Goal: Information Seeking & Learning: Understand process/instructions

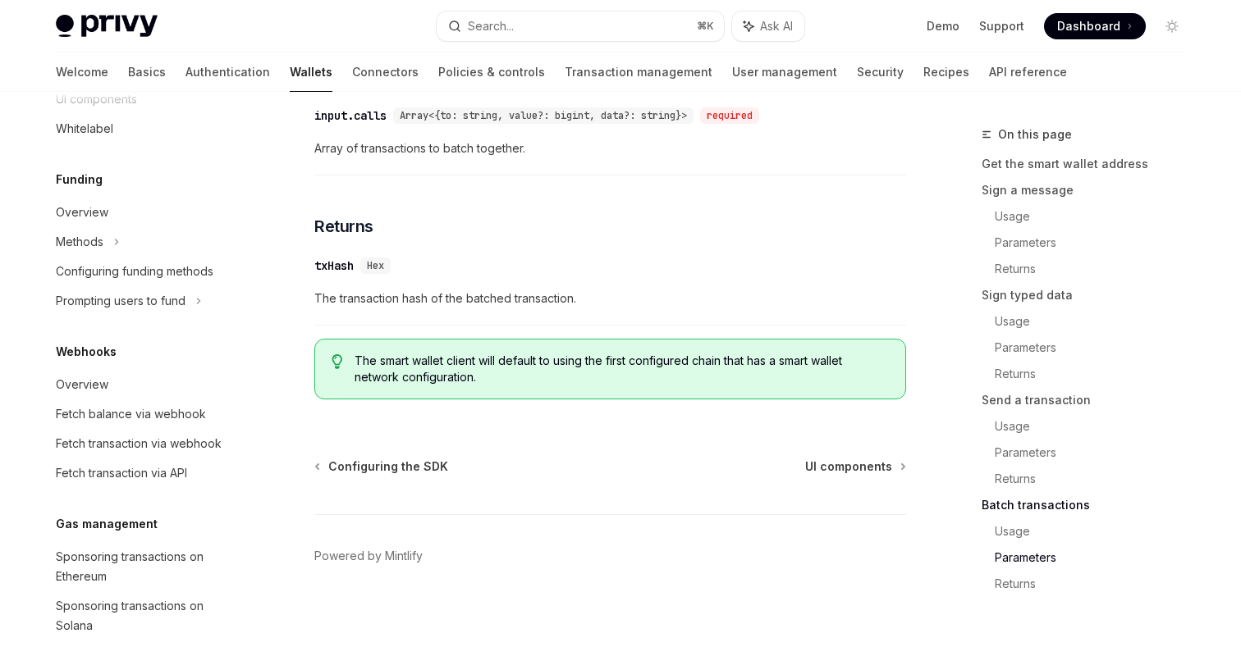
scroll to position [911, 0]
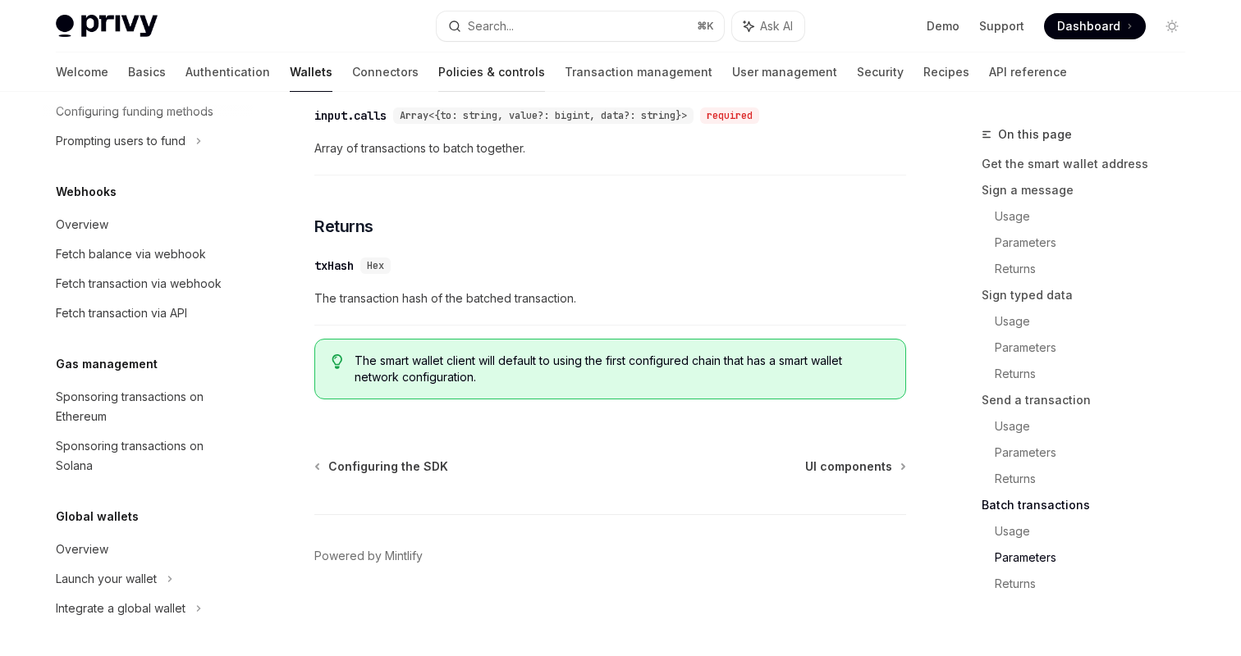
click at [438, 66] on link "Policies & controls" at bounding box center [491, 72] width 107 height 39
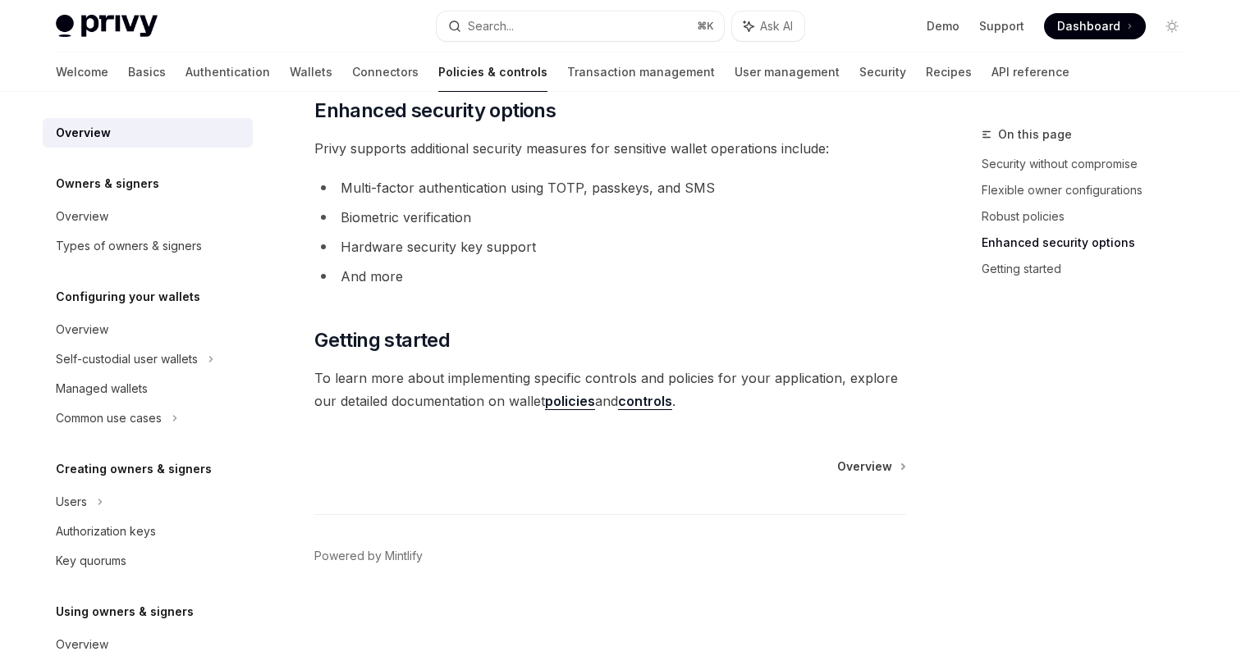
scroll to position [1422, 0]
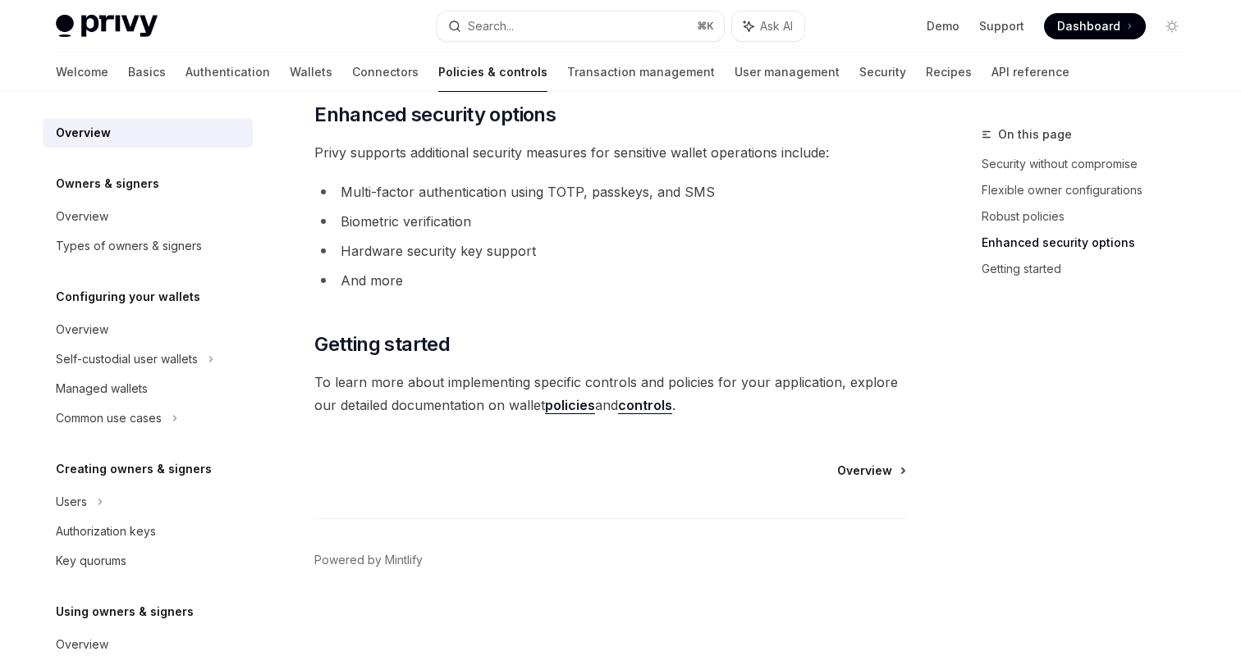
click at [856, 469] on span "Overview" at bounding box center [864, 471] width 55 height 16
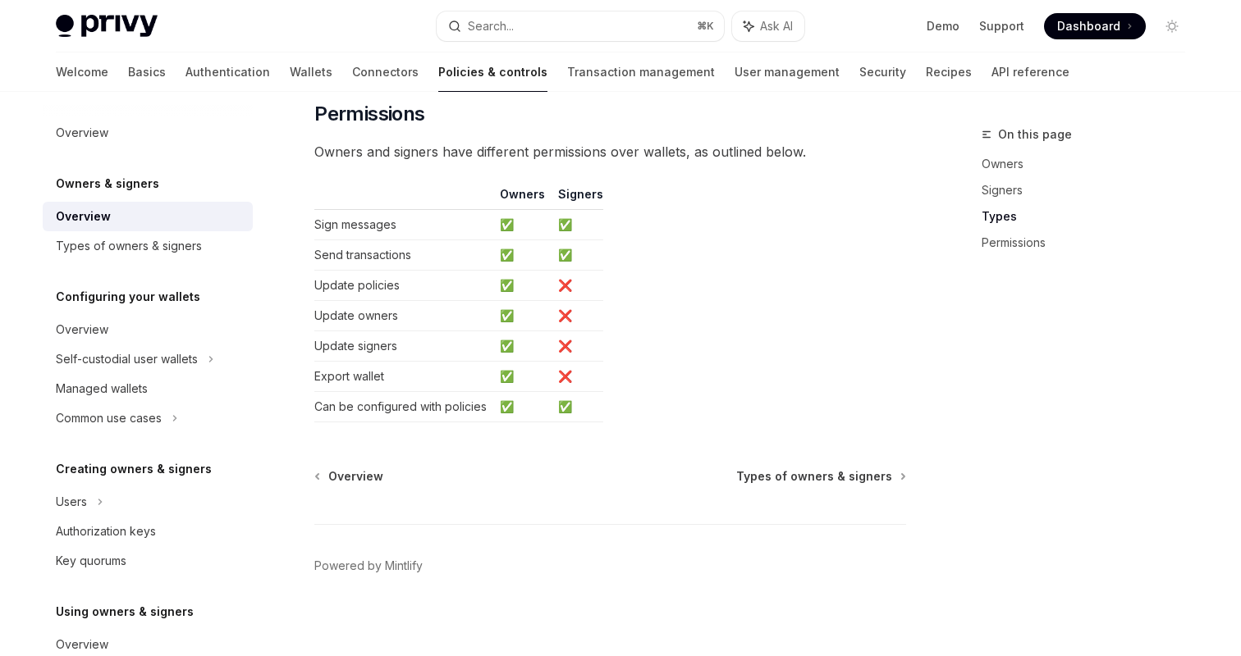
scroll to position [1419, 0]
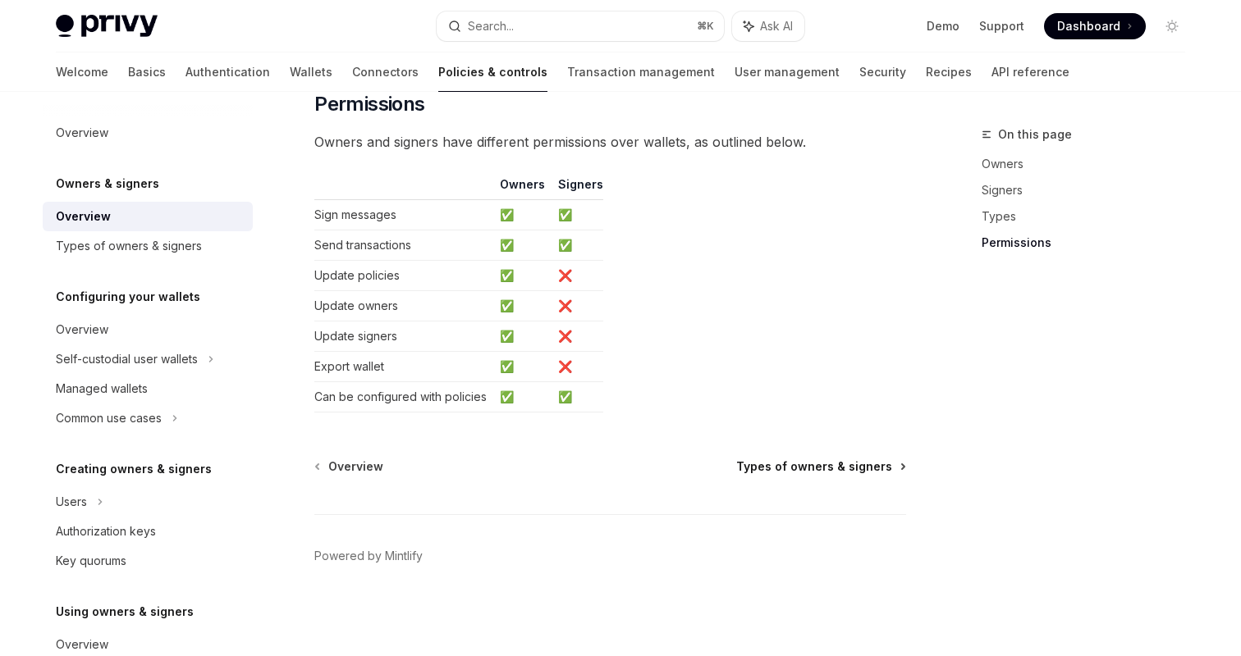
click at [808, 466] on span "Types of owners & signers" at bounding box center [814, 467] width 156 height 16
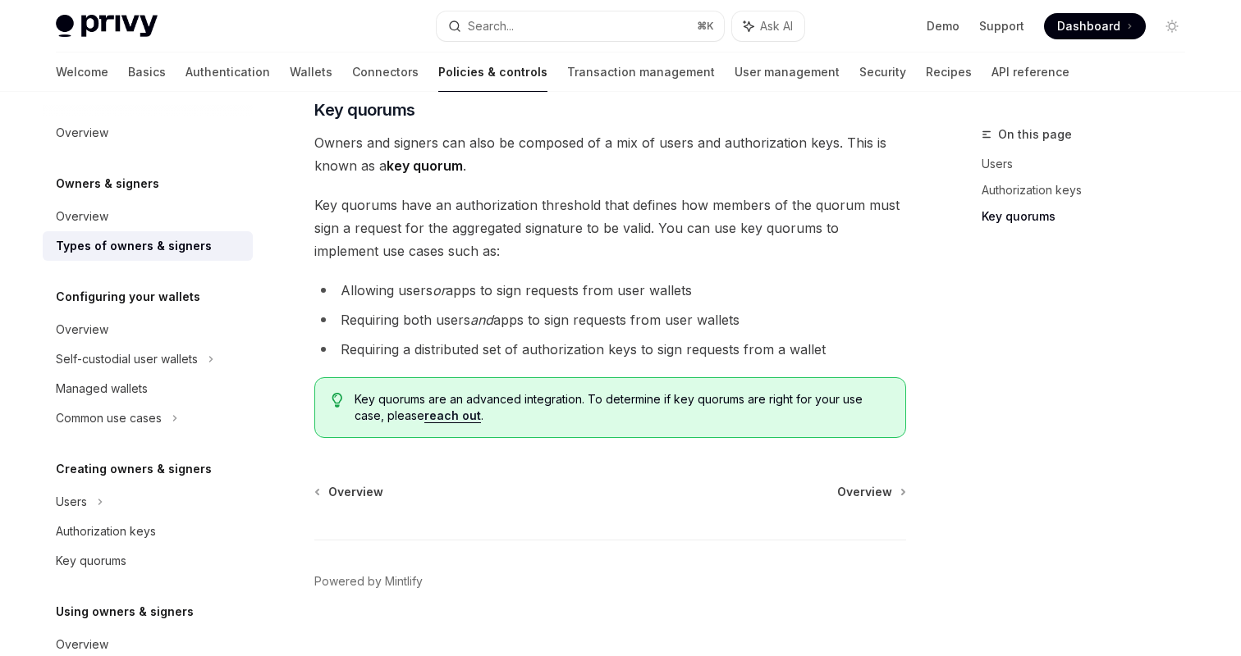
scroll to position [687, 0]
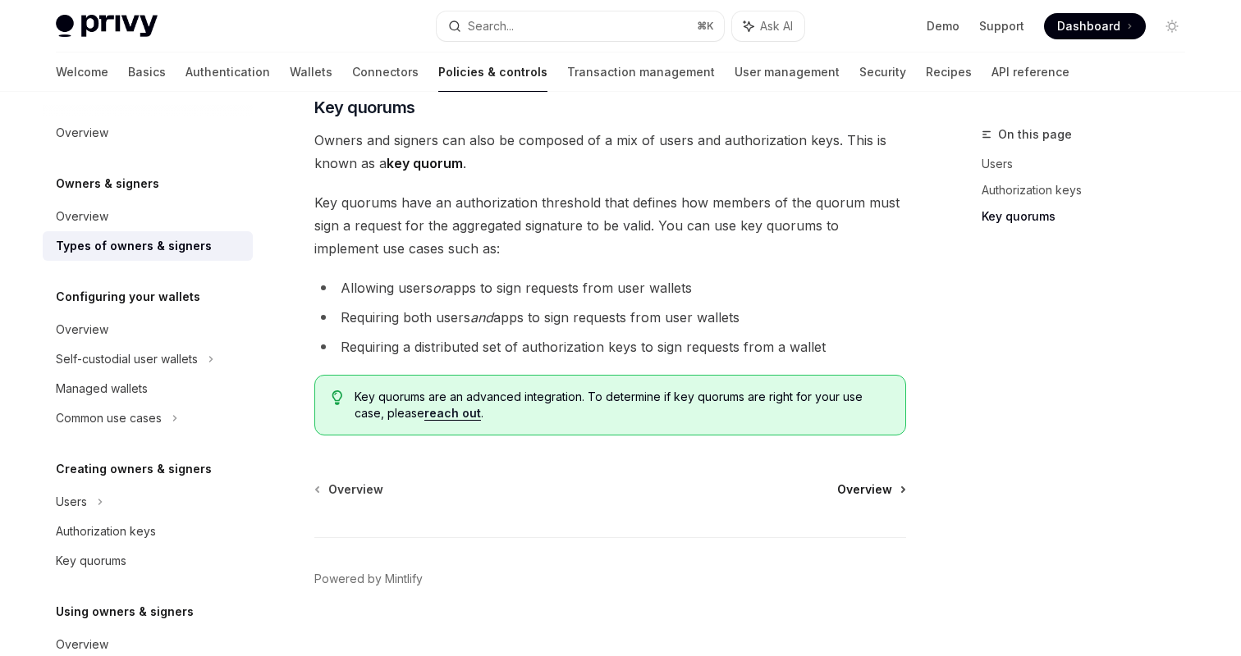
click at [869, 482] on span "Overview" at bounding box center [864, 490] width 55 height 16
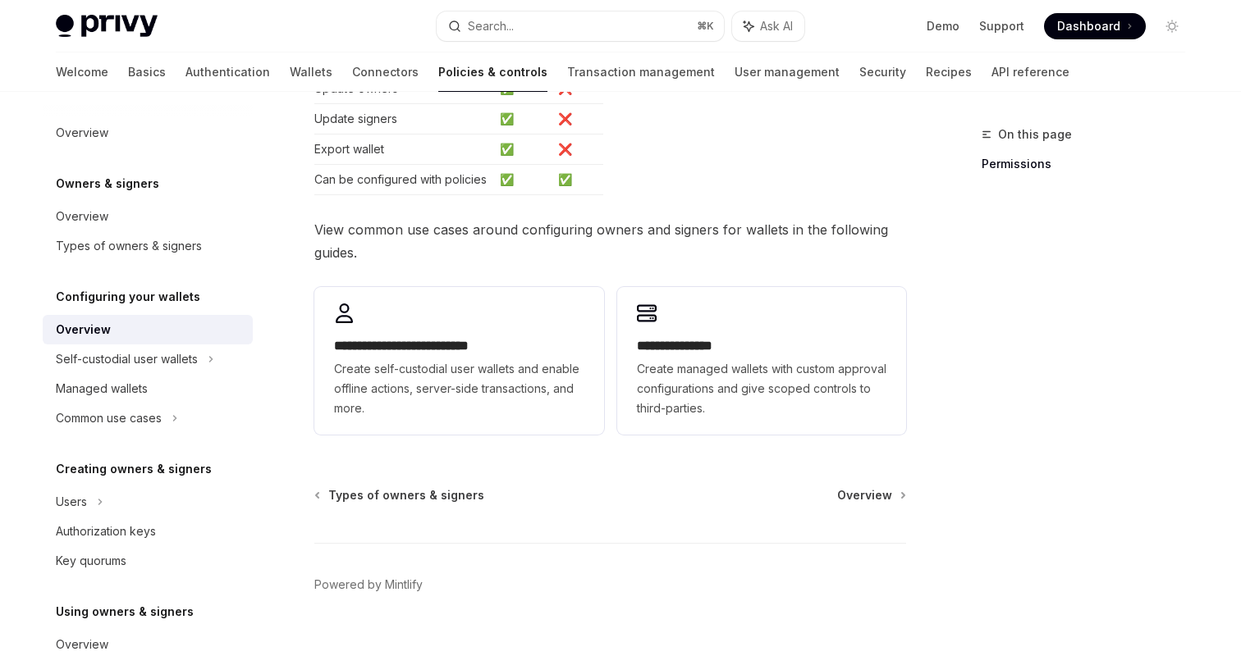
scroll to position [470, 0]
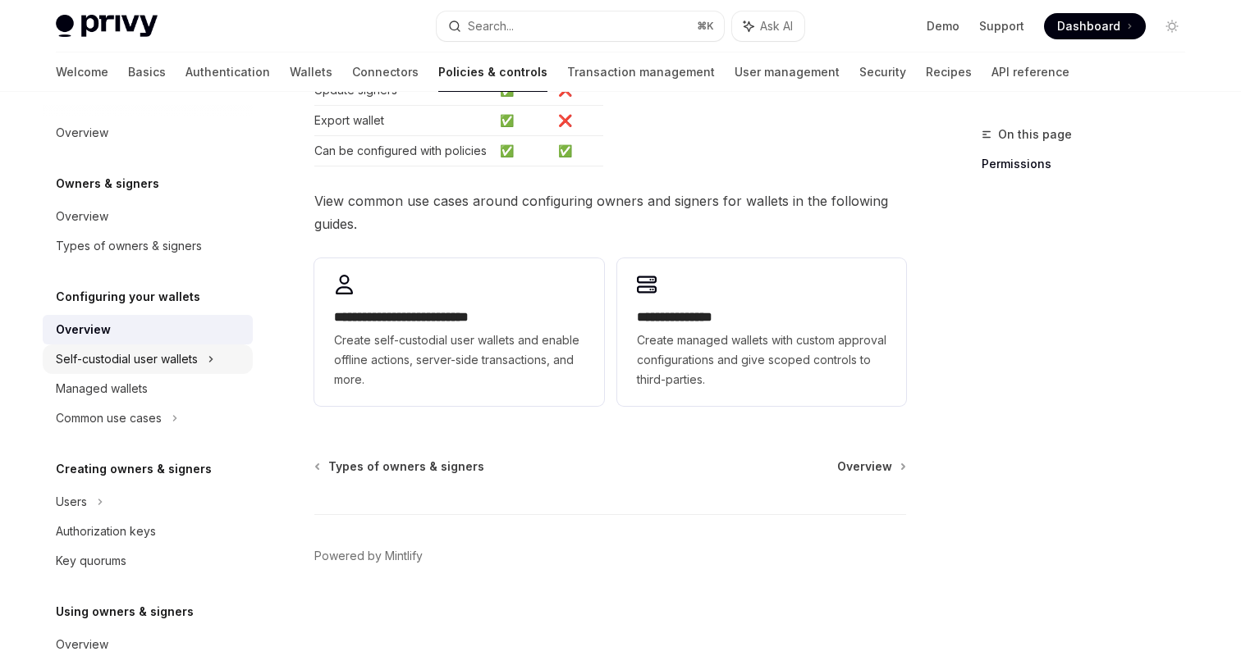
click at [184, 363] on div "Self-custodial user wallets" at bounding box center [127, 360] width 142 height 20
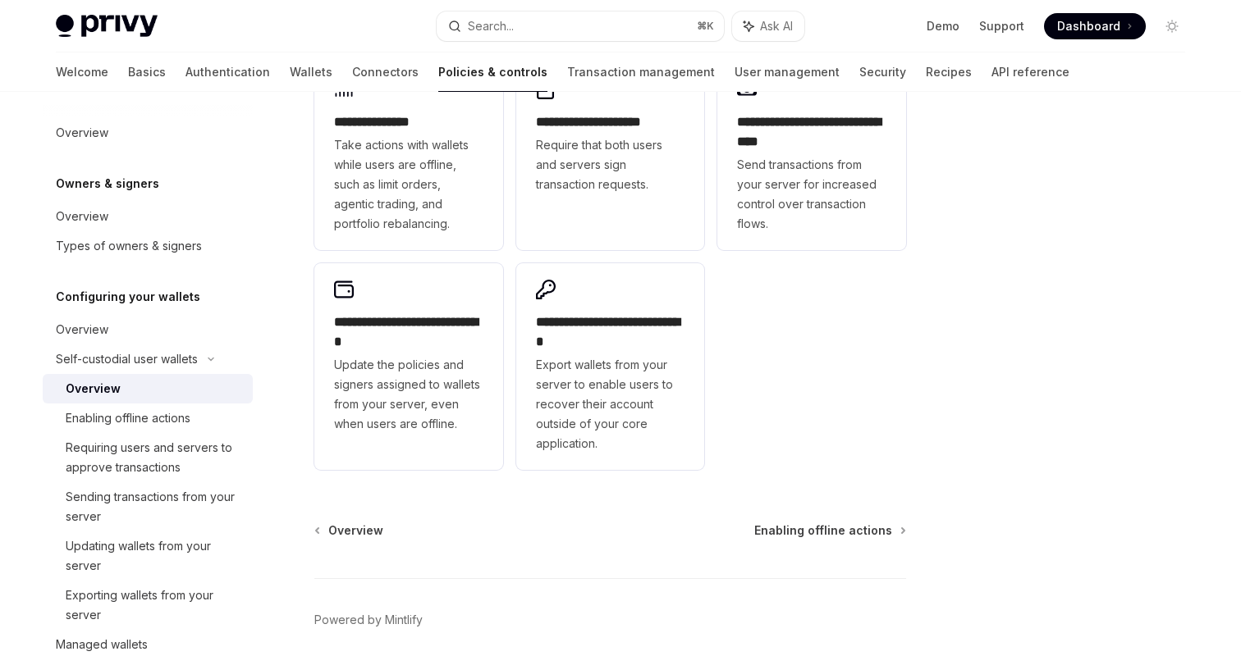
scroll to position [417, 0]
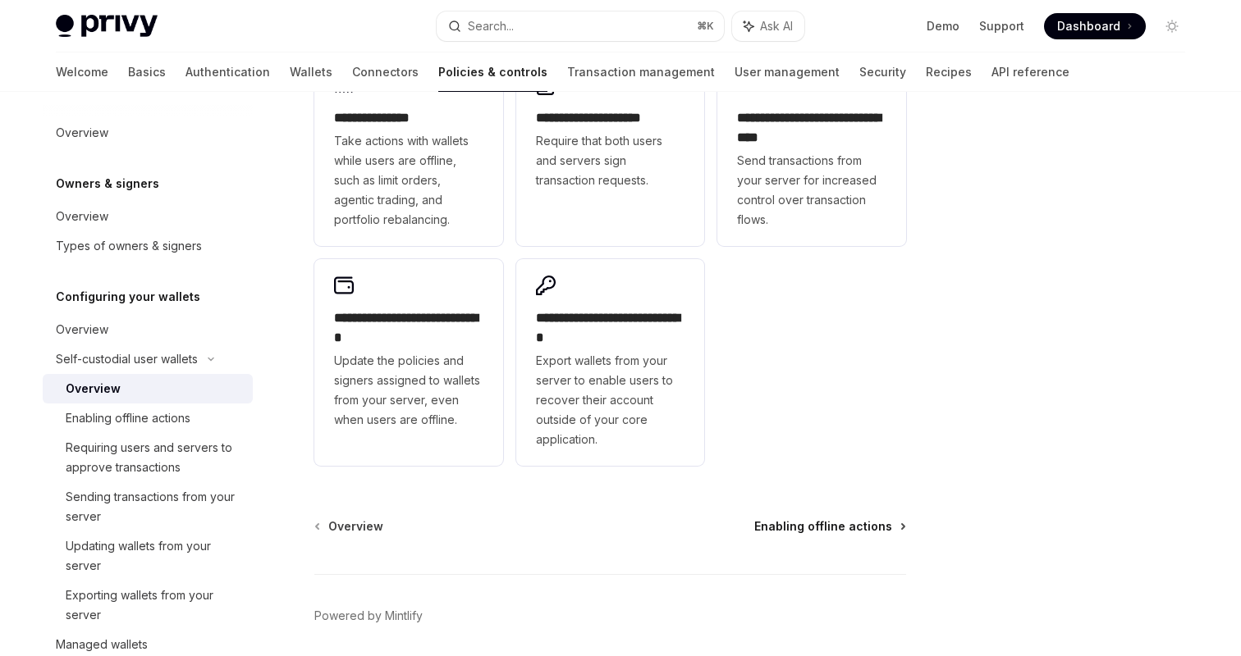
click at [838, 524] on span "Enabling offline actions" at bounding box center [823, 527] width 138 height 16
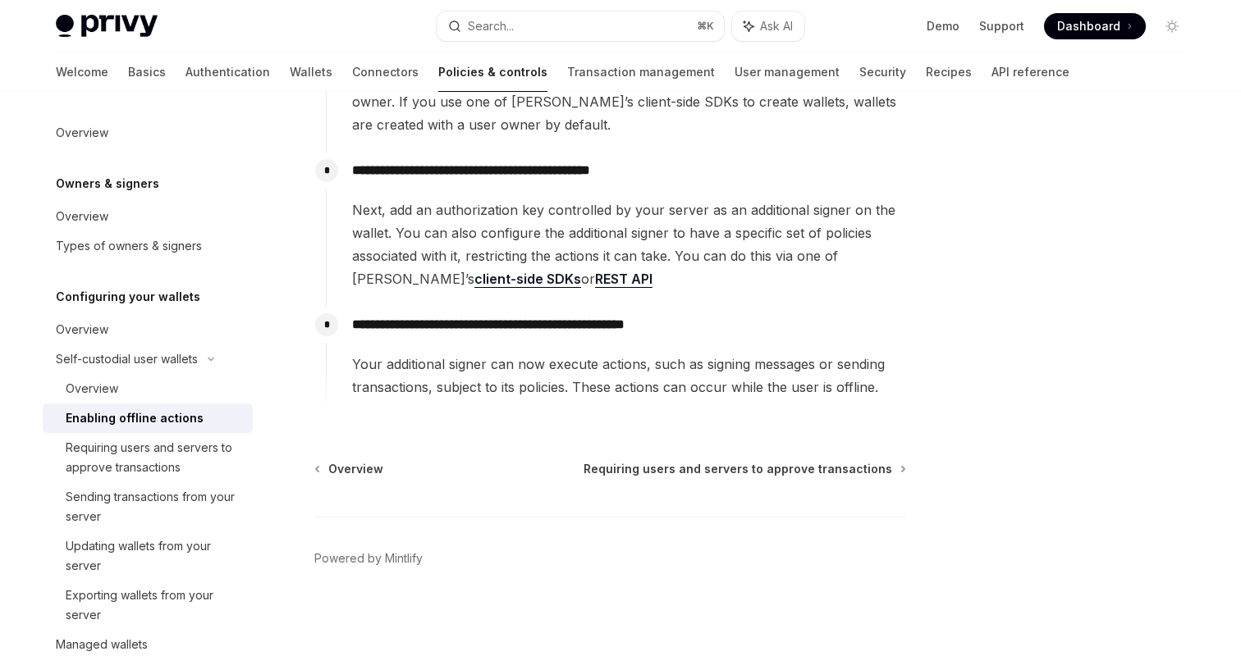
scroll to position [329, 0]
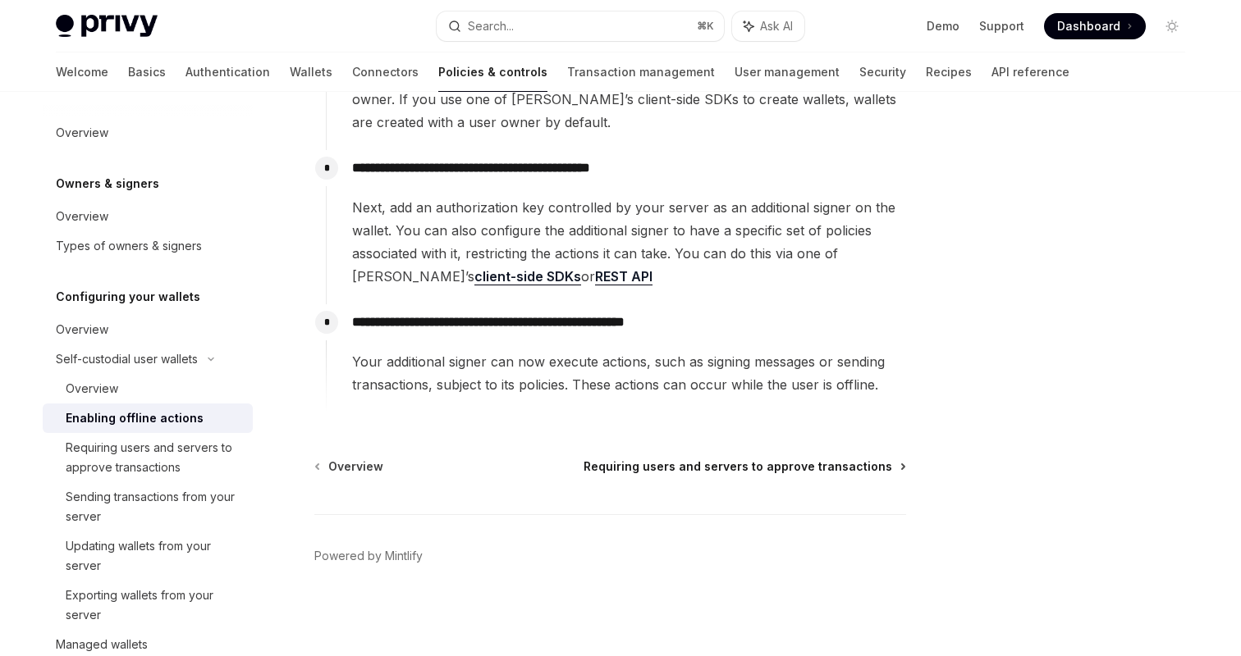
click at [679, 466] on span "Requiring users and servers to approve transactions" at bounding box center [737, 467] width 309 height 16
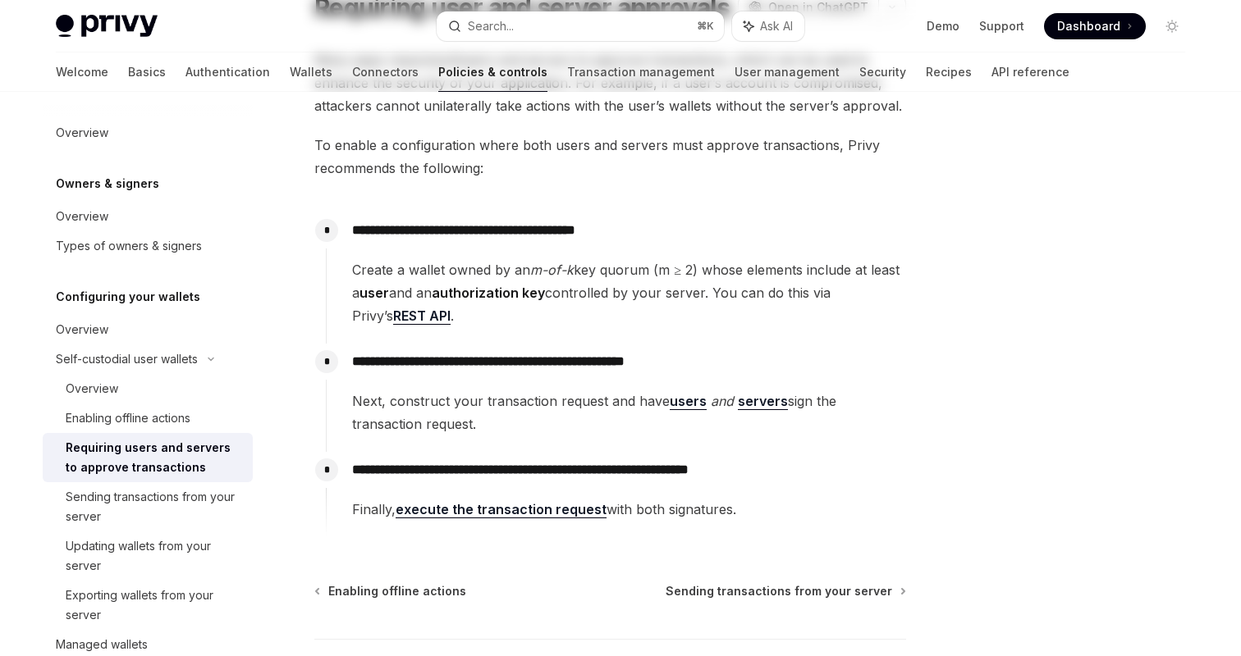
scroll to position [283, 0]
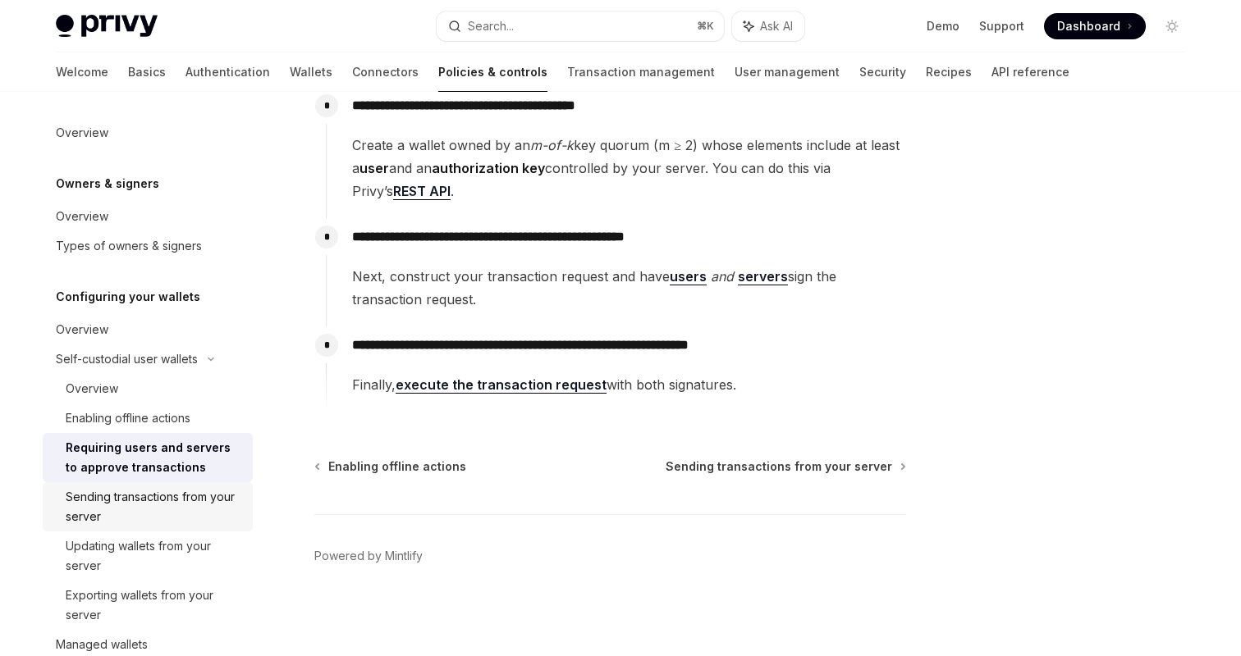
click at [183, 500] on div "Sending transactions from your server" at bounding box center [154, 506] width 177 height 39
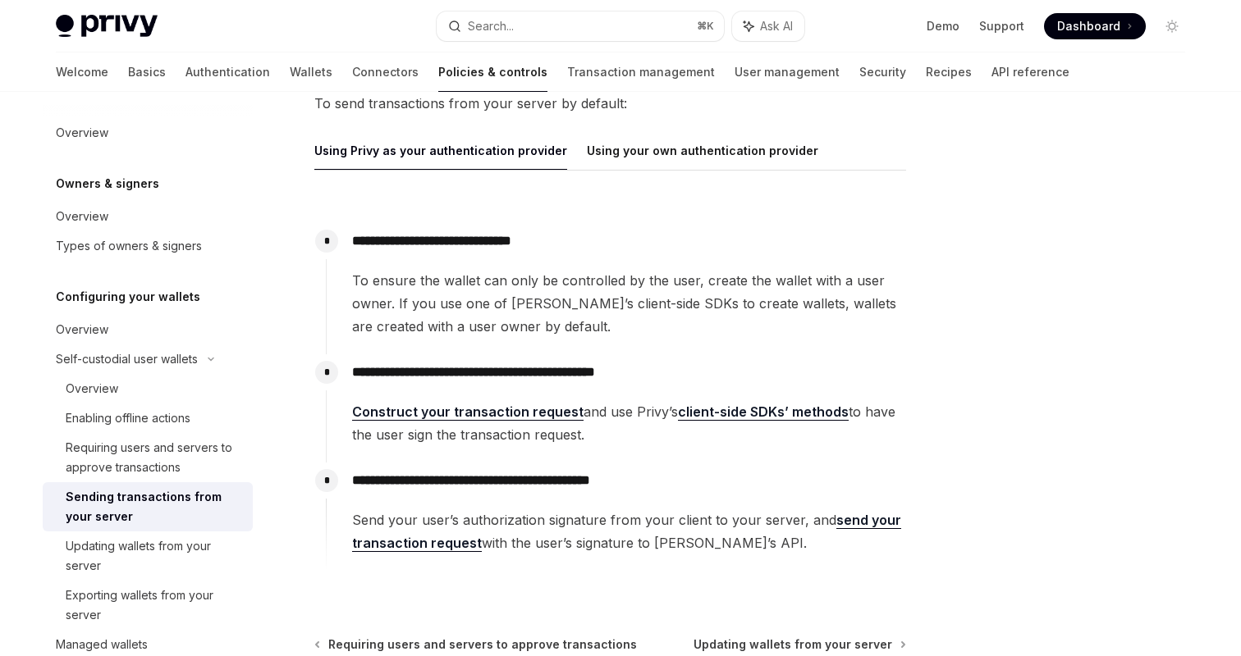
scroll to position [200, 0]
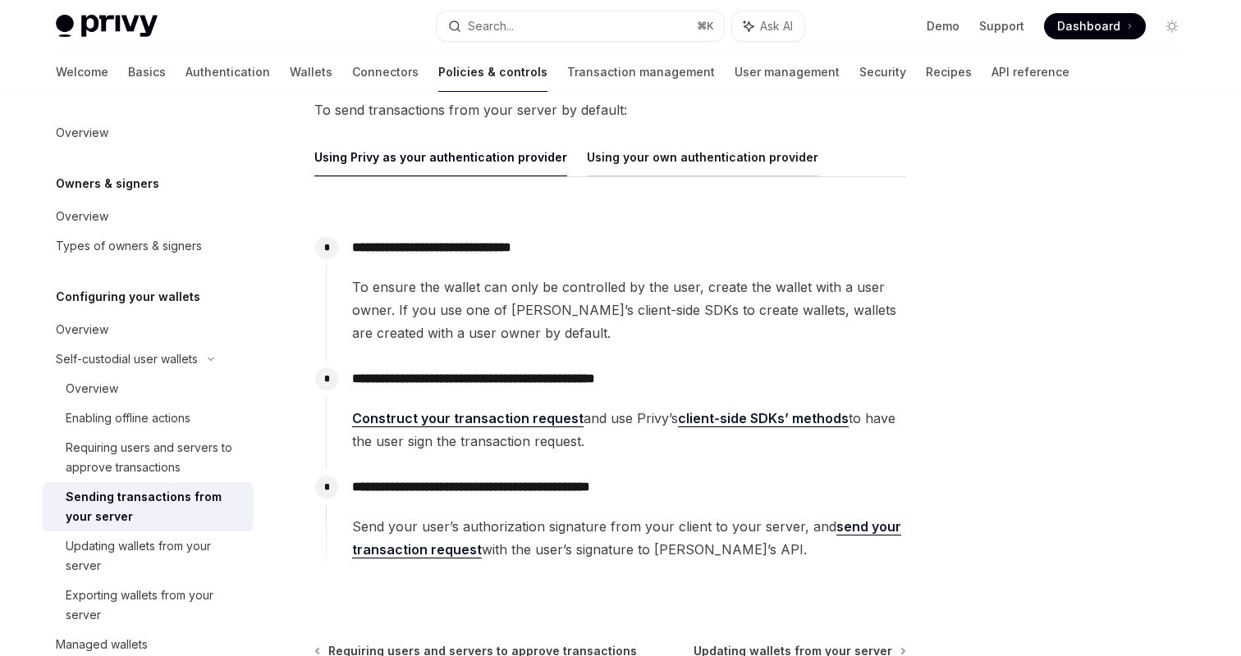
click at [609, 174] on button "Using your own authentication provider" at bounding box center [702, 157] width 231 height 39
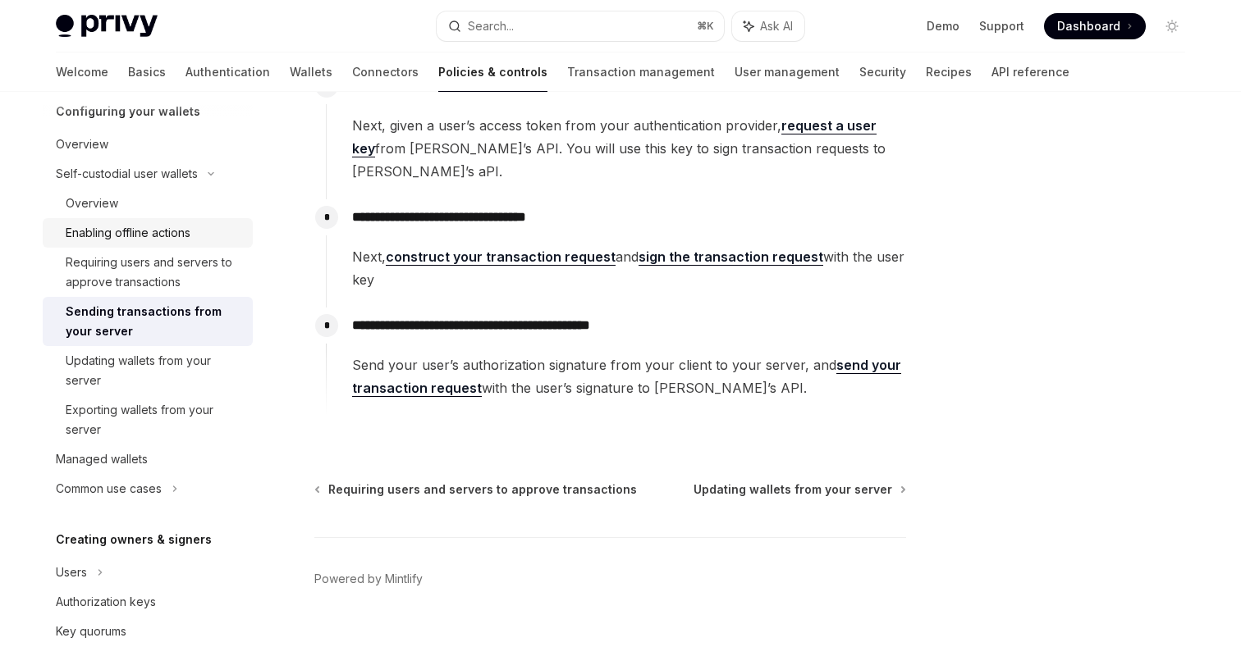
scroll to position [208, 0]
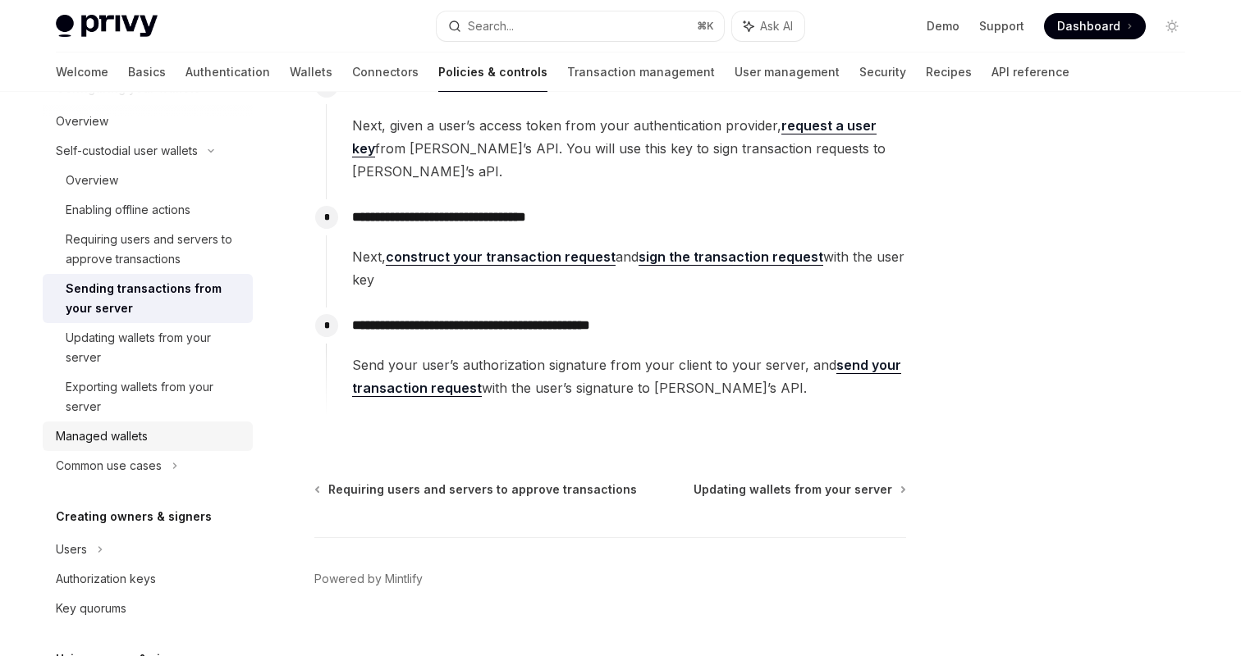
click at [159, 441] on div "Managed wallets" at bounding box center [149, 437] width 187 height 20
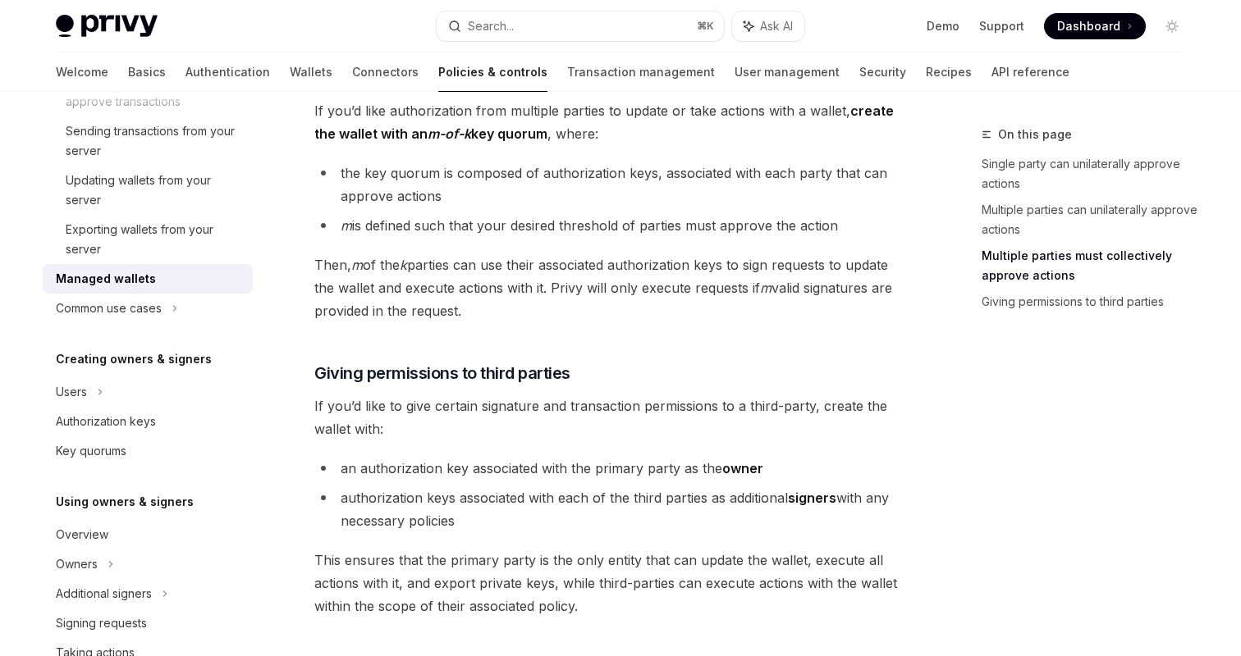
scroll to position [374, 0]
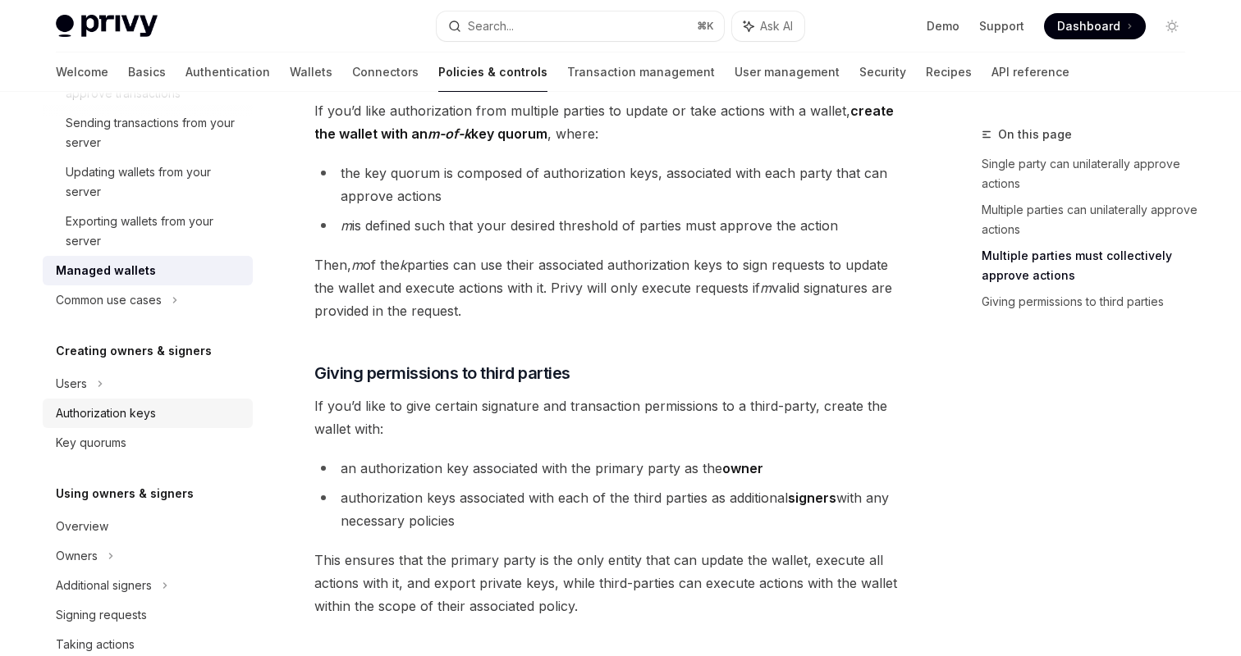
click at [130, 406] on div "Authorization keys" at bounding box center [106, 414] width 100 height 20
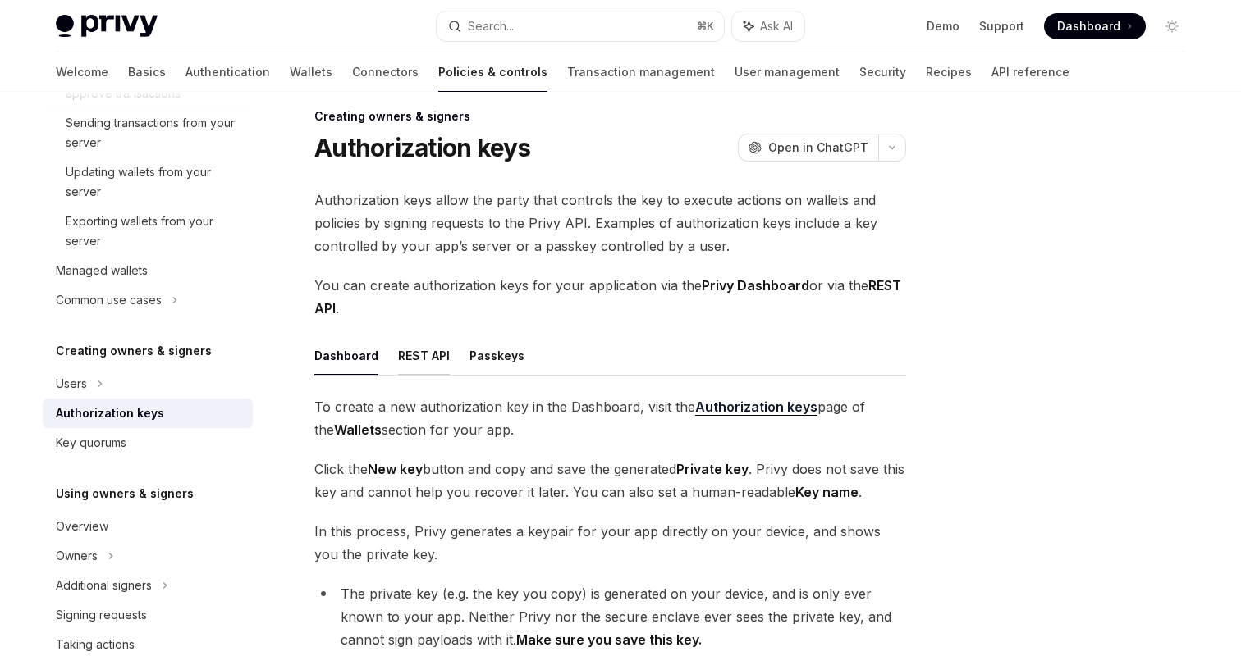
scroll to position [22, 0]
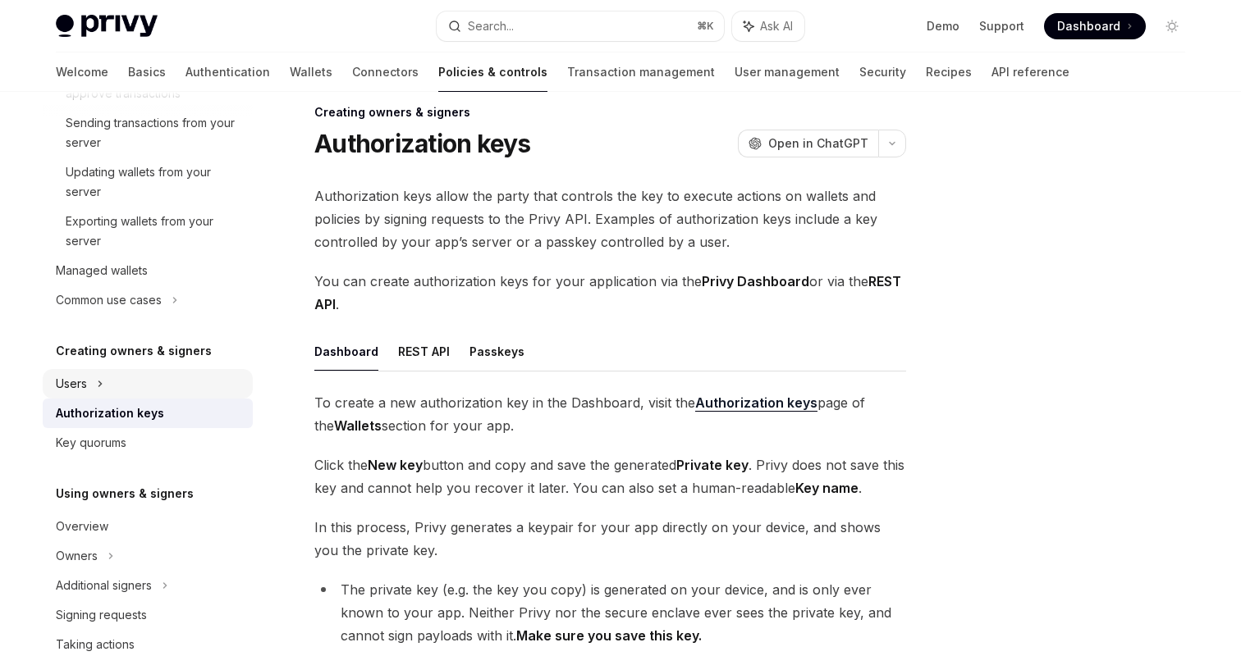
click at [139, 392] on div "Users" at bounding box center [148, 384] width 210 height 30
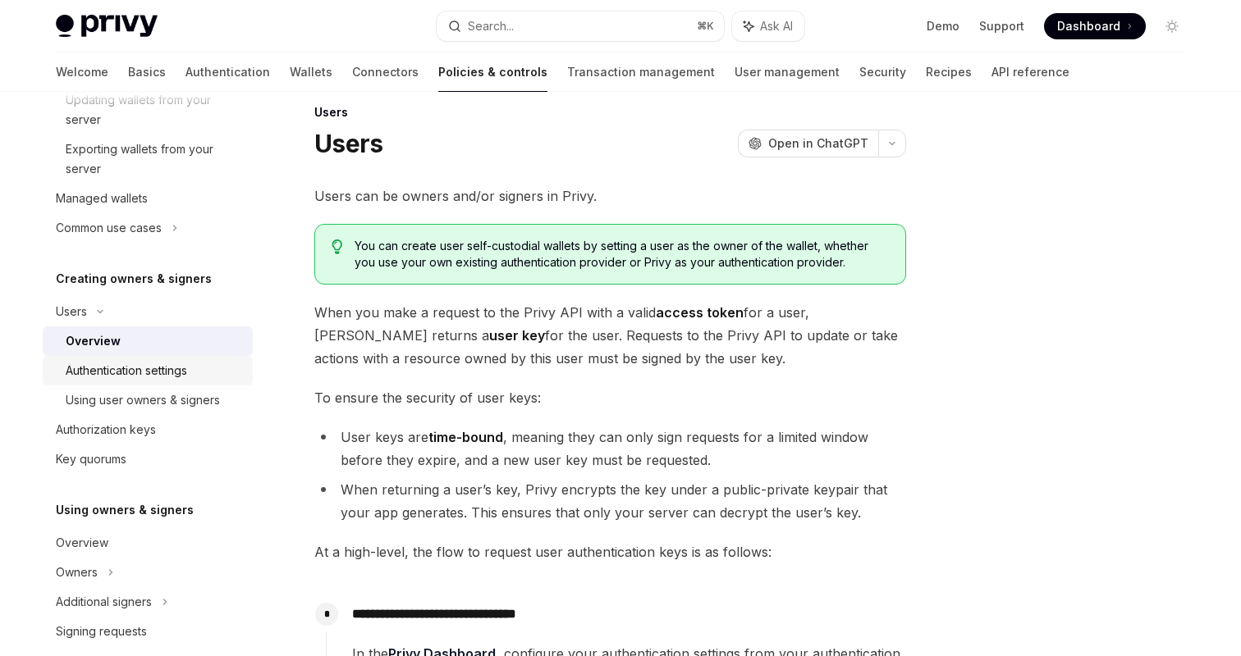
scroll to position [467, 0]
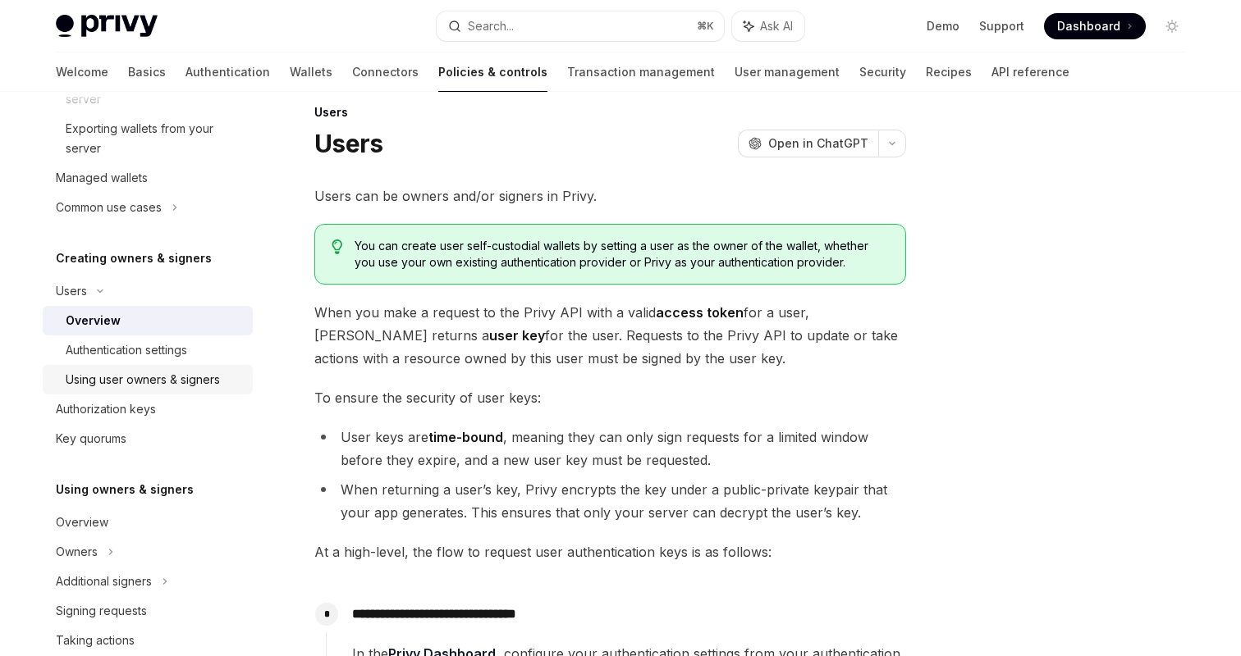
click at [181, 382] on div "Using user owners & signers" at bounding box center [143, 380] width 154 height 20
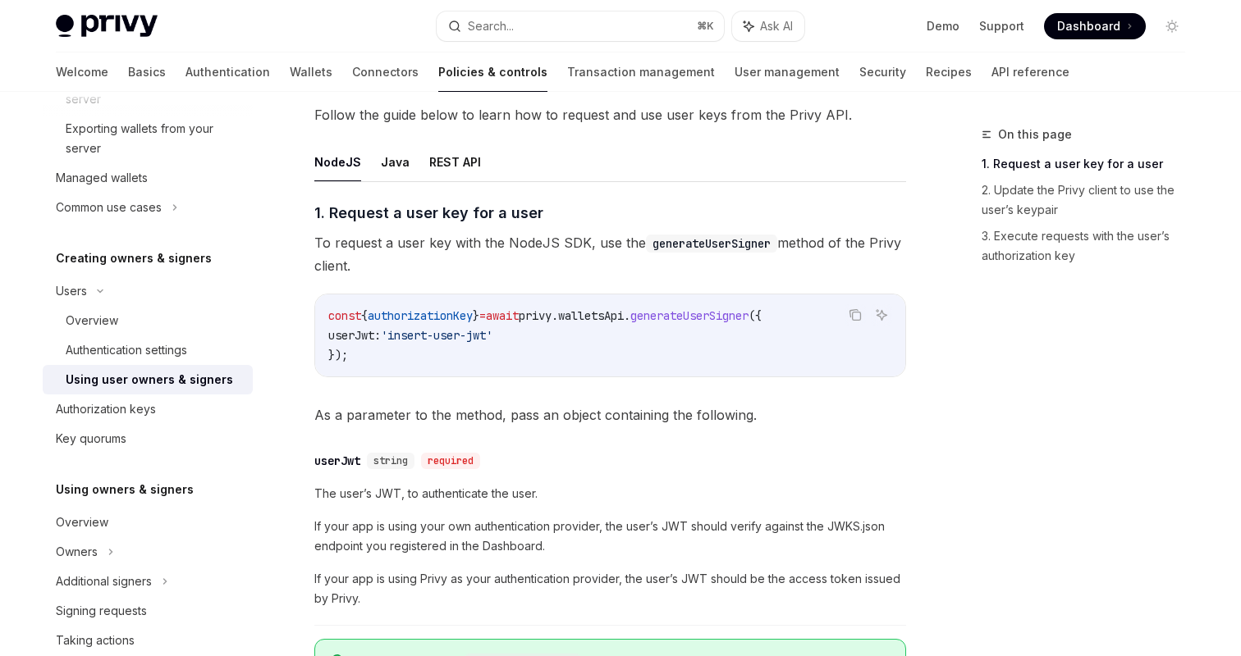
scroll to position [549, 0]
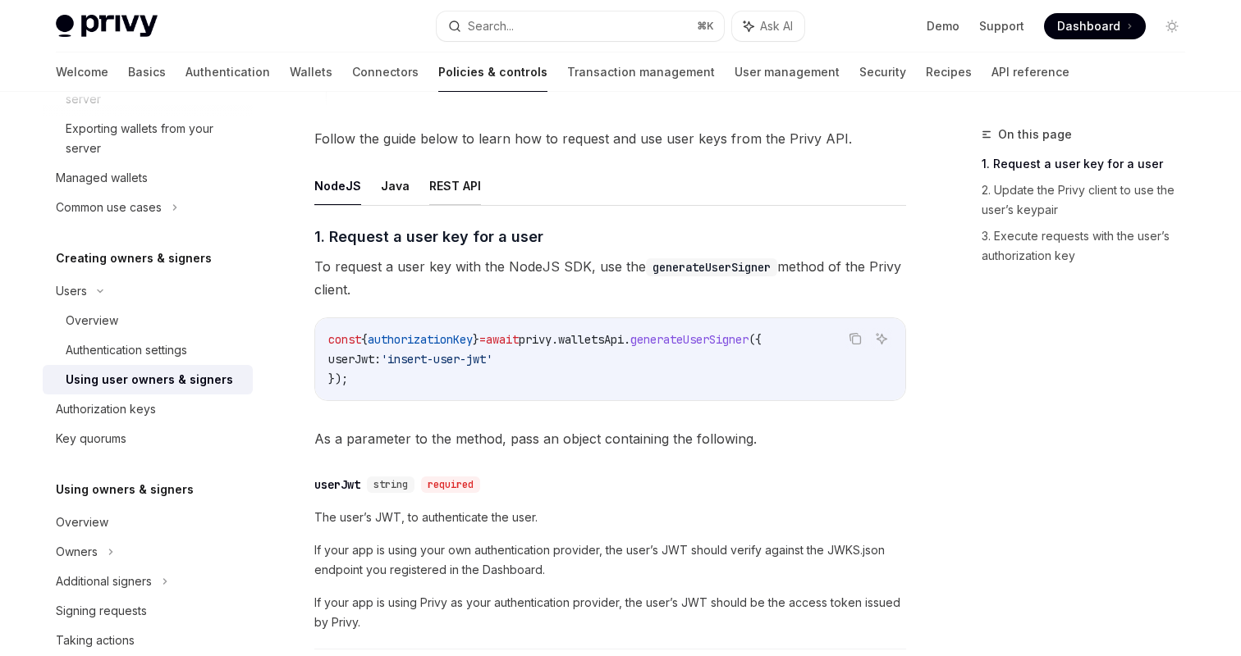
click at [467, 203] on button "REST API" at bounding box center [455, 186] width 52 height 39
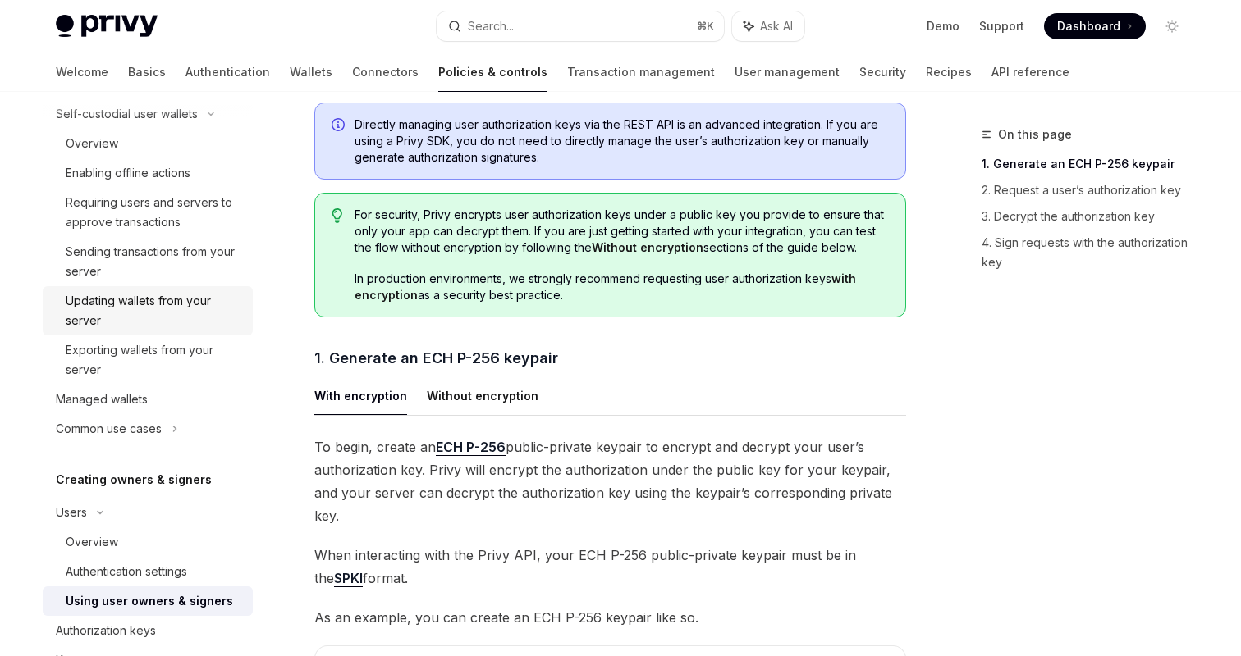
scroll to position [234, 0]
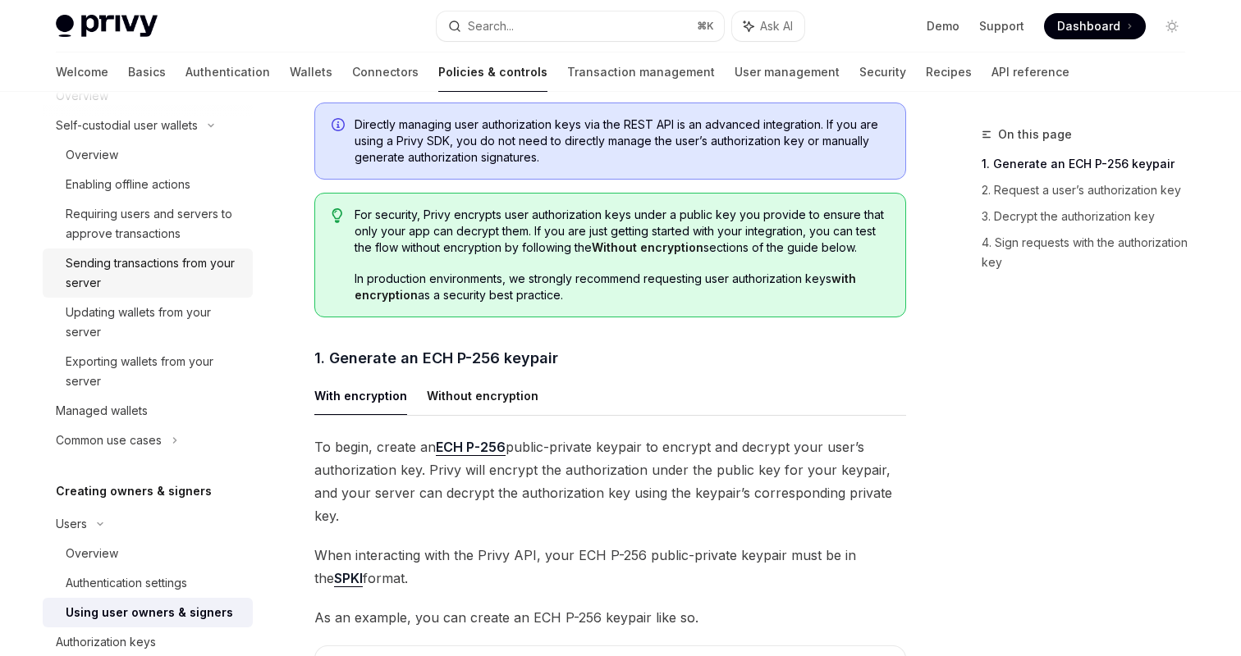
click at [189, 281] on div "Sending transactions from your server" at bounding box center [154, 273] width 177 height 39
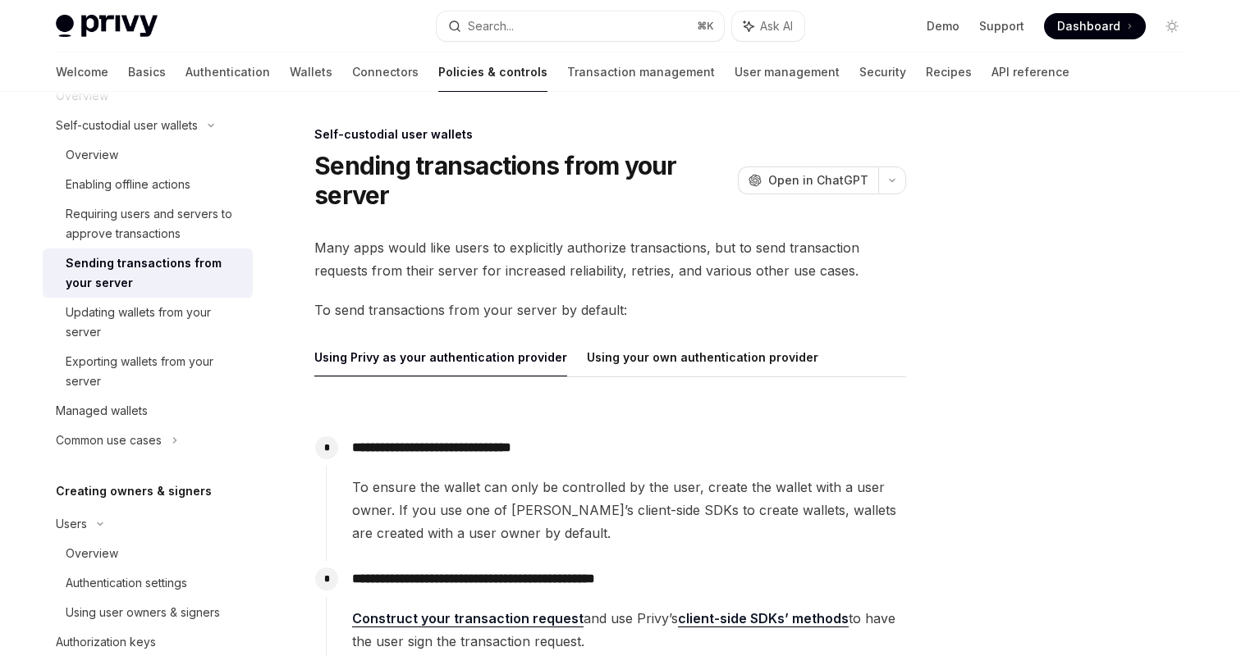
click at [628, 336] on div "**********" at bounding box center [610, 516] width 592 height 561
click at [624, 351] on button "Using your own authentication provider" at bounding box center [702, 357] width 231 height 39
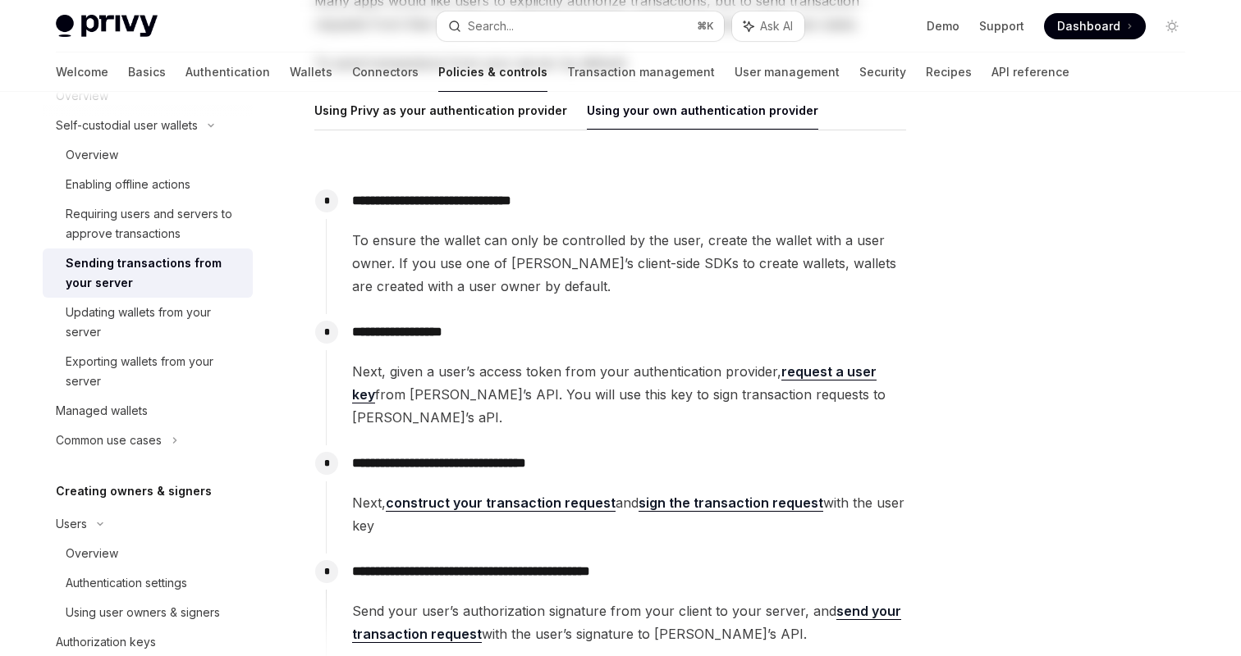
scroll to position [268, 0]
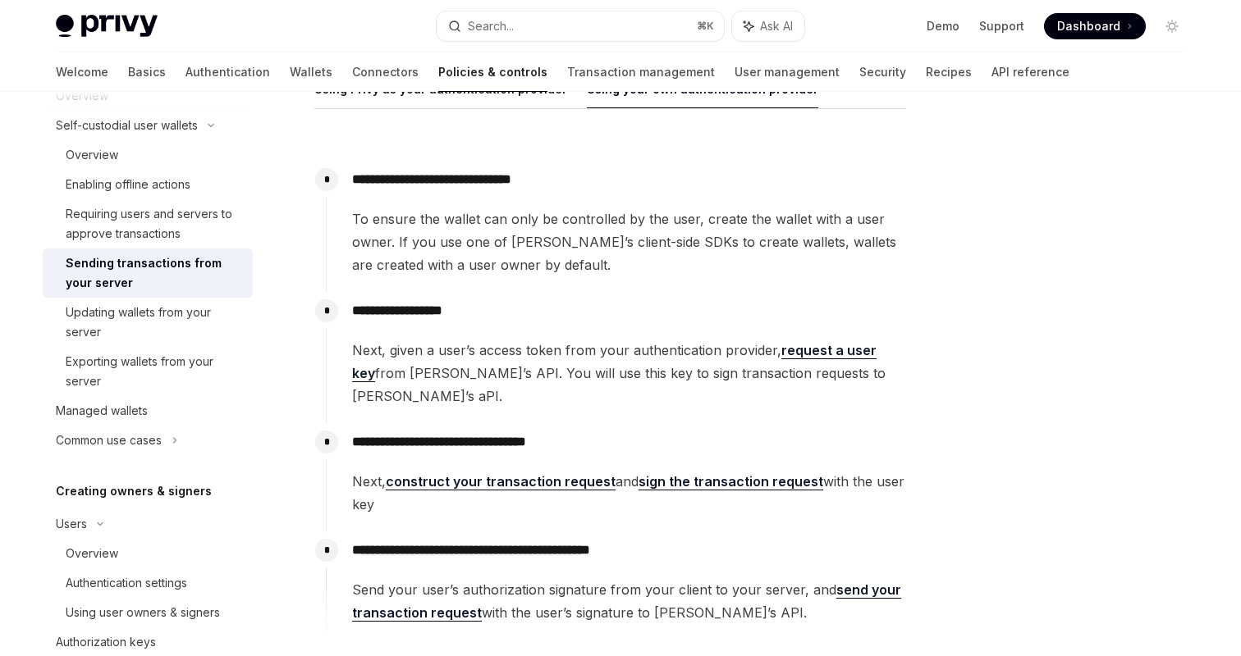
click at [812, 347] on link "request a user key" at bounding box center [614, 362] width 524 height 40
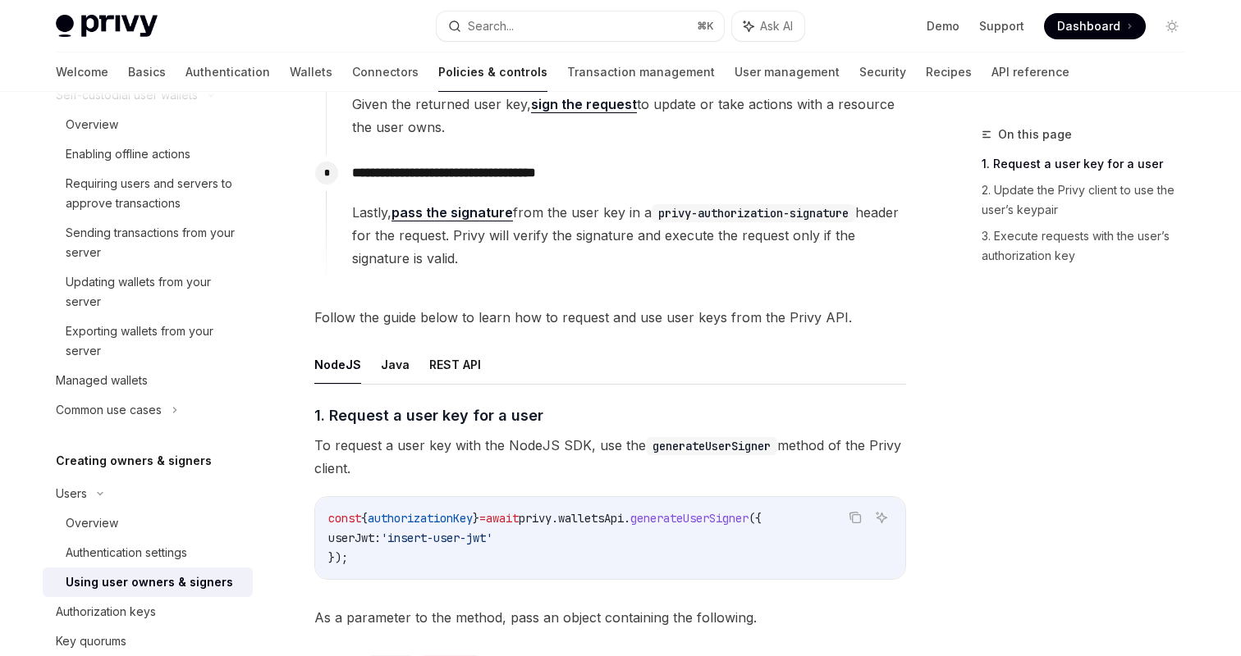
scroll to position [501, 0]
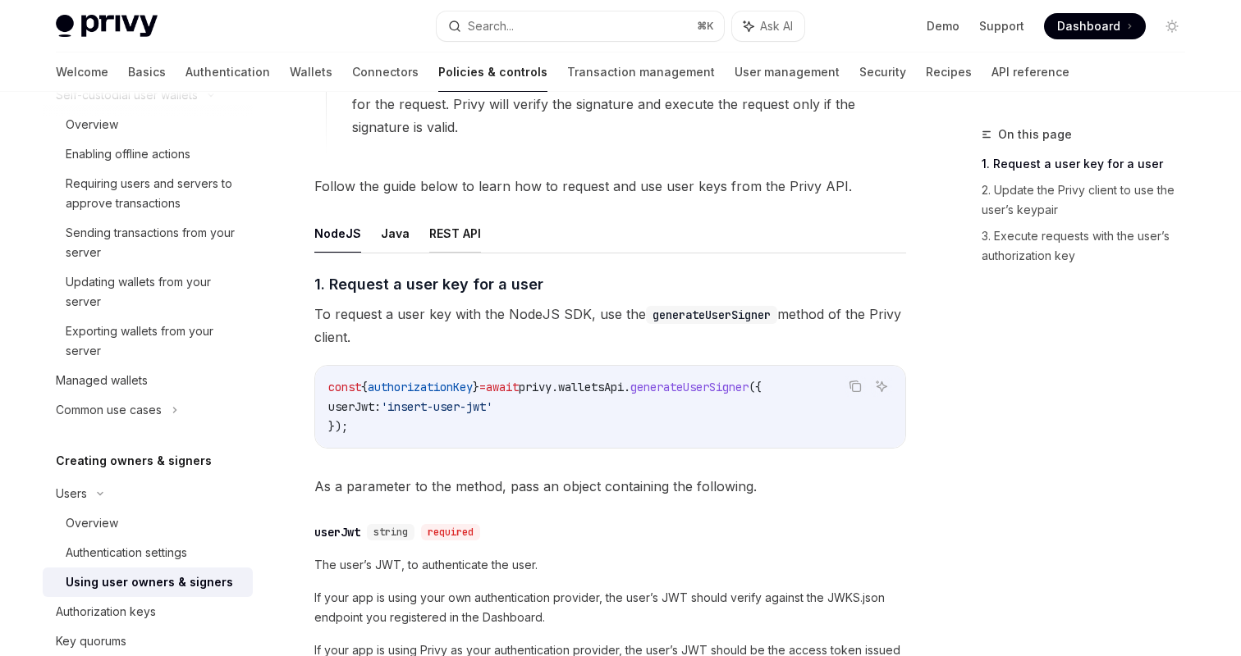
click at [444, 226] on button "REST API" at bounding box center [455, 233] width 52 height 39
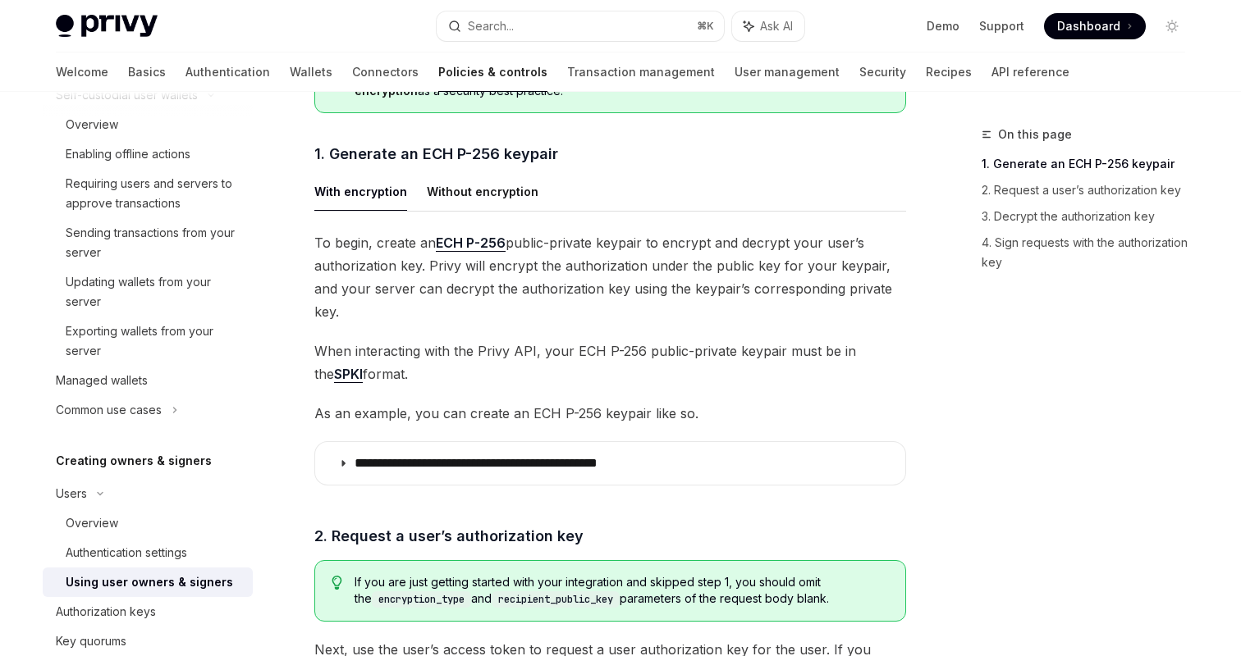
scroll to position [917, 0]
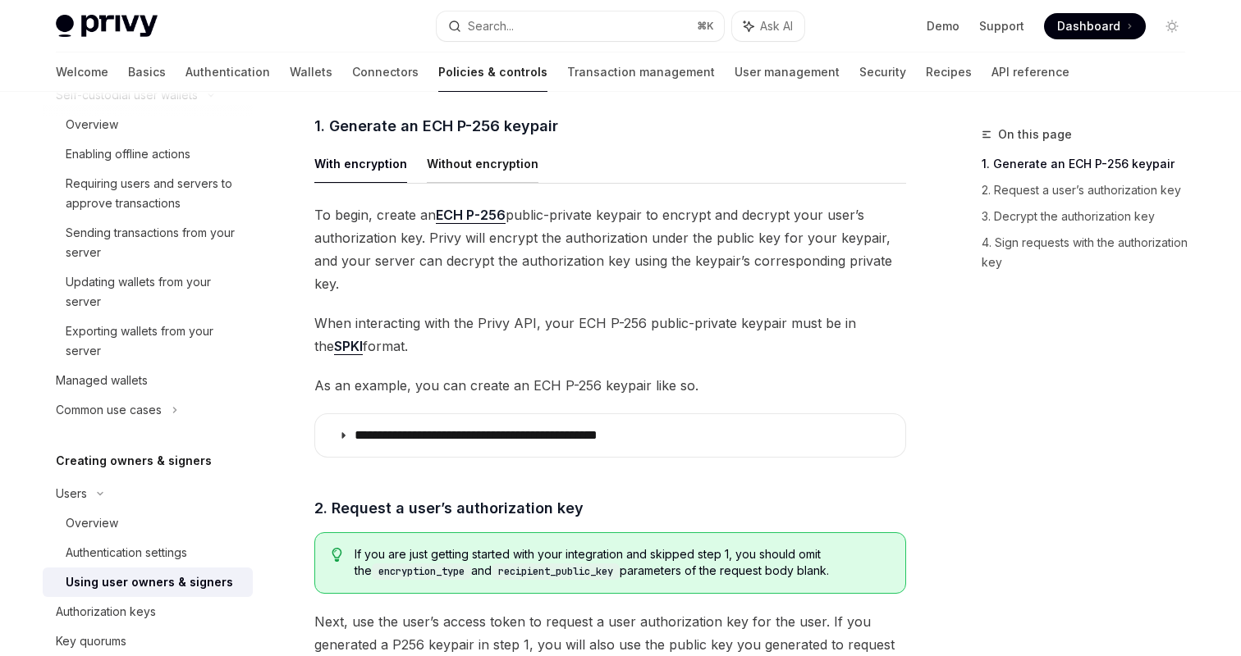
click at [462, 162] on button "Without encryption" at bounding box center [483, 163] width 112 height 39
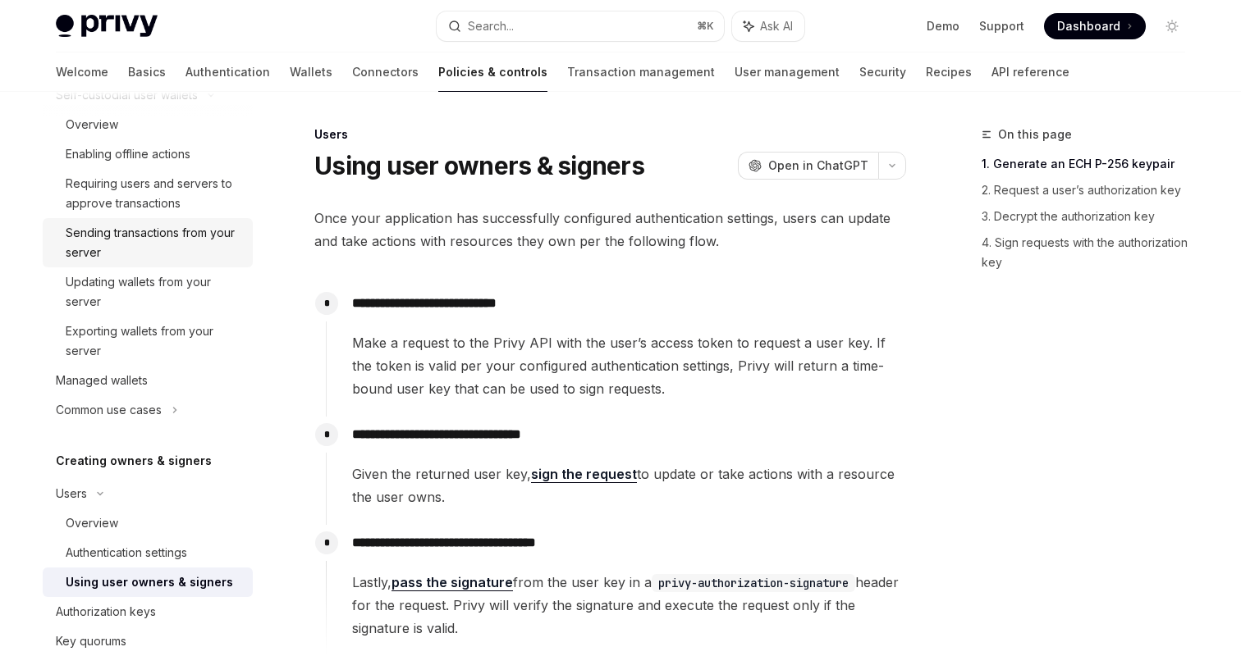
click at [162, 226] on div "Sending transactions from your server" at bounding box center [154, 242] width 177 height 39
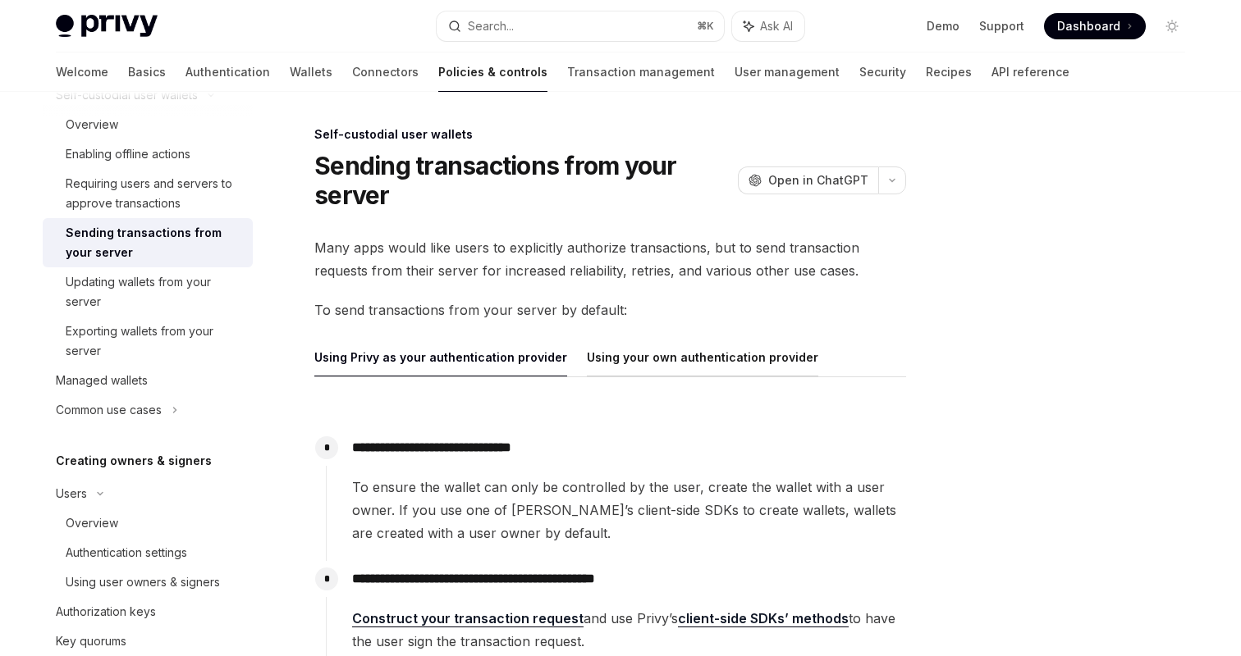
click at [614, 361] on button "Using your own authentication provider" at bounding box center [702, 357] width 231 height 39
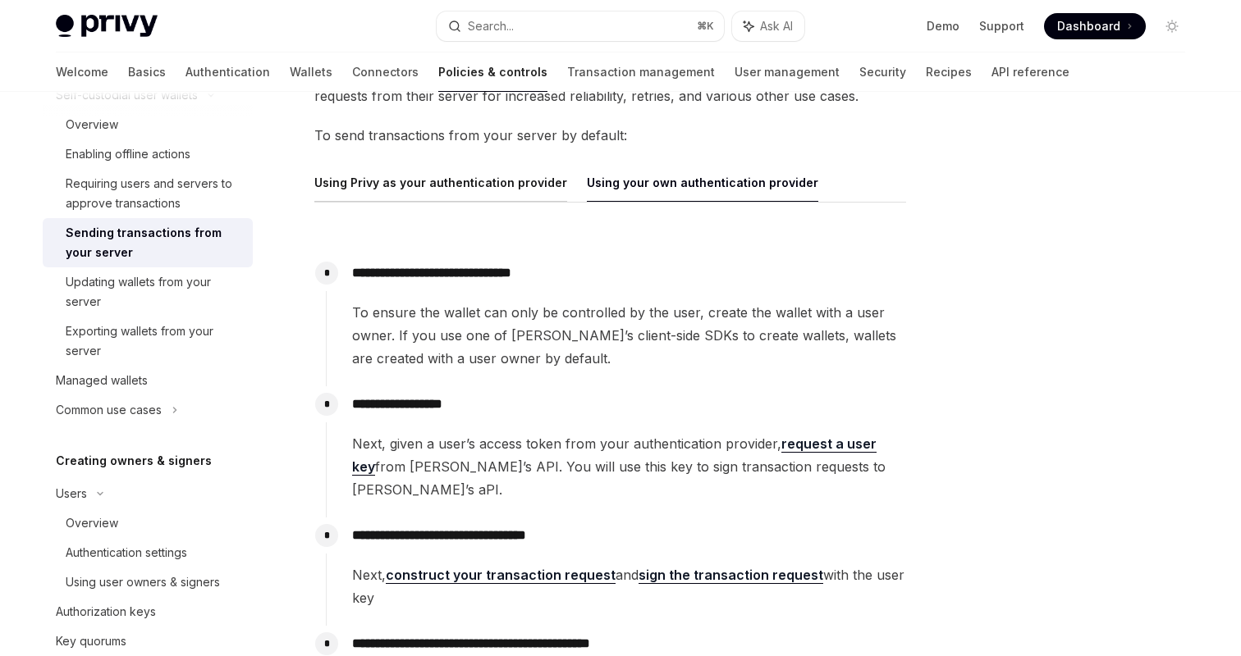
scroll to position [176, 0]
click at [428, 156] on div "**********" at bounding box center [610, 407] width 592 height 693
click at [428, 194] on button "Using Privy as your authentication provider" at bounding box center [440, 181] width 253 height 39
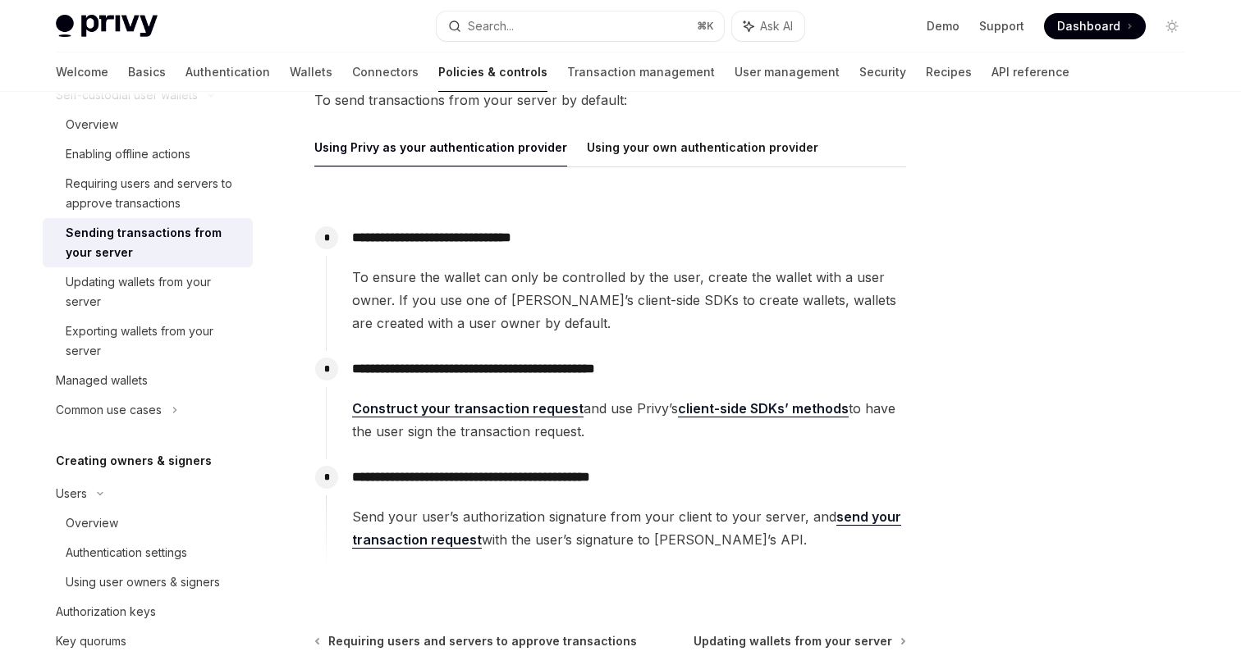
scroll to position [187, 0]
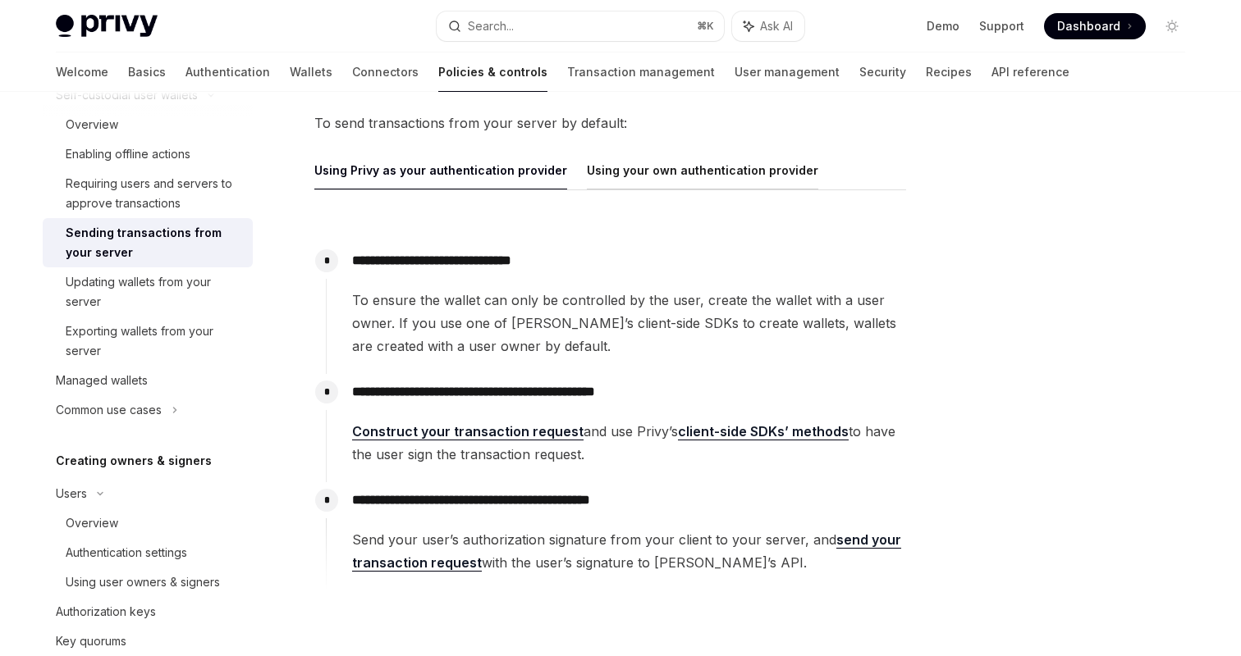
click at [634, 164] on button "Using your own authentication provider" at bounding box center [702, 170] width 231 height 39
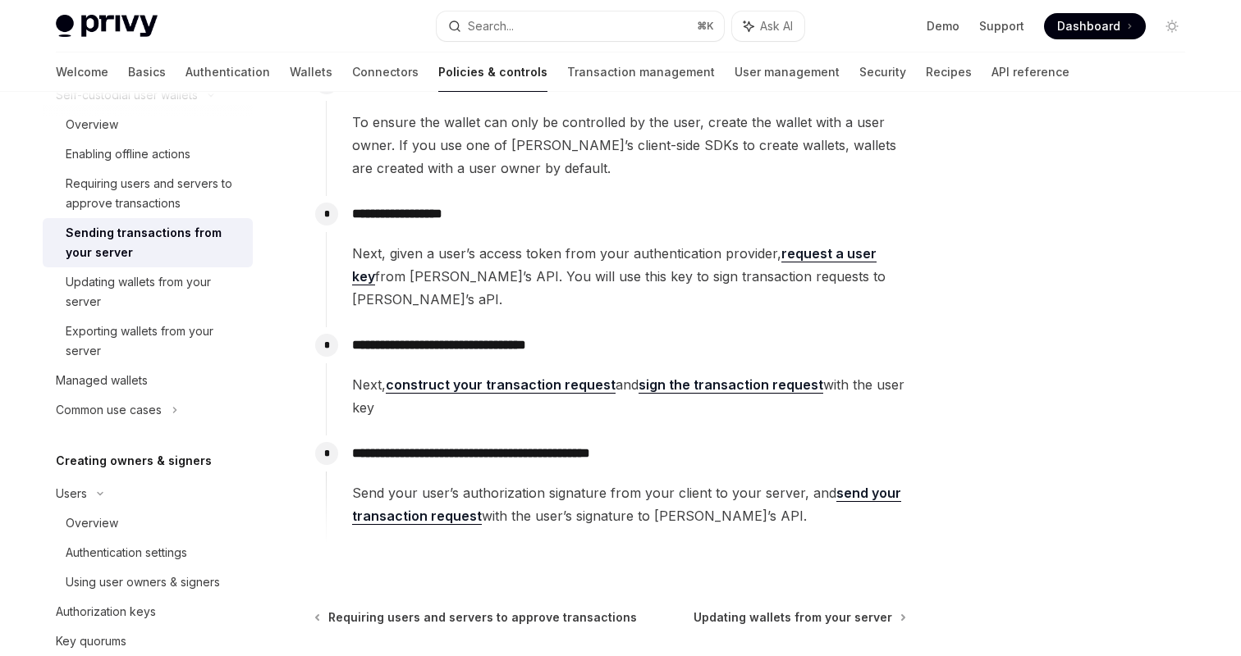
scroll to position [368, 0]
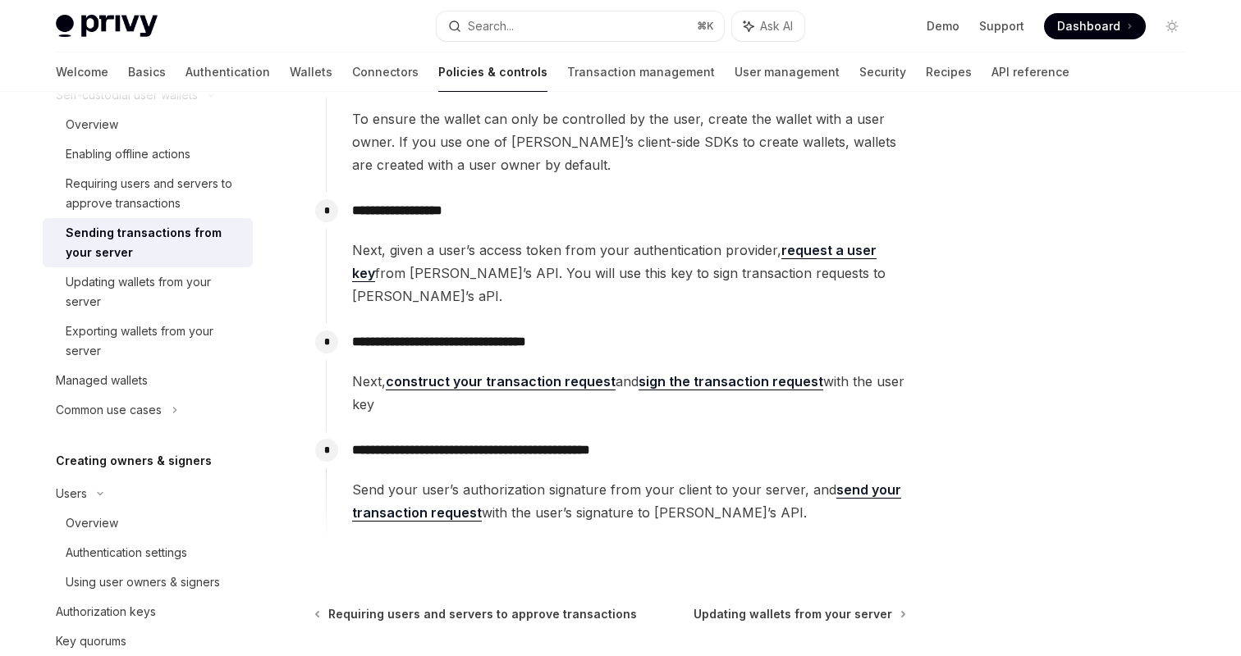
click at [837, 255] on link "request a user key" at bounding box center [614, 262] width 524 height 40
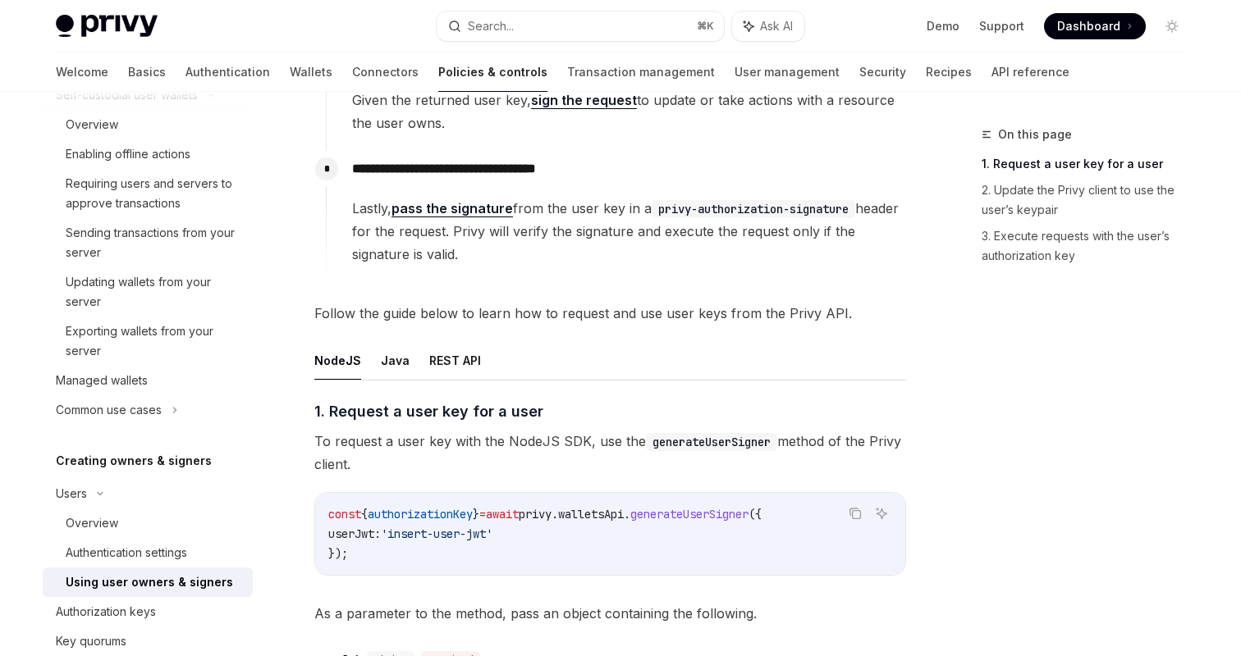
scroll to position [388, 0]
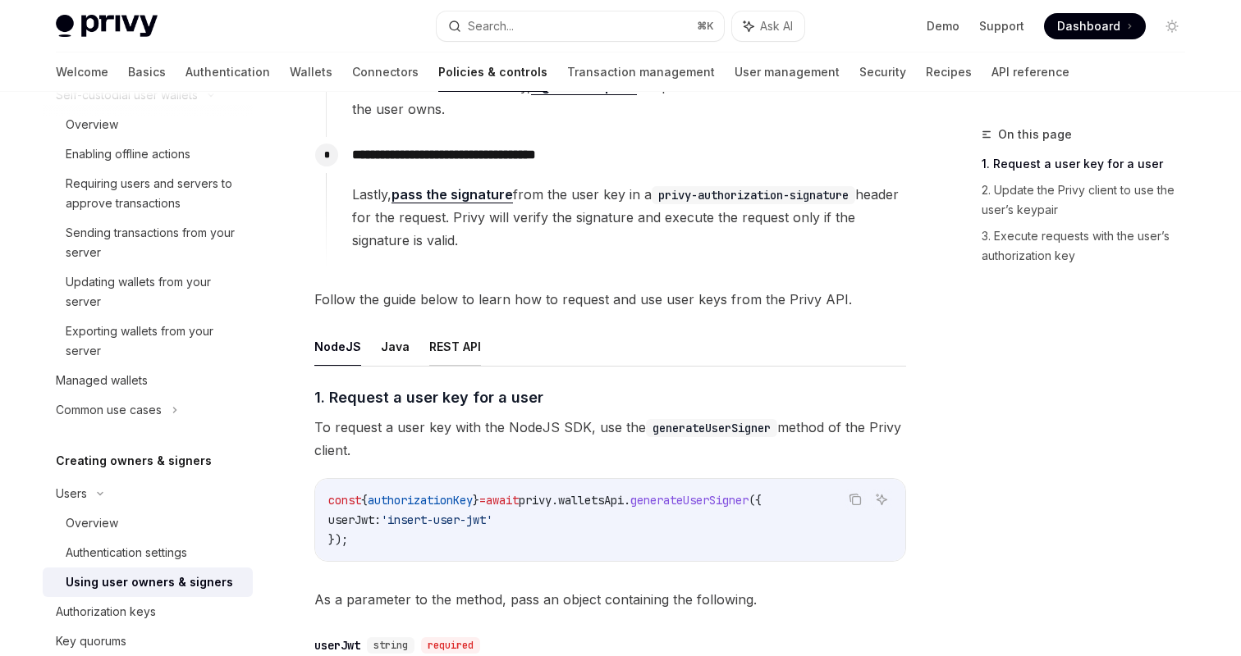
click at [442, 354] on button "REST API" at bounding box center [455, 346] width 52 height 39
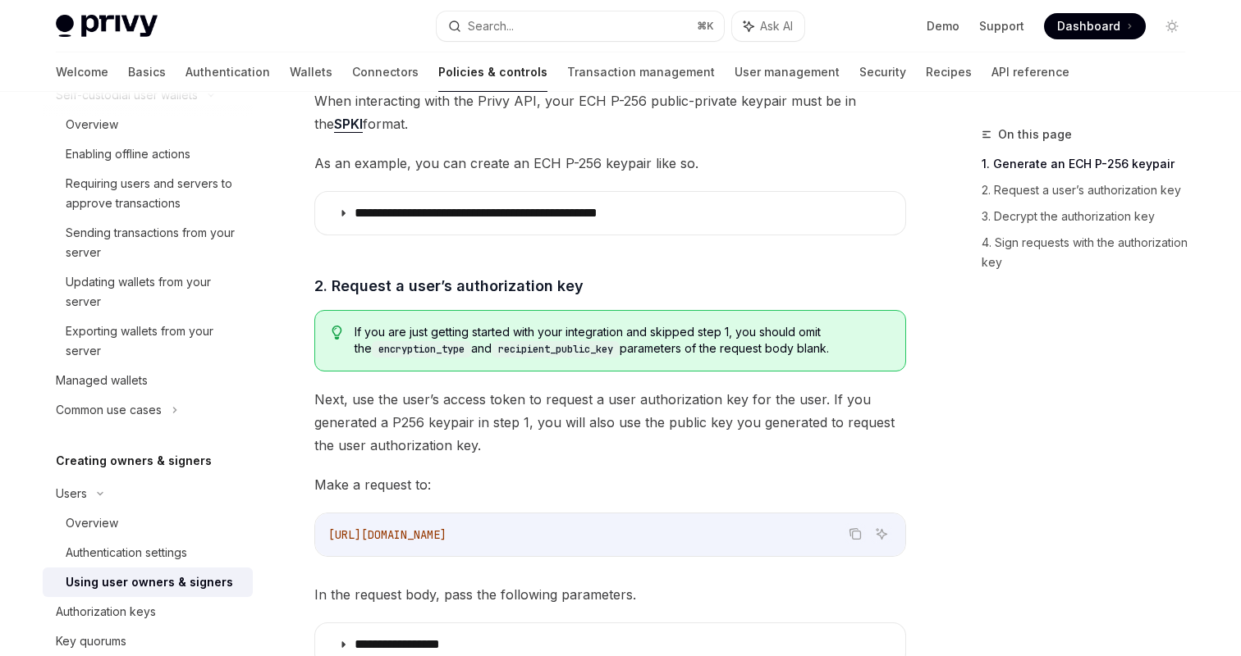
scroll to position [860, 0]
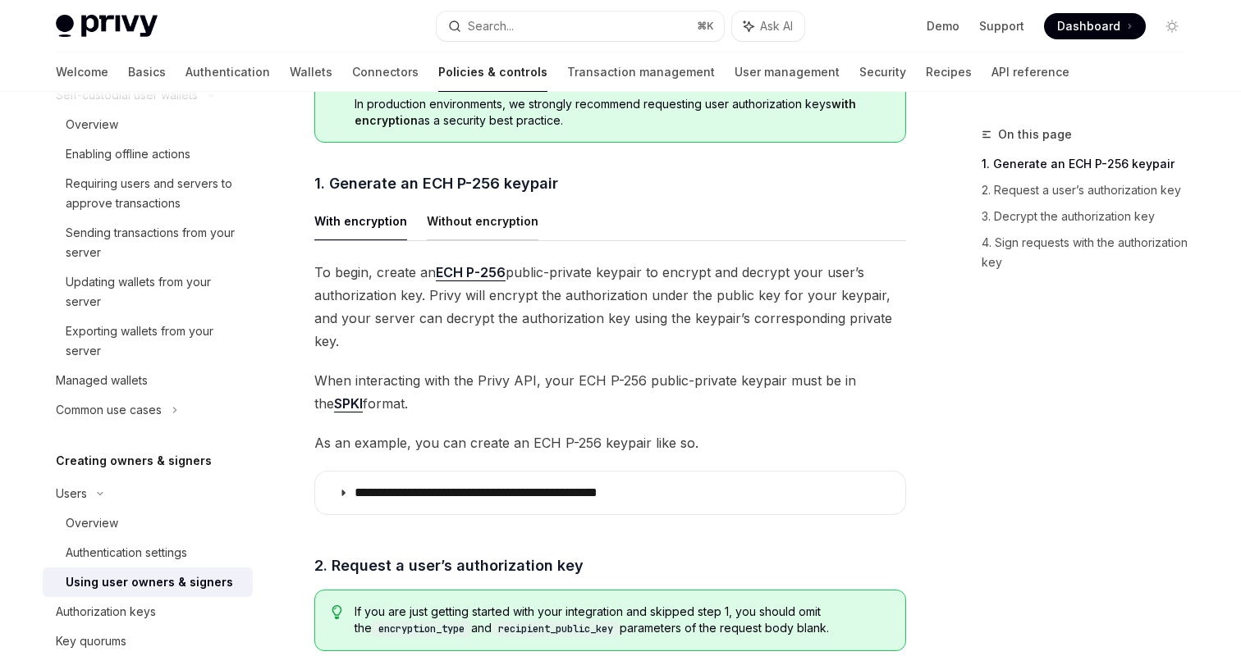
click at [469, 222] on button "Without encryption" at bounding box center [483, 221] width 112 height 39
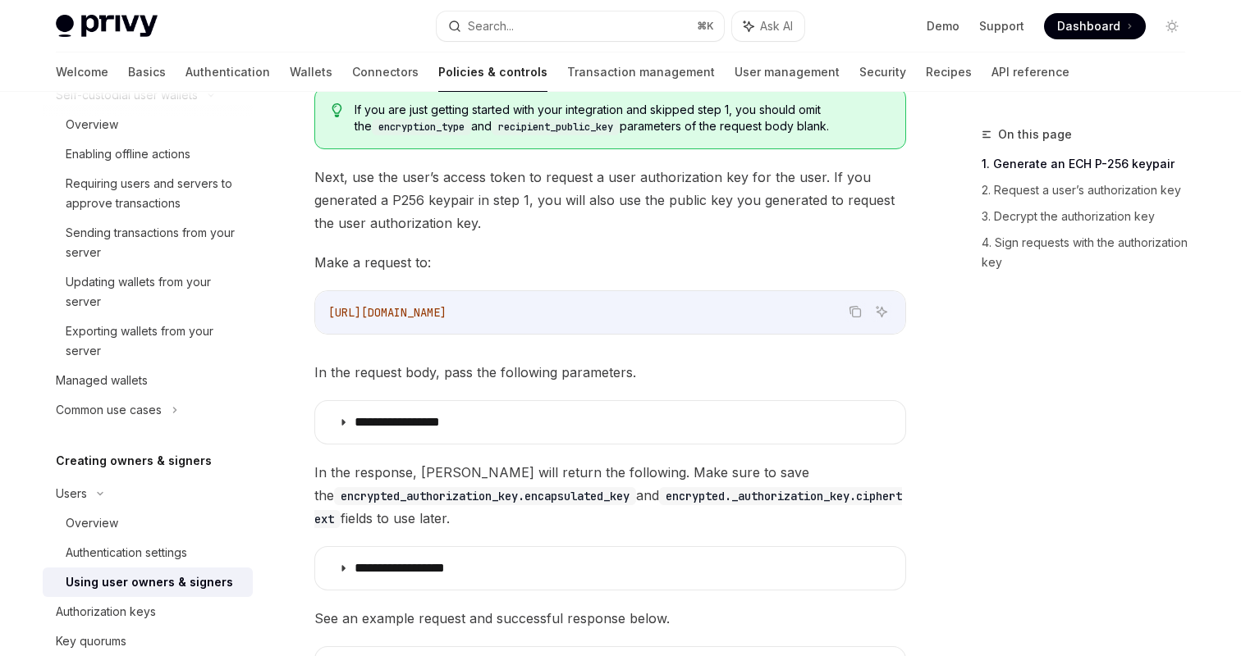
scroll to position [1071, 0]
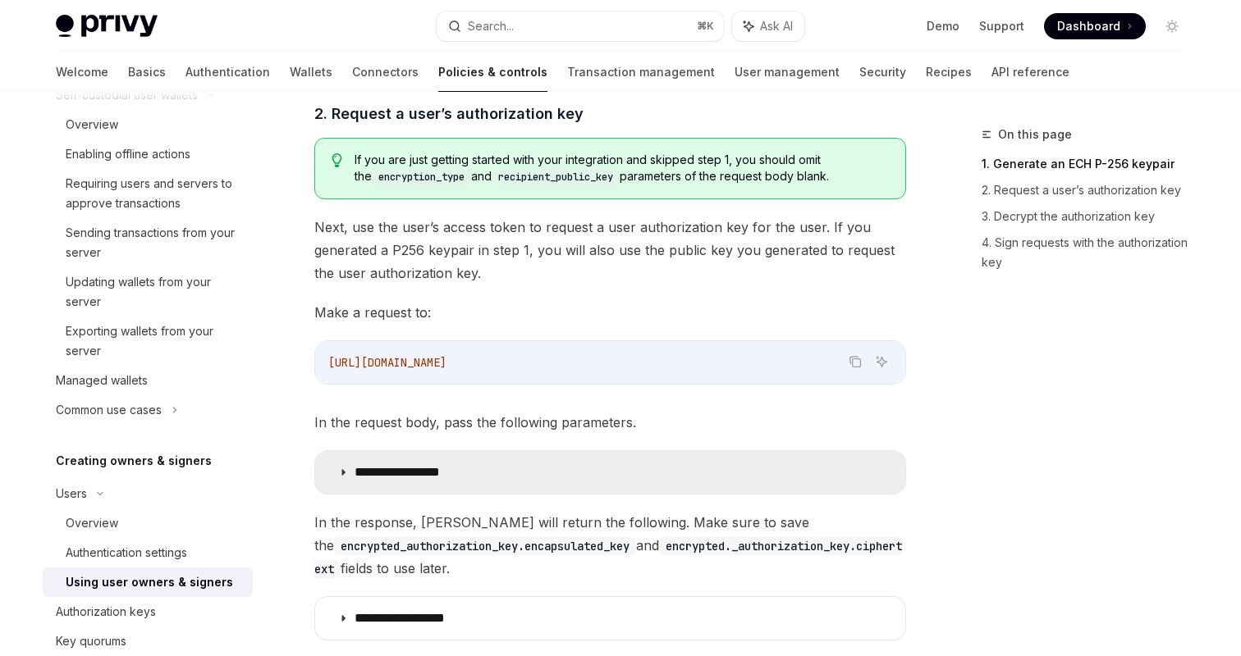
click at [449, 483] on summary "**********" at bounding box center [610, 472] width 590 height 43
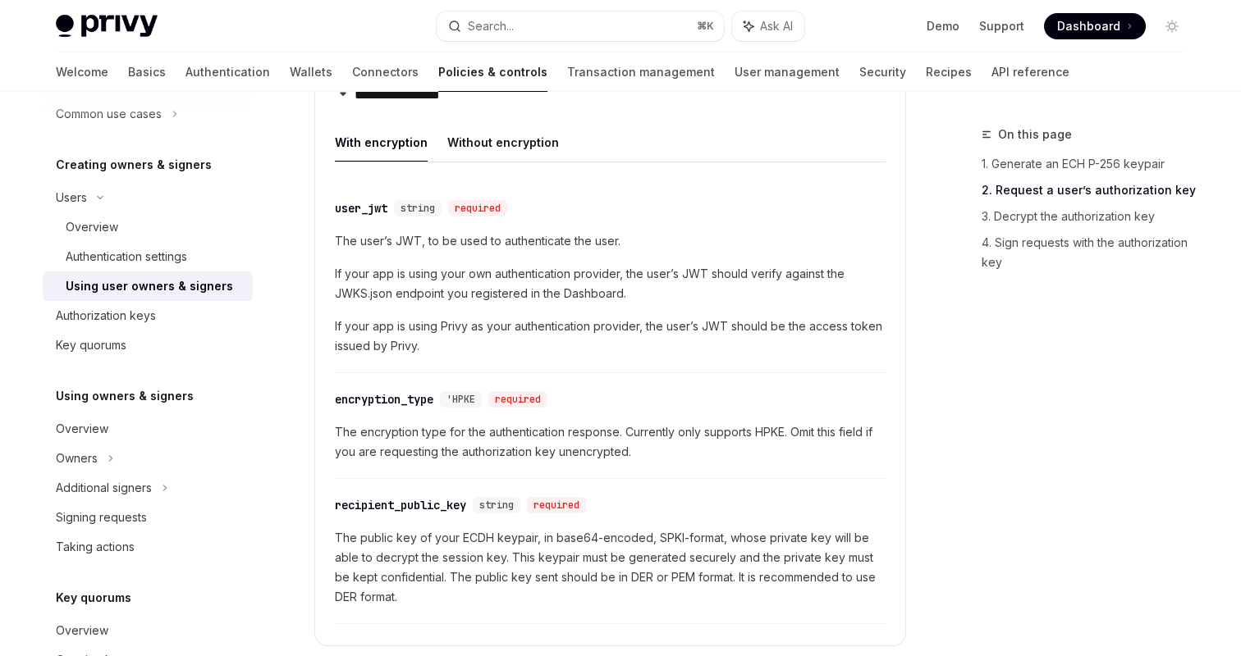
scroll to position [592, 0]
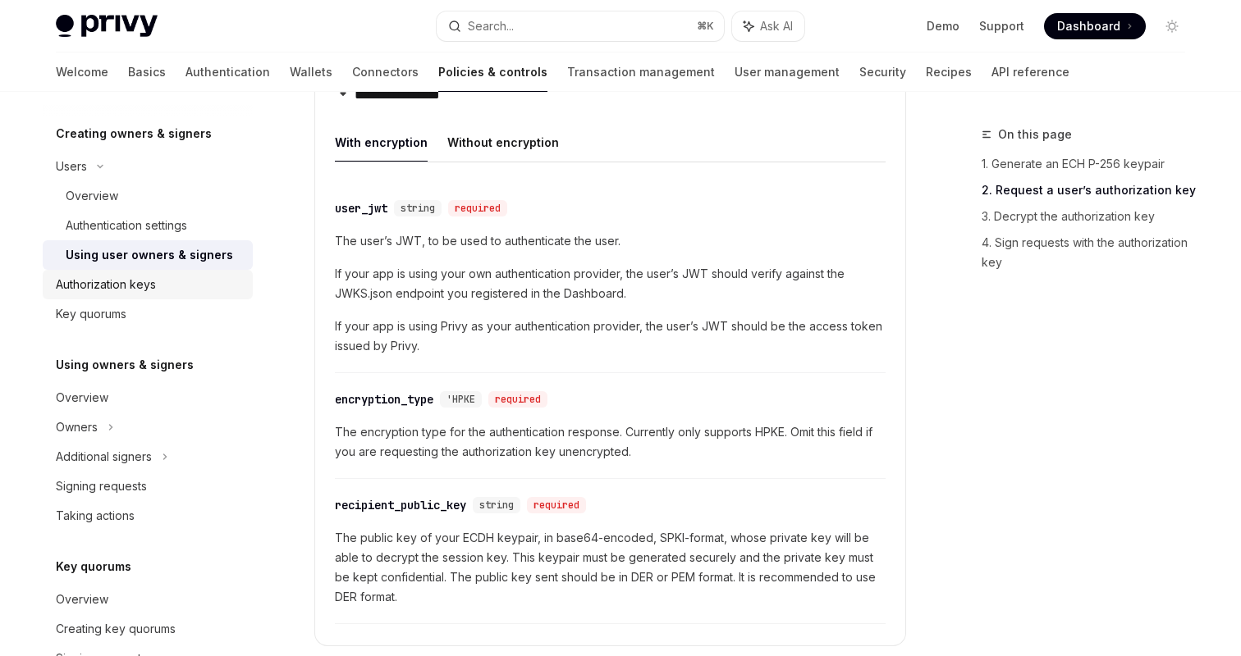
click at [163, 291] on div "Authorization keys" at bounding box center [149, 285] width 187 height 20
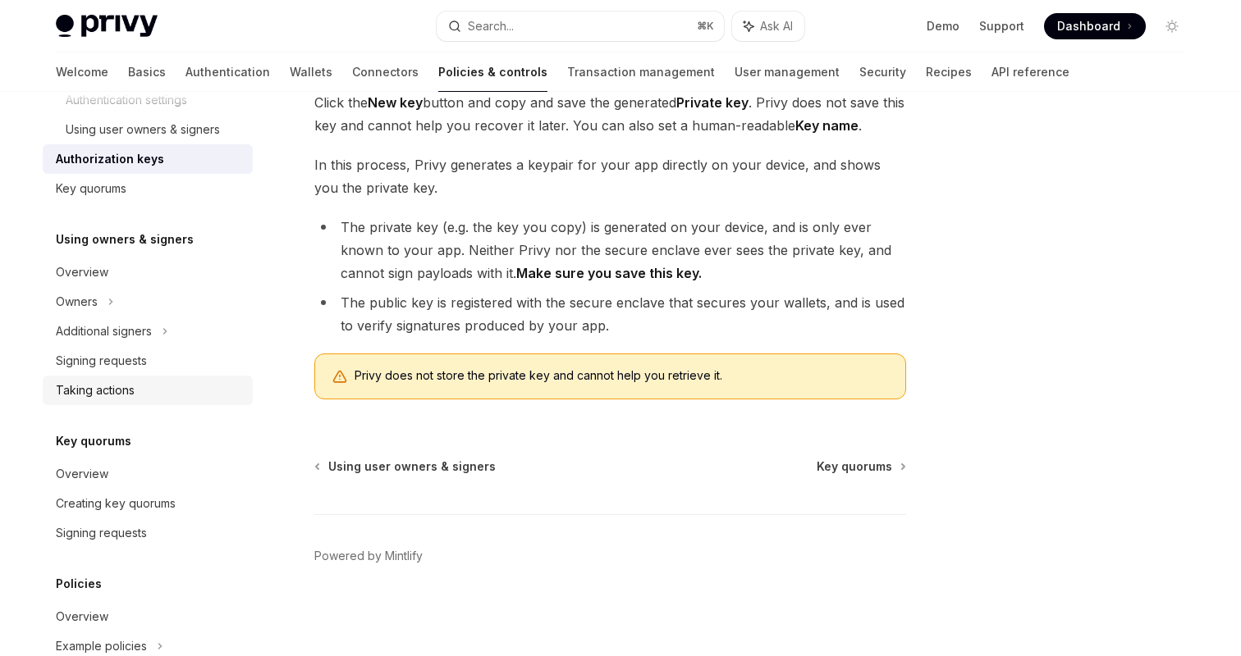
scroll to position [729, 0]
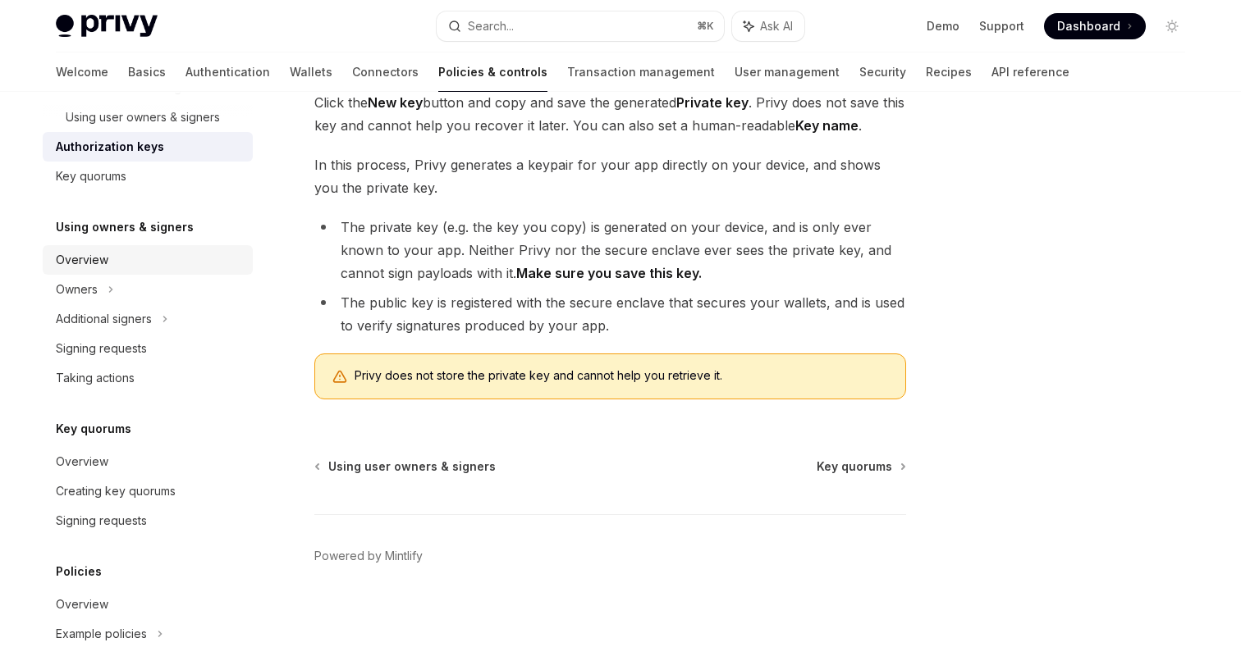
click at [104, 259] on div "Overview" at bounding box center [82, 260] width 53 height 20
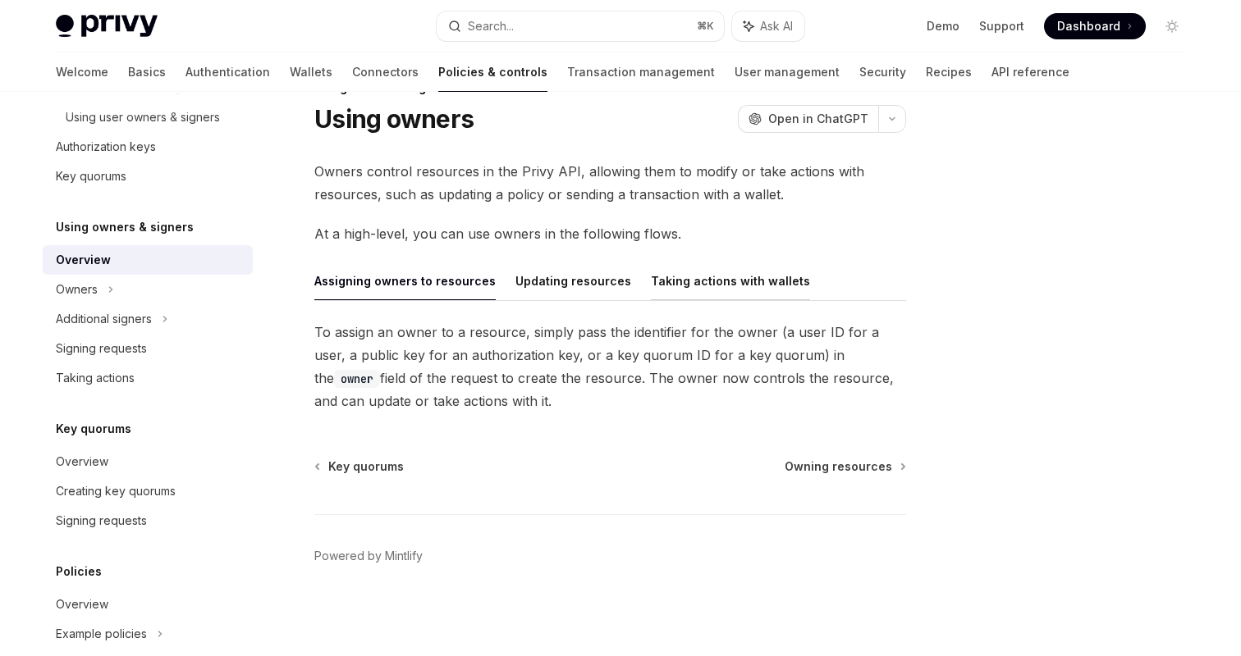
click at [736, 278] on button "Taking actions with wallets" at bounding box center [730, 281] width 159 height 39
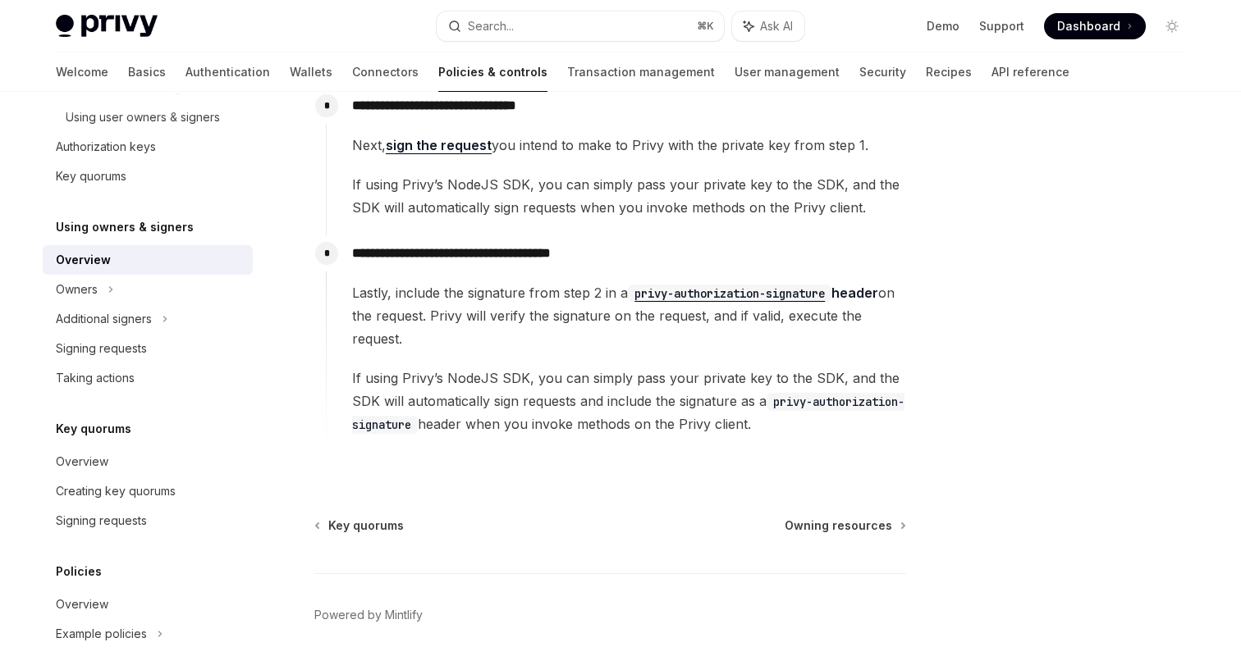
scroll to position [497, 0]
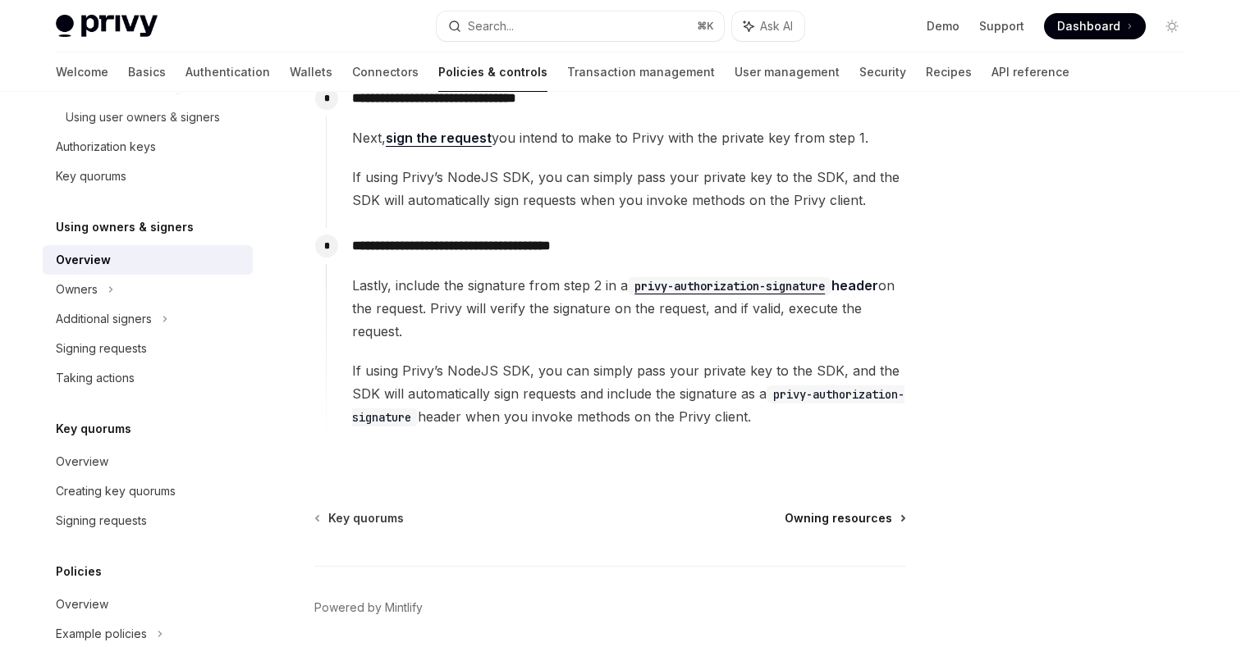
click at [826, 517] on span "Owning resources" at bounding box center [837, 518] width 107 height 16
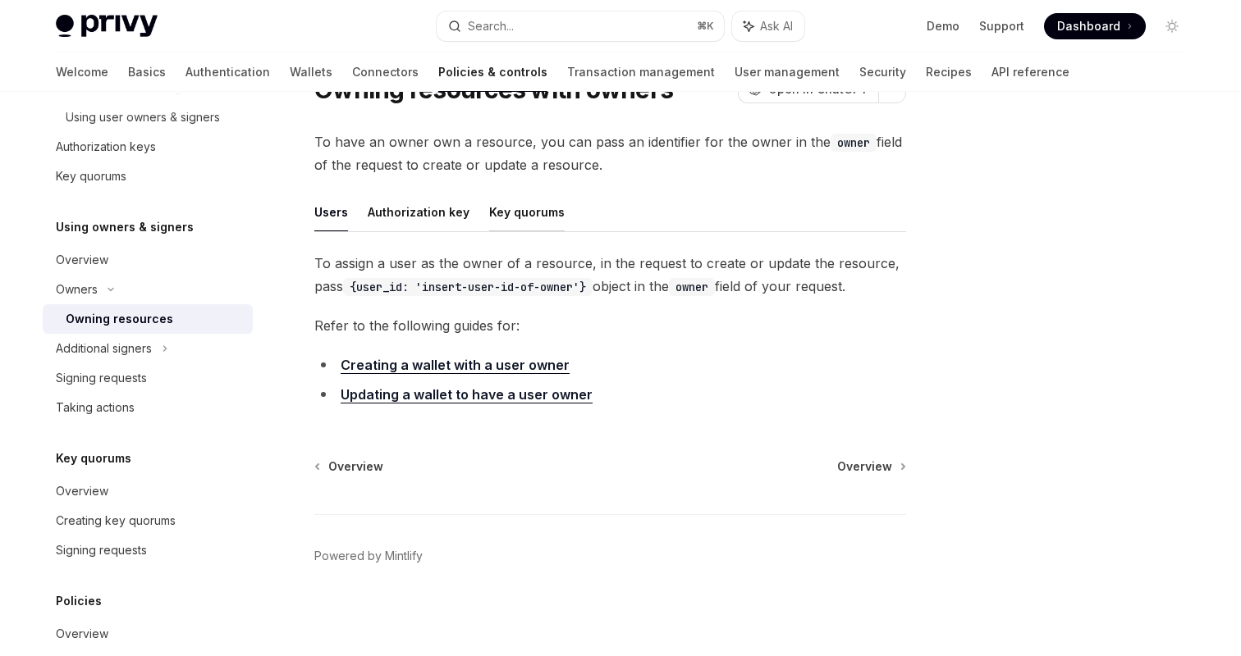
scroll to position [38, 0]
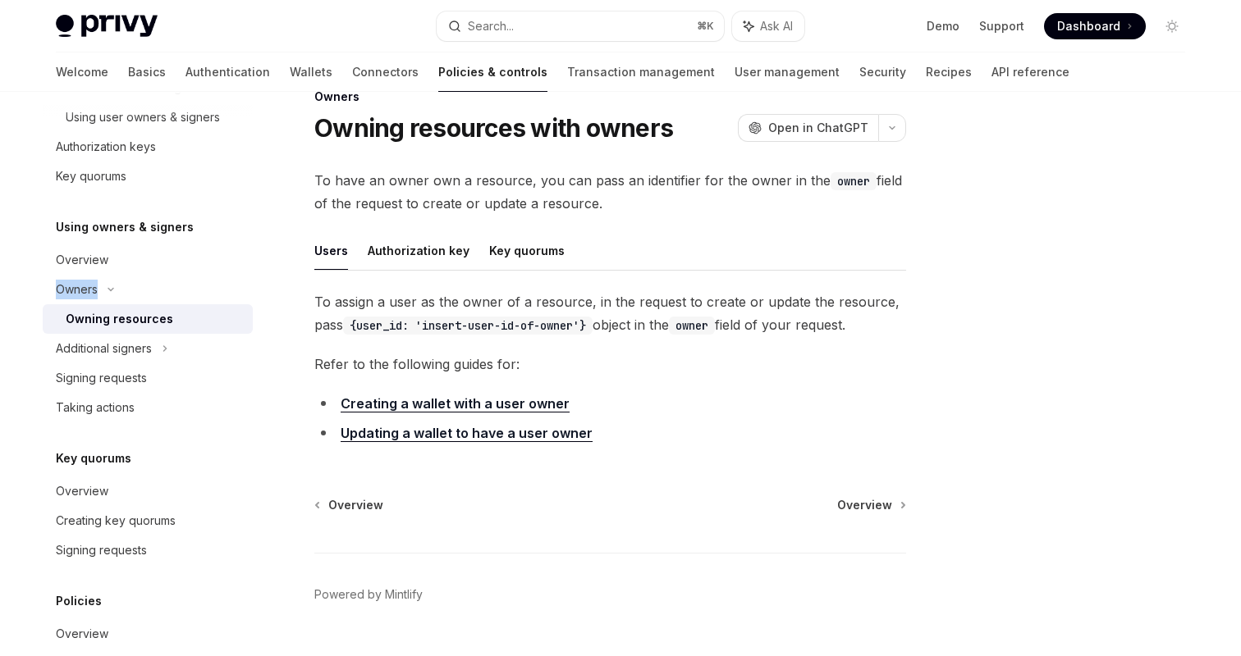
click at [129, 325] on div "Owning resources" at bounding box center [119, 319] width 107 height 20
click at [221, 307] on link "Owning resources" at bounding box center [148, 319] width 210 height 30
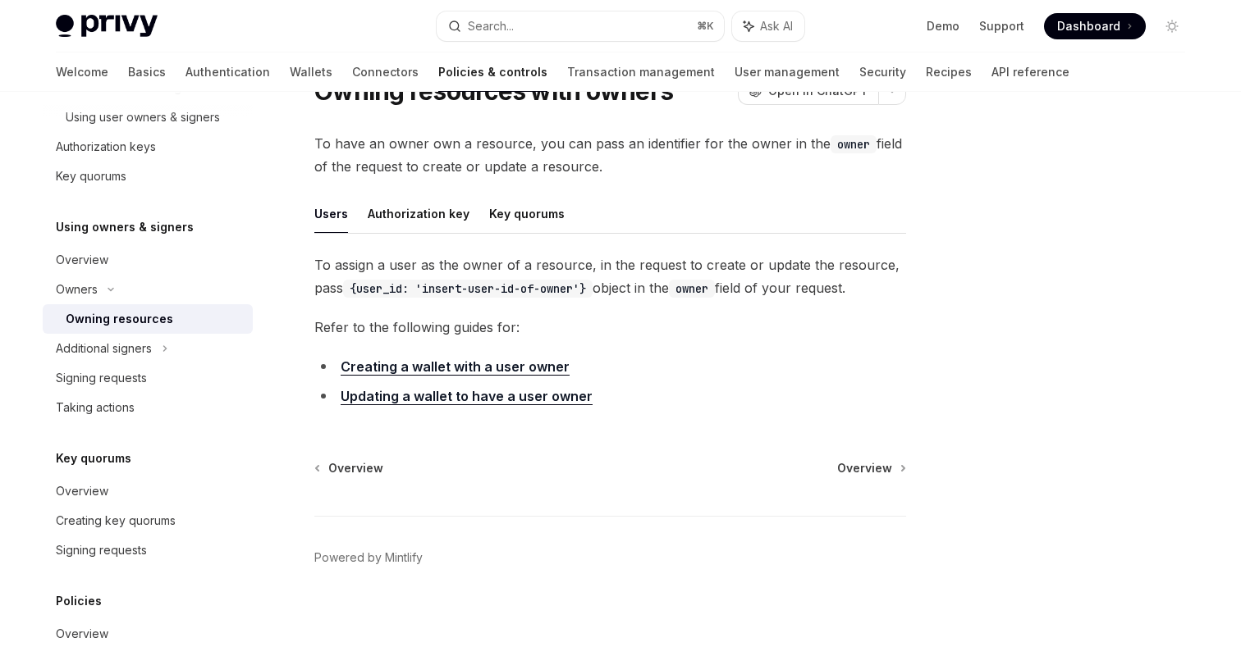
scroll to position [76, 0]
click at [885, 460] on span "Overview" at bounding box center [864, 467] width 55 height 16
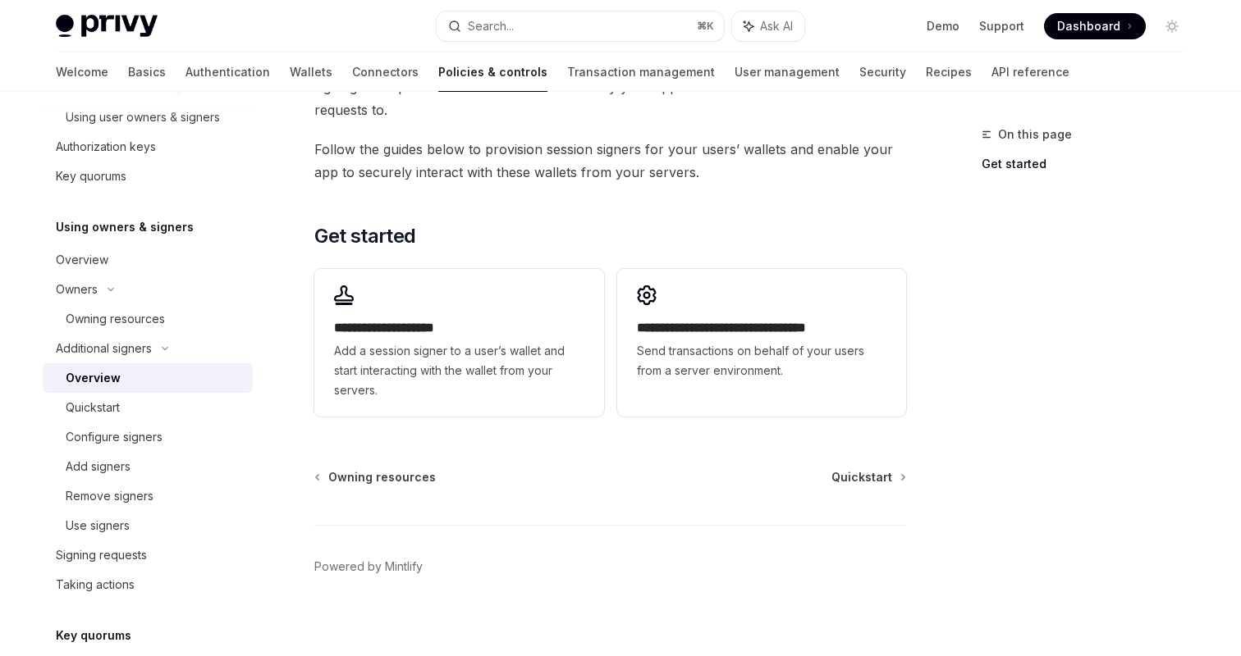
scroll to position [434, 0]
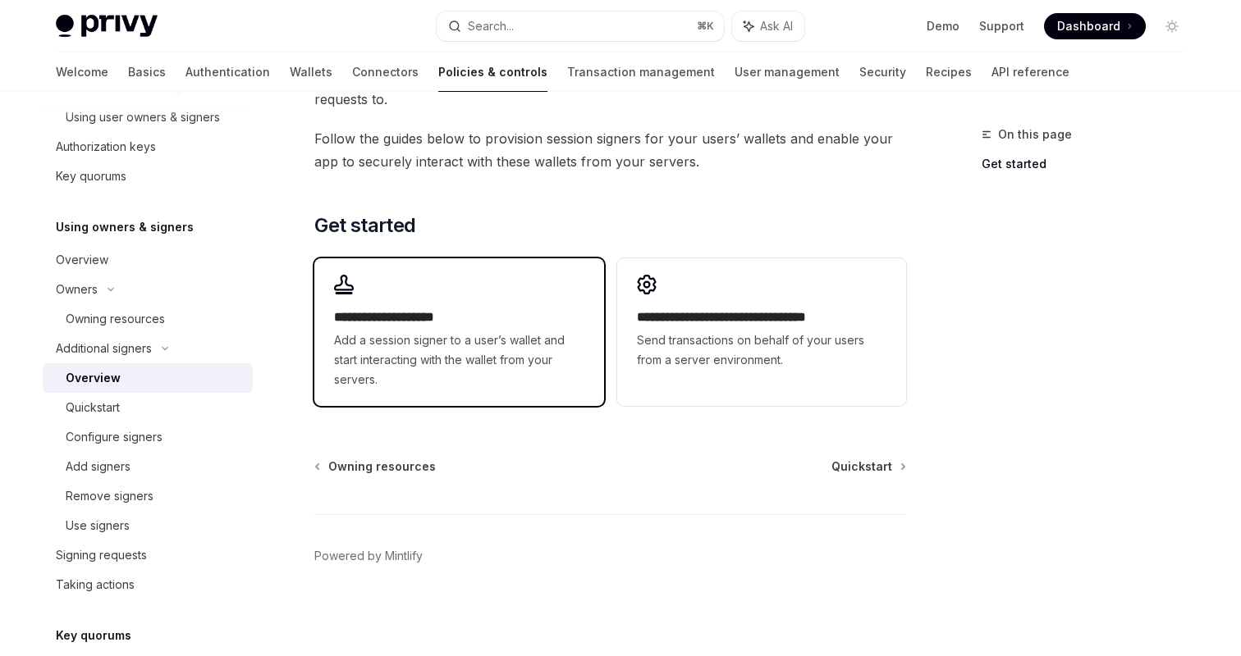
click at [437, 341] on span "Add a session signer to a user’s wallet and start interacting with the wallet f…" at bounding box center [458, 360] width 249 height 59
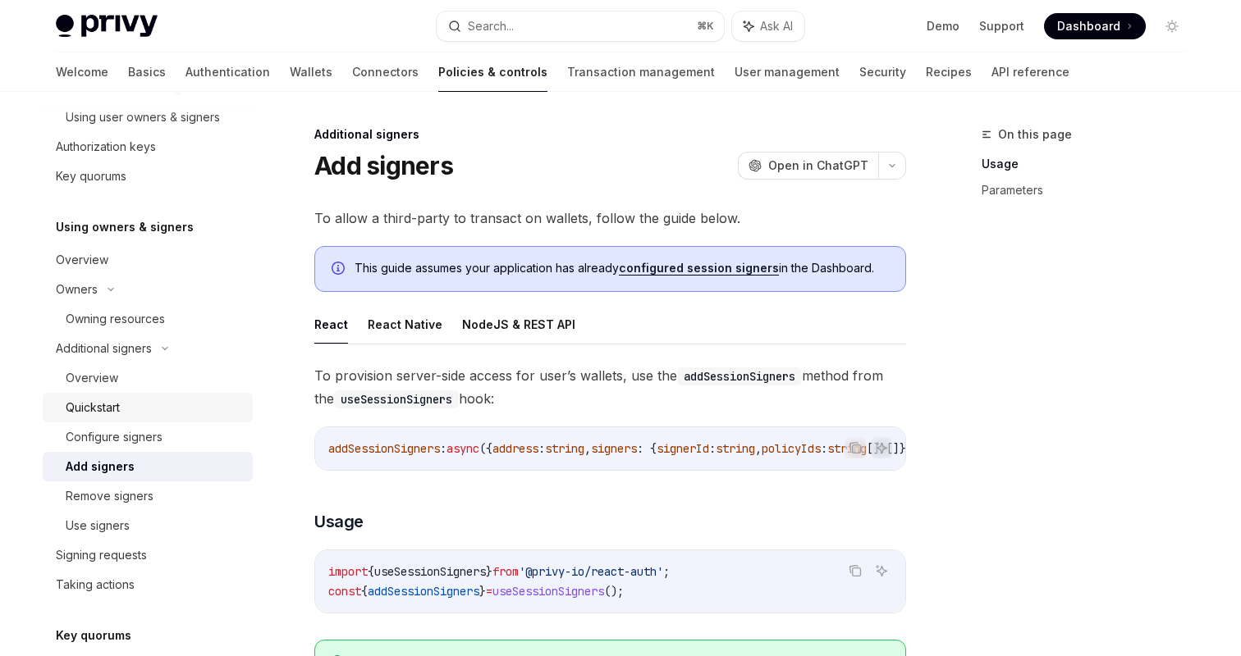
click at [158, 409] on div "Quickstart" at bounding box center [154, 408] width 177 height 20
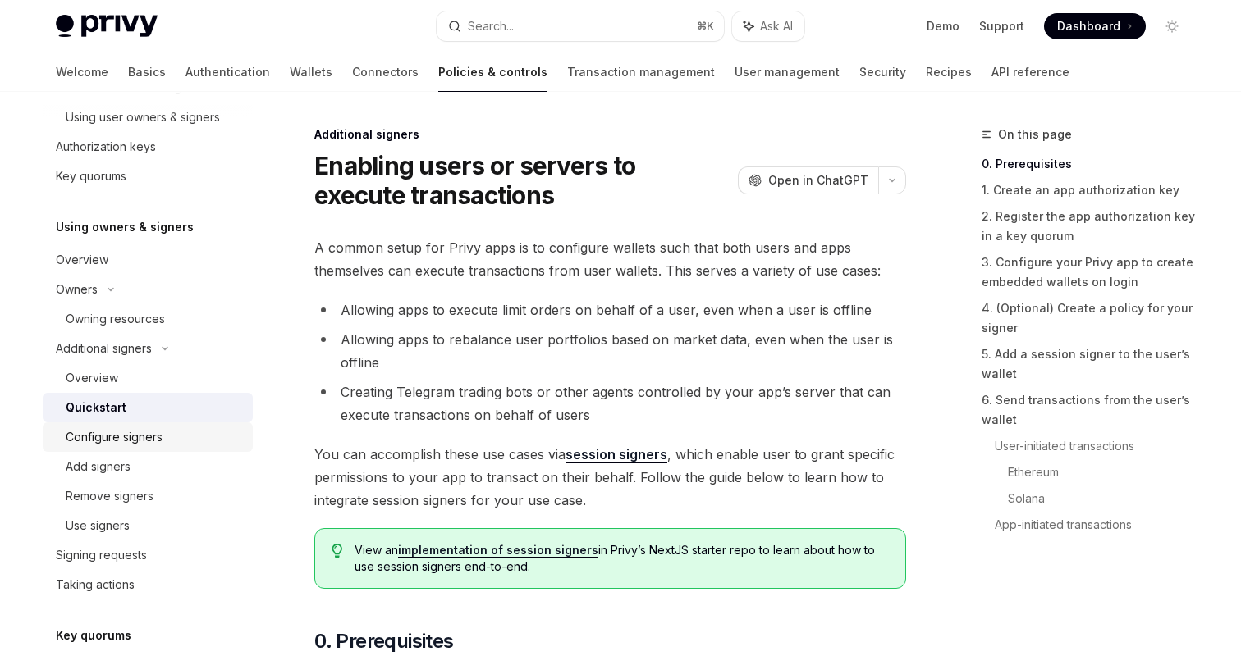
click at [162, 444] on div "Configure signers" at bounding box center [114, 438] width 97 height 20
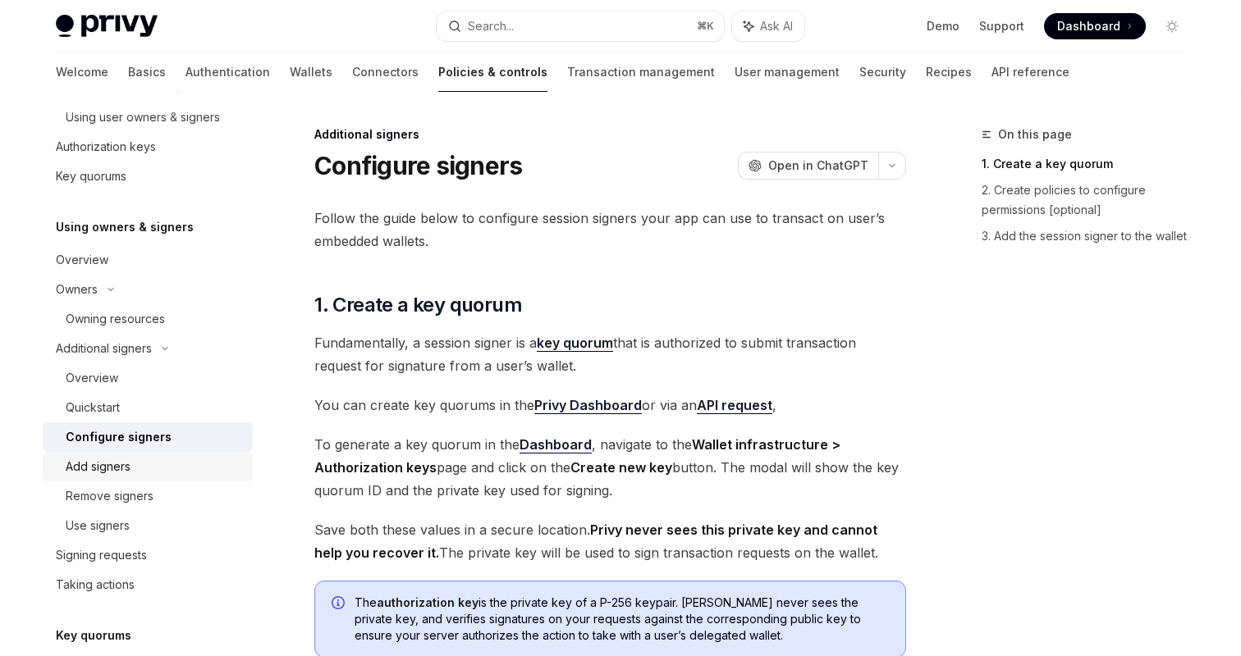
click at [162, 465] on div "Add signers" at bounding box center [154, 467] width 177 height 20
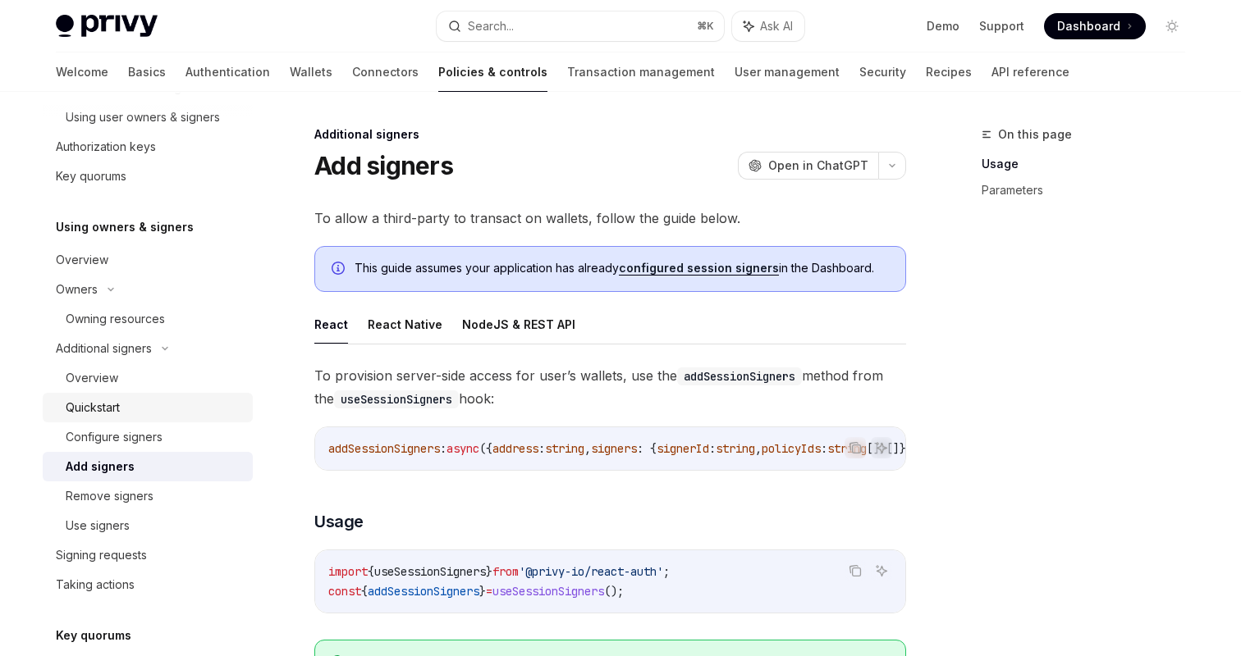
click at [174, 406] on div "Quickstart" at bounding box center [154, 408] width 177 height 20
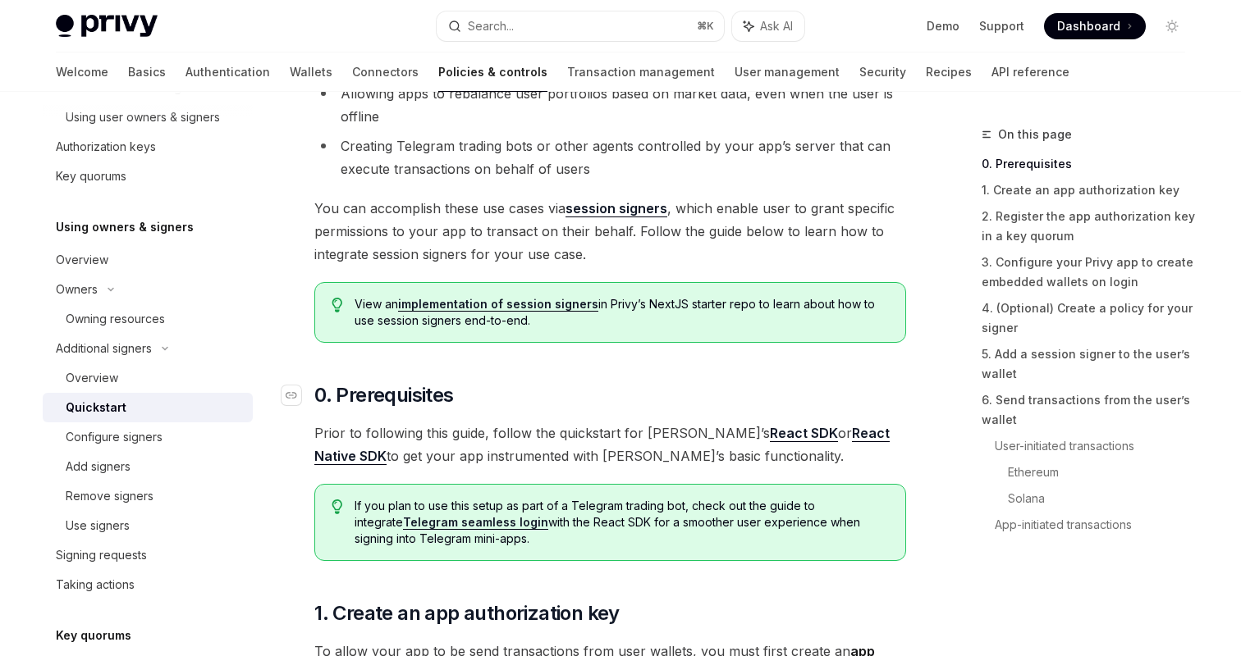
scroll to position [251, 0]
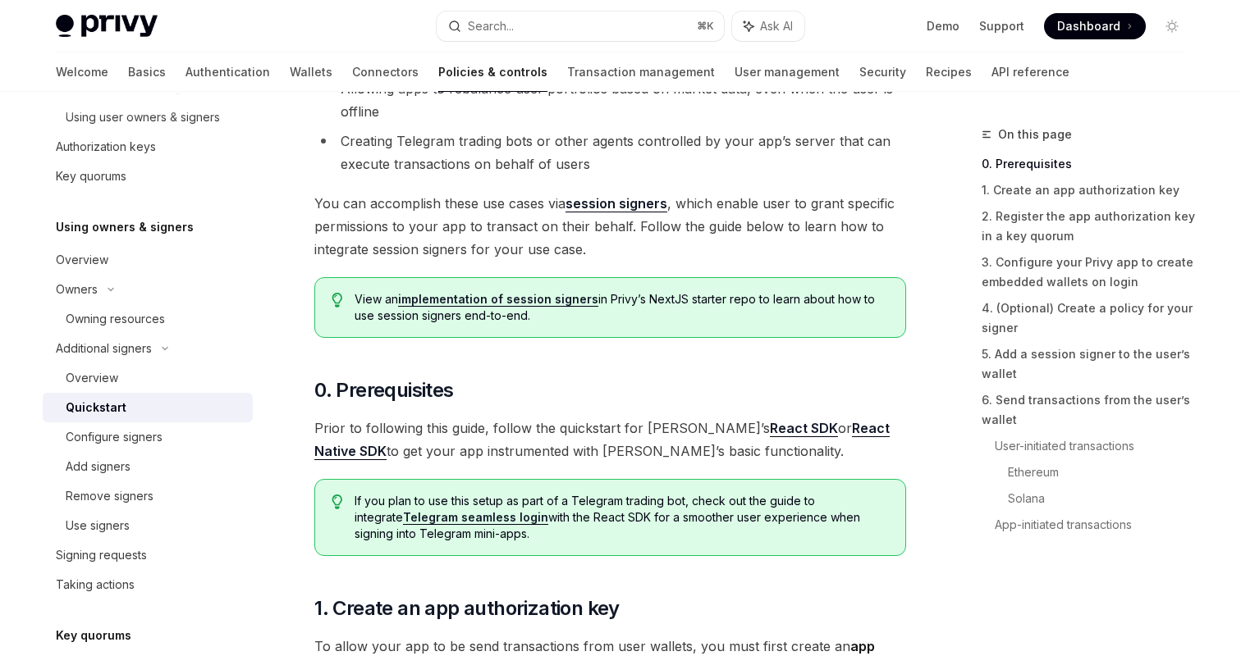
click at [623, 200] on link "session signers" at bounding box center [616, 203] width 102 height 17
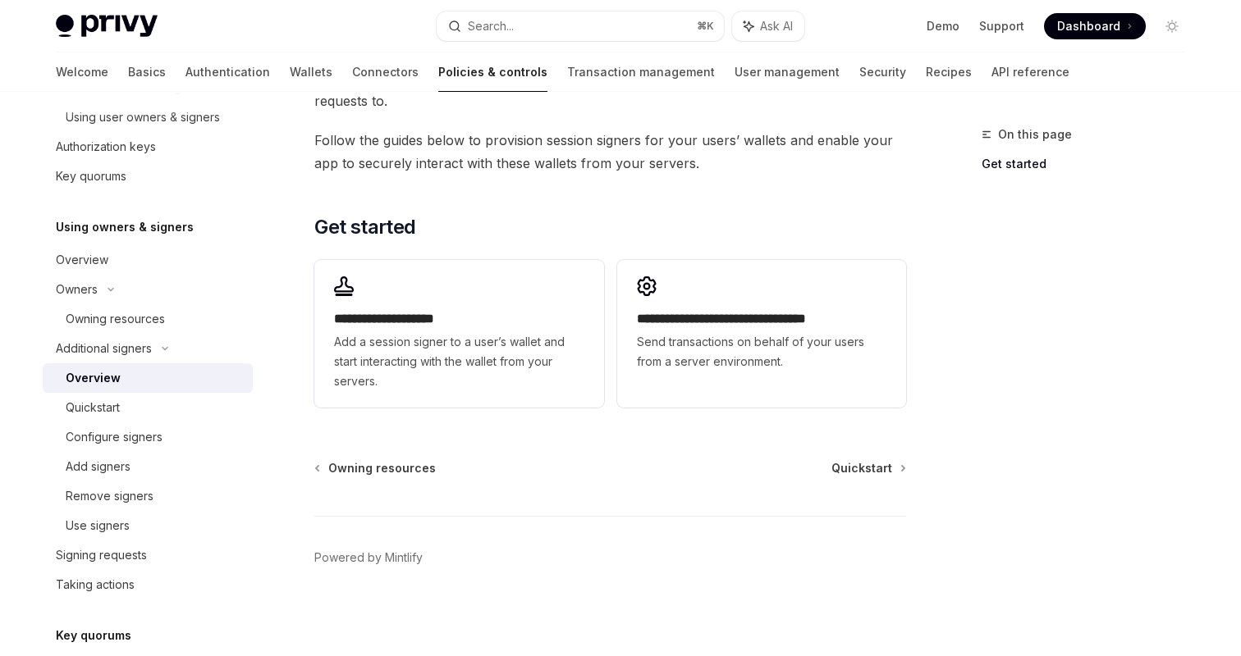
scroll to position [434, 0]
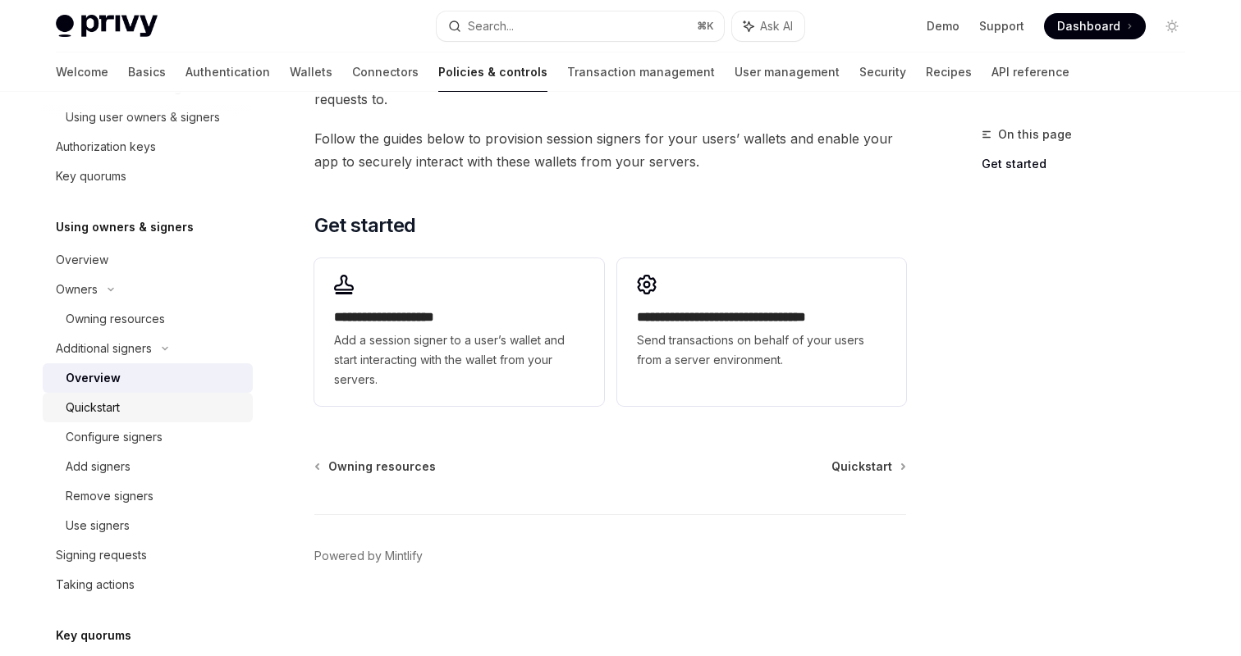
click at [105, 402] on div "Quickstart" at bounding box center [93, 408] width 54 height 20
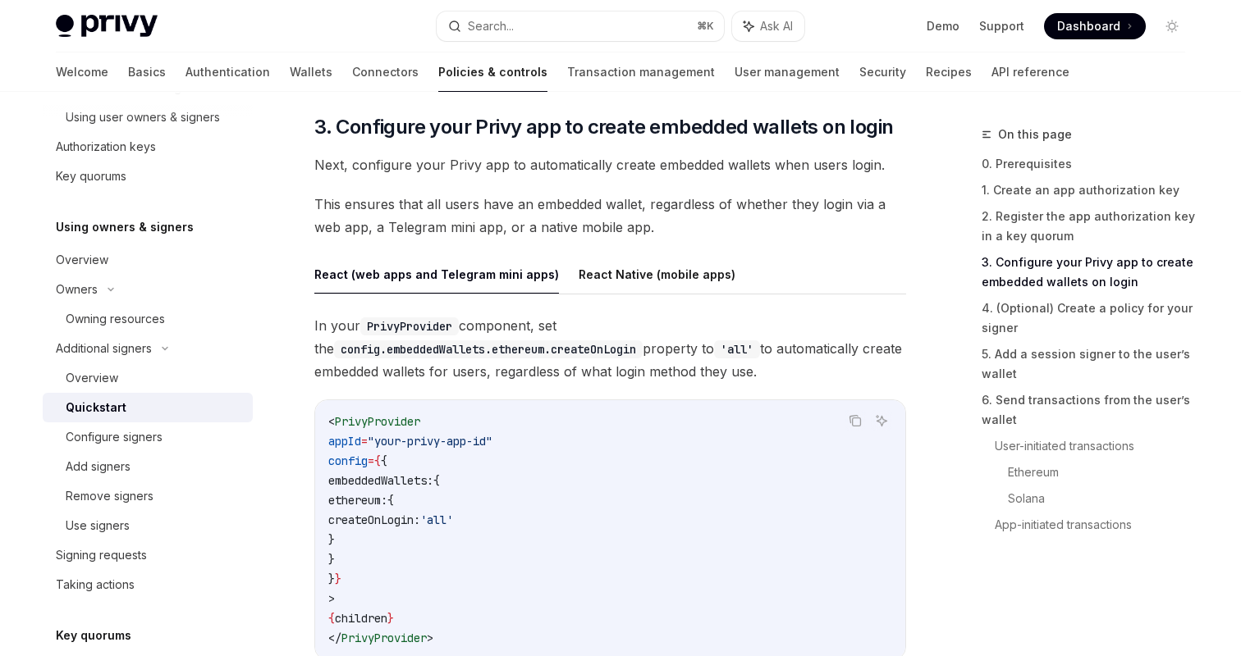
scroll to position [1582, 0]
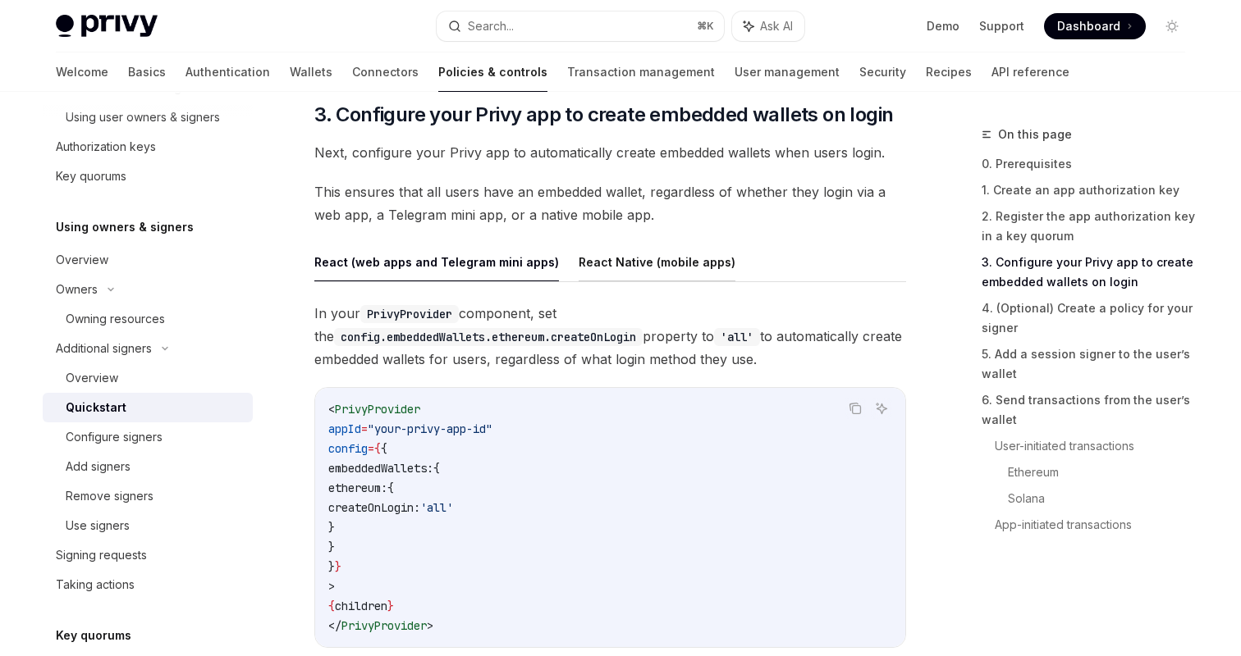
click at [579, 258] on button "React Native (mobile apps)" at bounding box center [657, 262] width 157 height 39
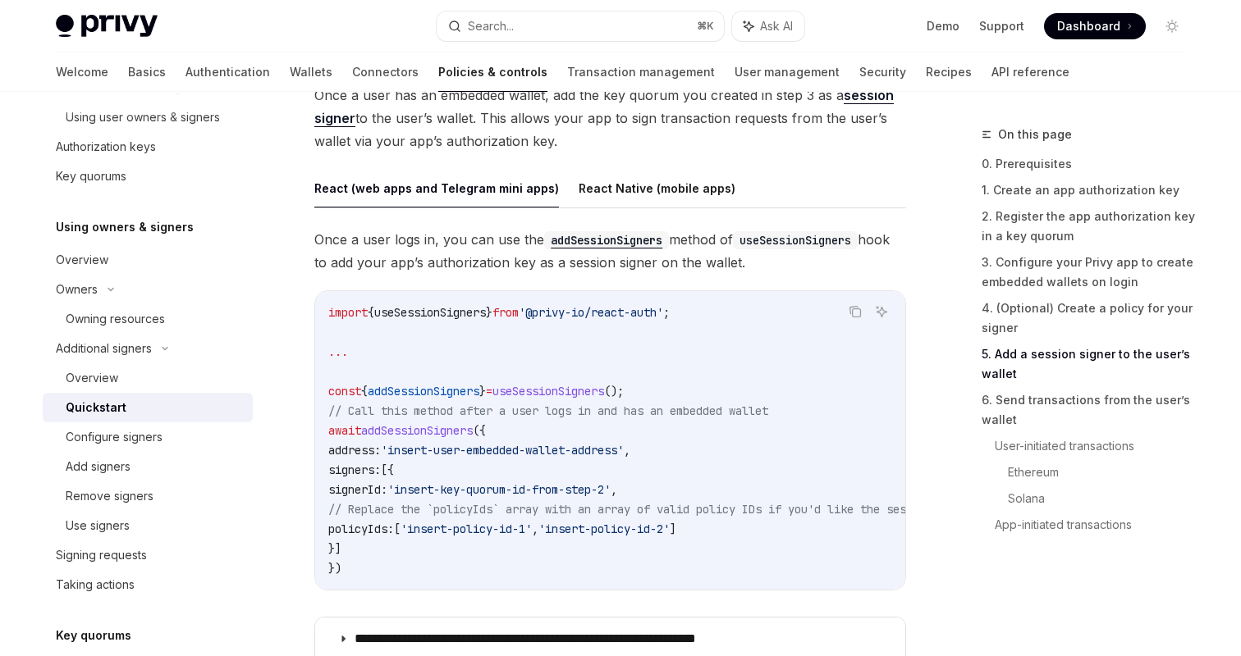
scroll to position [2637, 0]
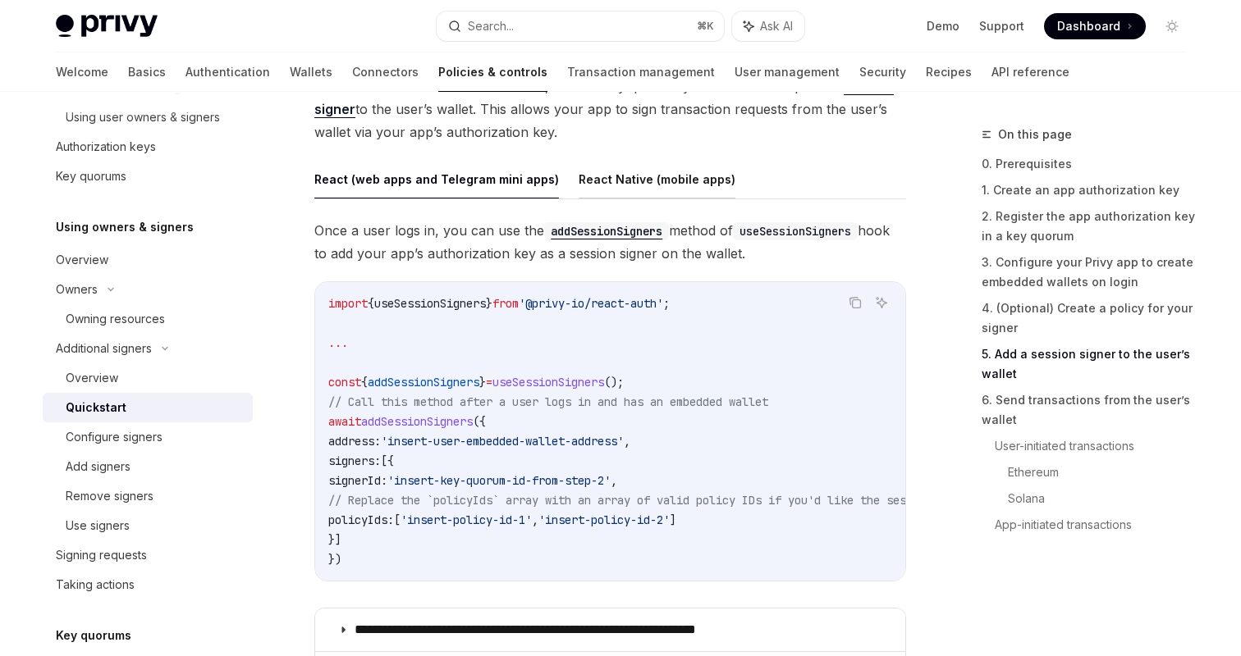
click at [611, 169] on button "React Native (mobile apps)" at bounding box center [657, 179] width 157 height 39
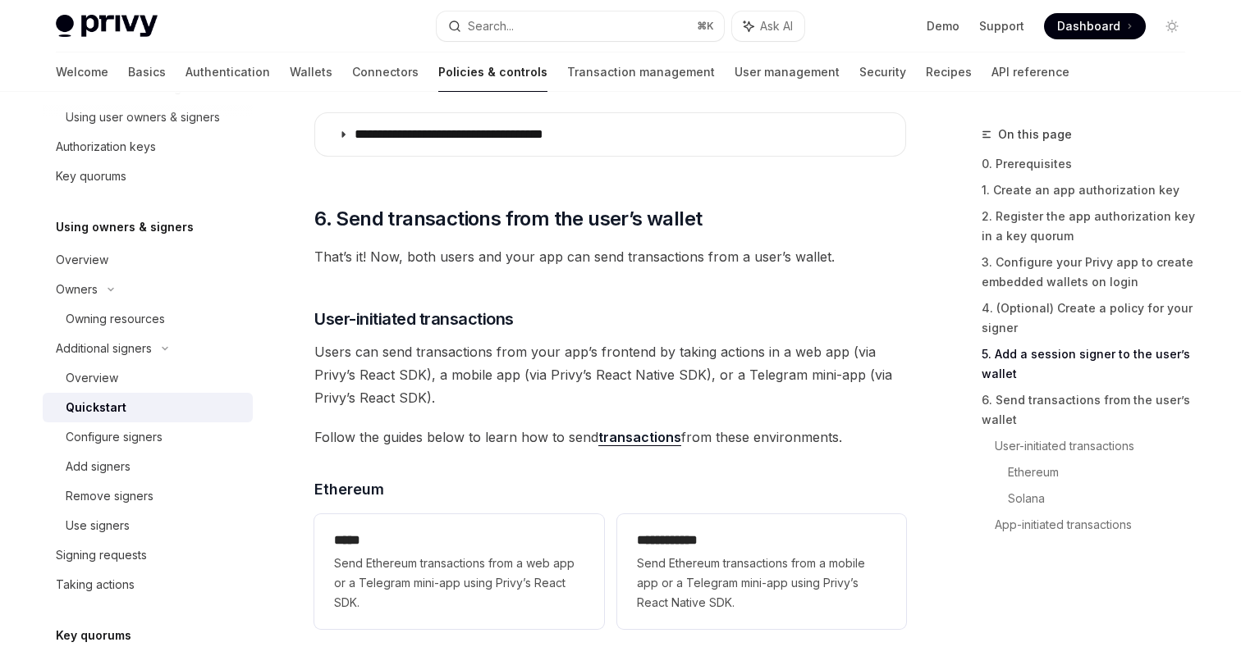
scroll to position [3125, 0]
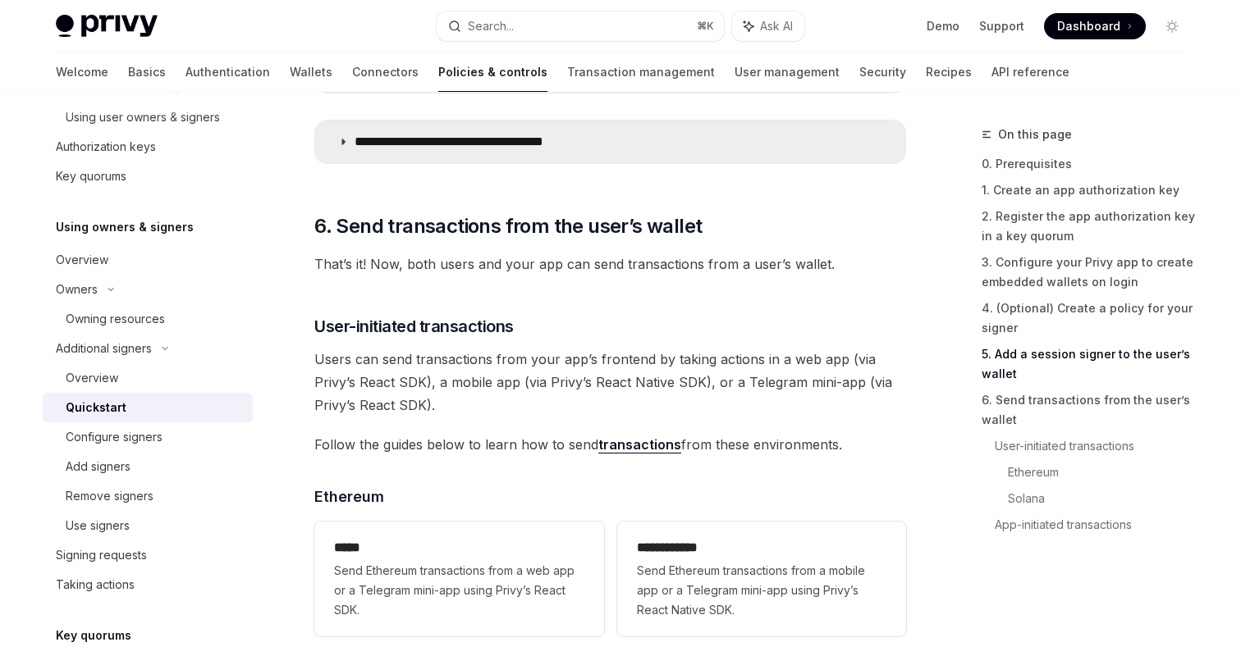
click at [546, 163] on summary "**********" at bounding box center [610, 142] width 590 height 43
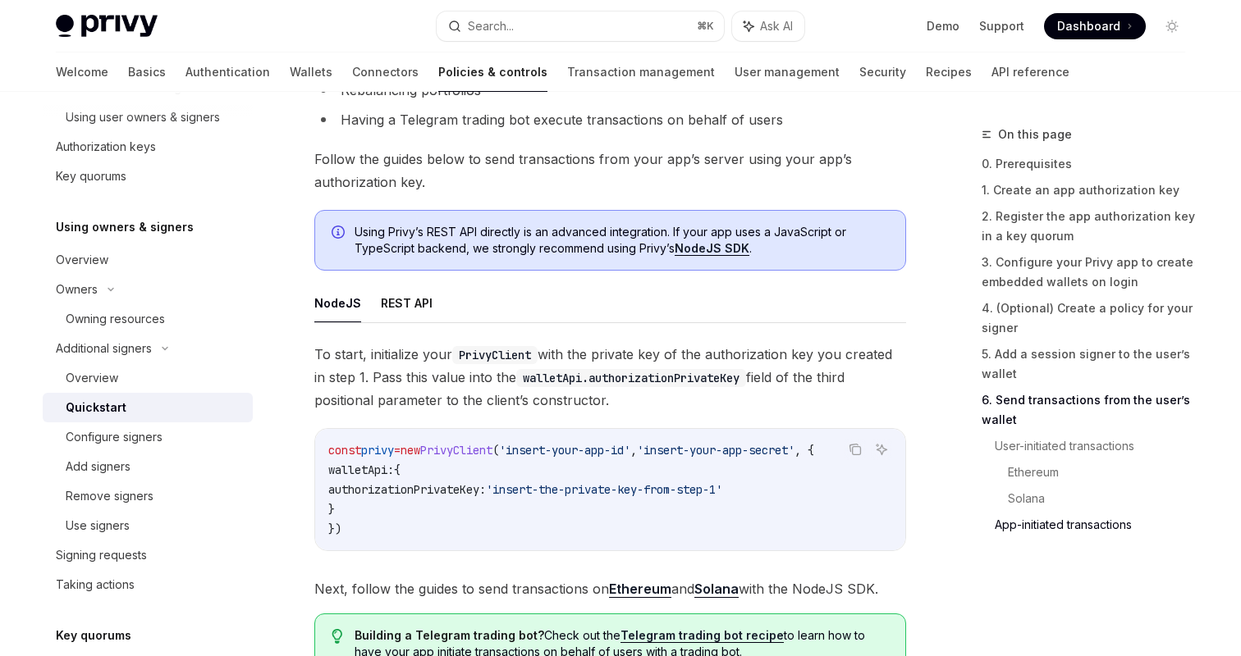
scroll to position [4306, 0]
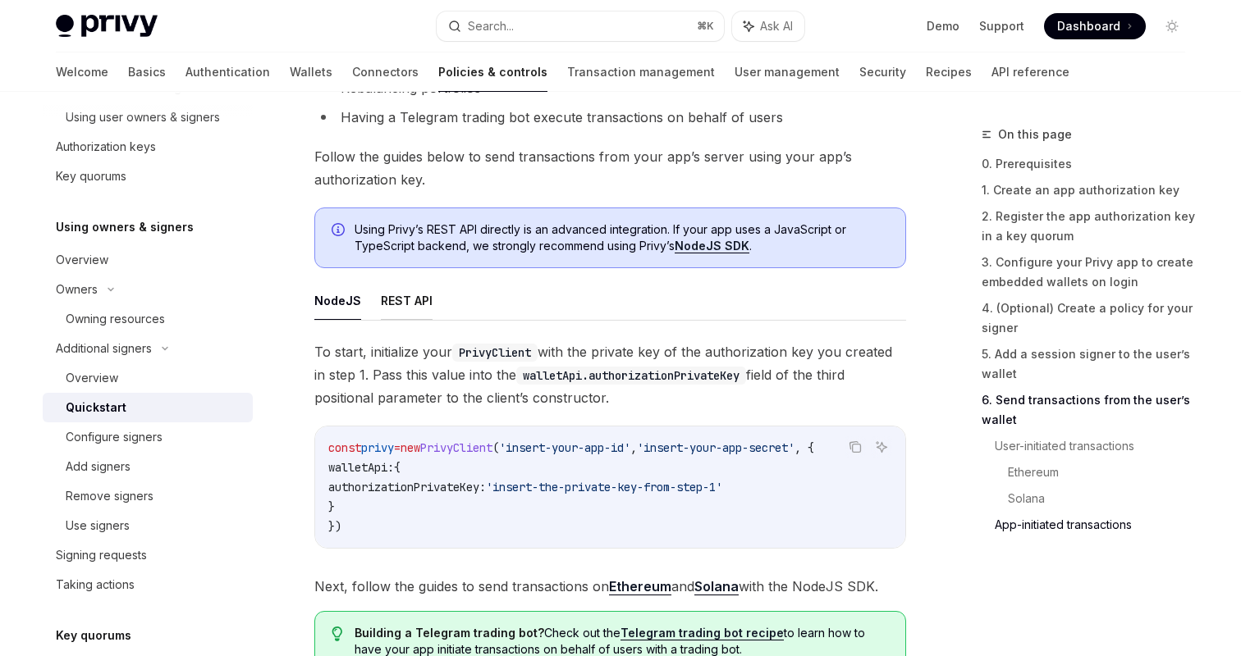
click at [390, 307] on button "REST API" at bounding box center [407, 300] width 52 height 39
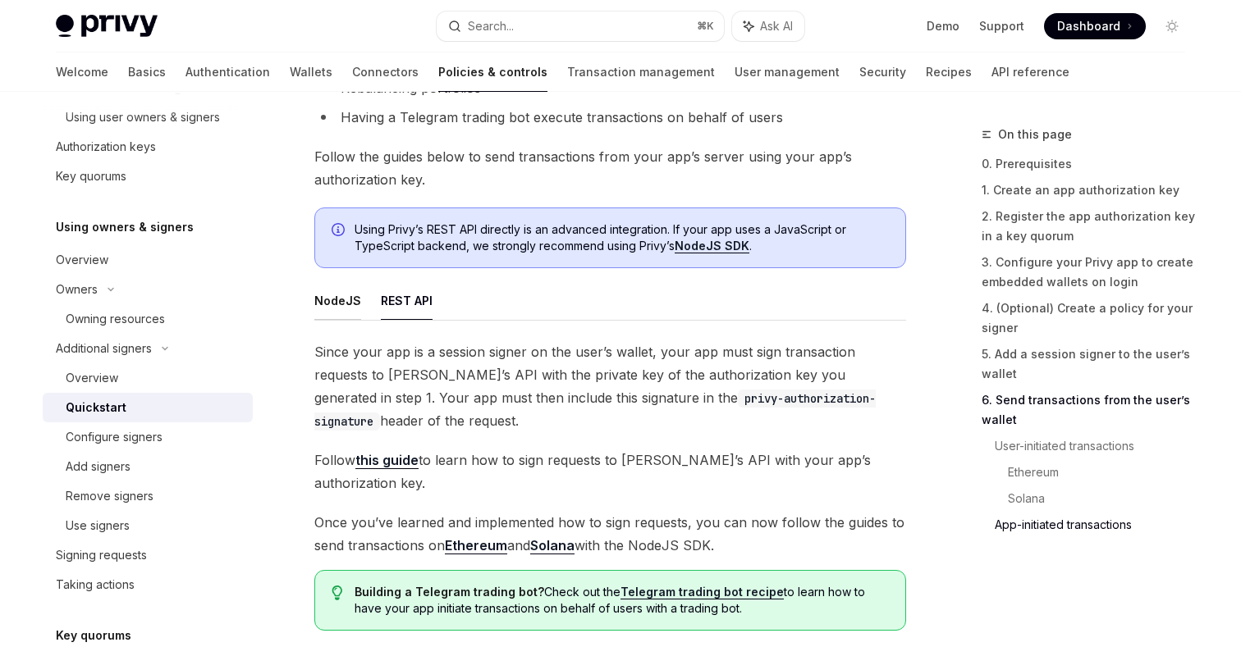
click at [328, 301] on button "NodeJS" at bounding box center [337, 300] width 47 height 39
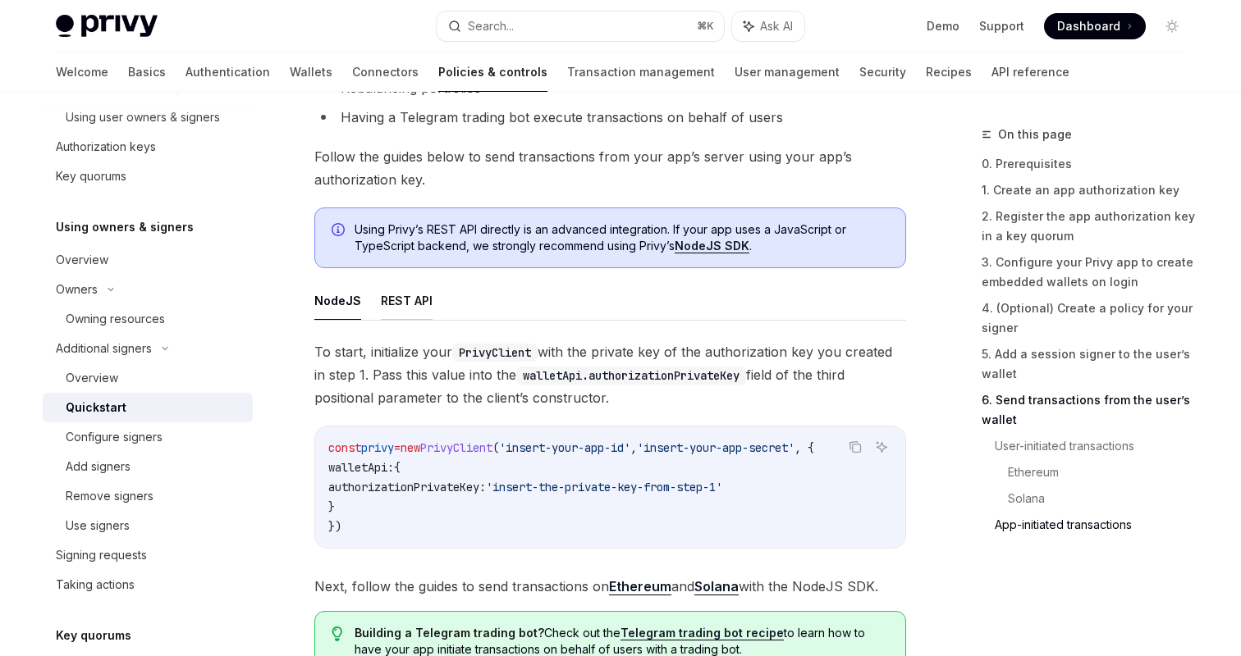
click at [392, 306] on button "REST API" at bounding box center [407, 300] width 52 height 39
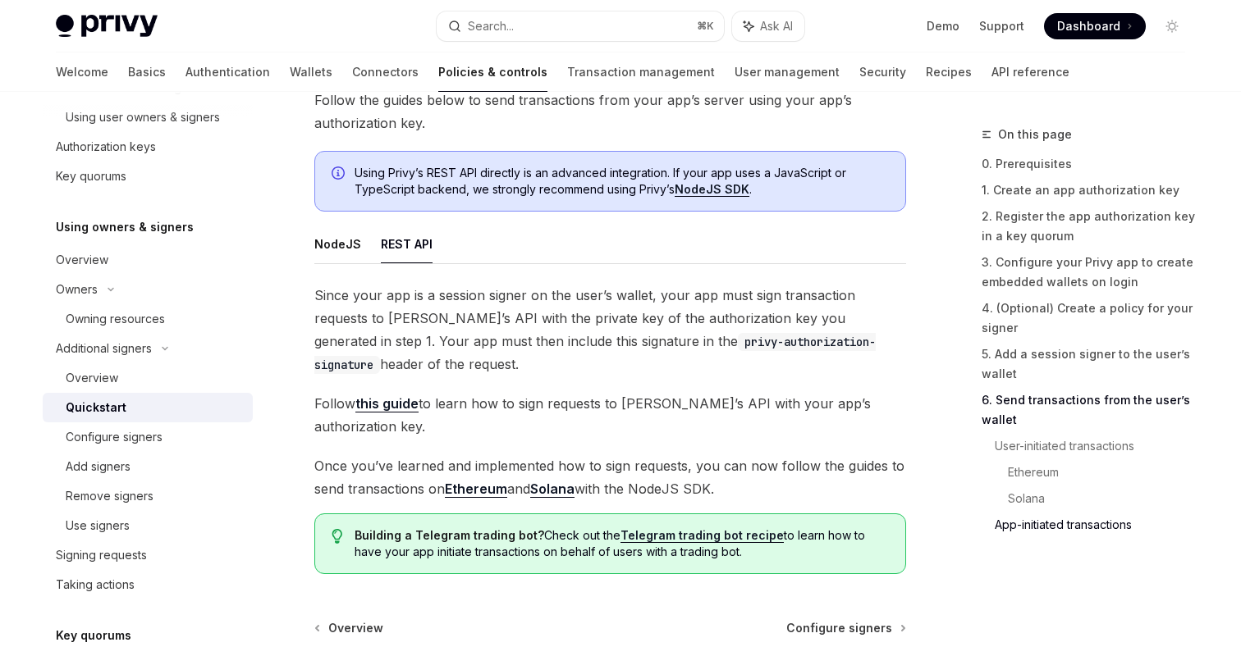
scroll to position [4403, 0]
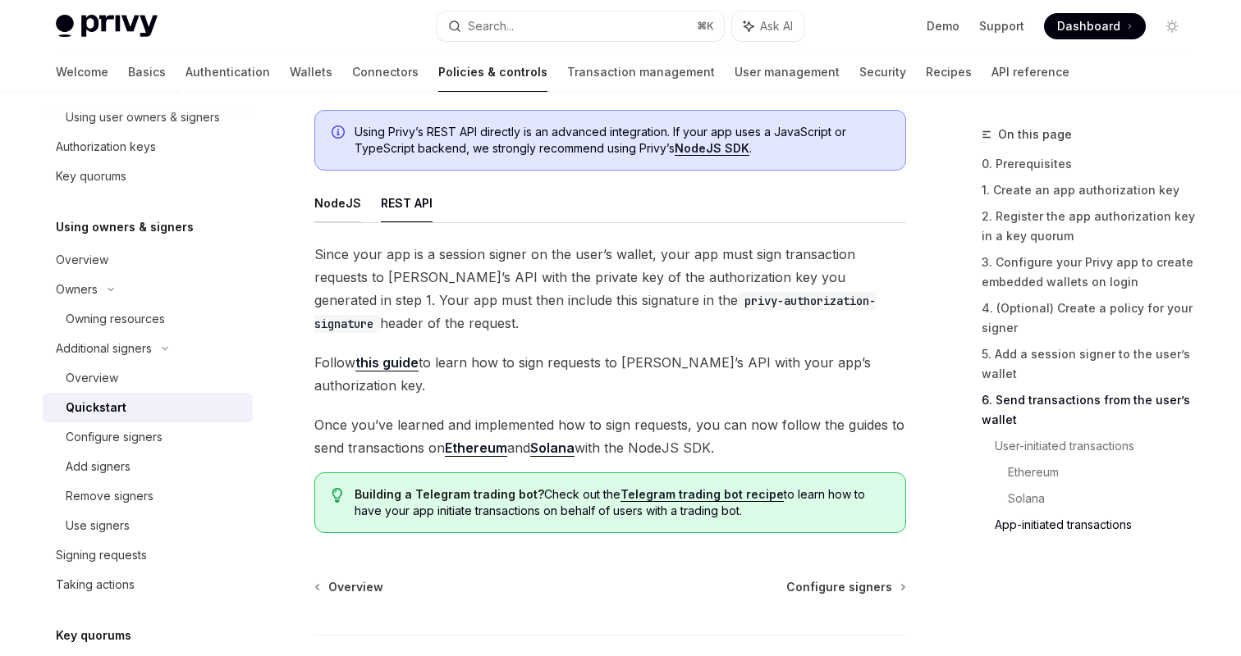
click at [332, 197] on button "NodeJS" at bounding box center [337, 203] width 47 height 39
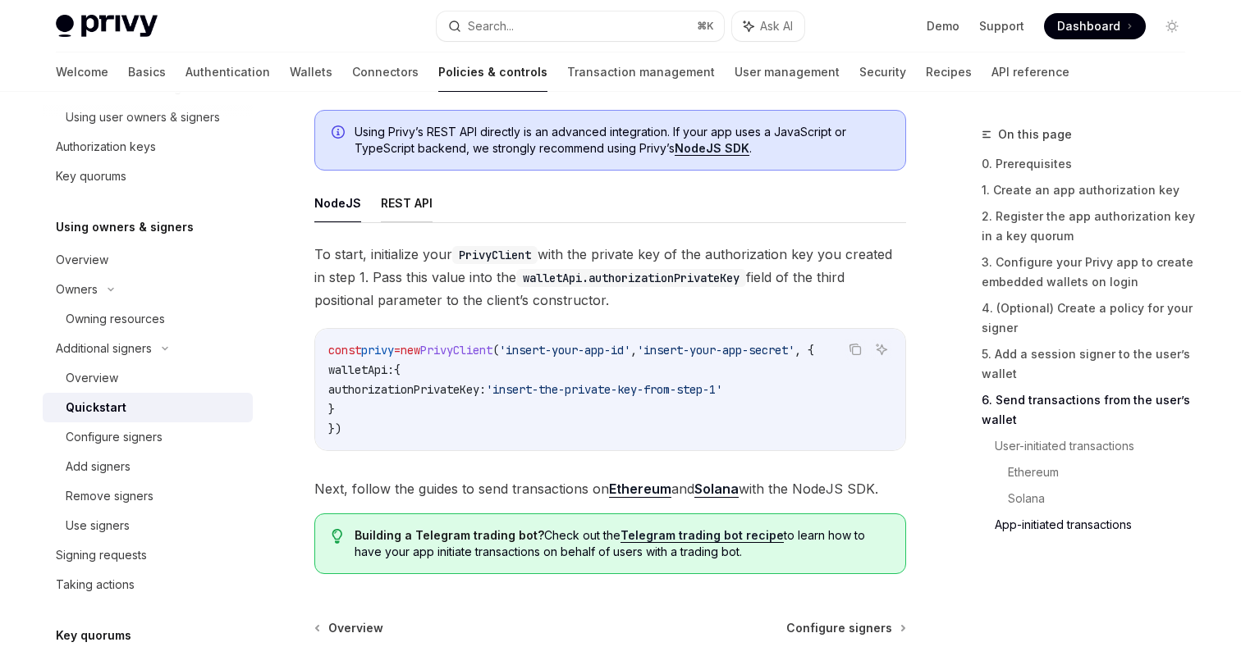
click at [389, 197] on button "REST API" at bounding box center [407, 203] width 52 height 39
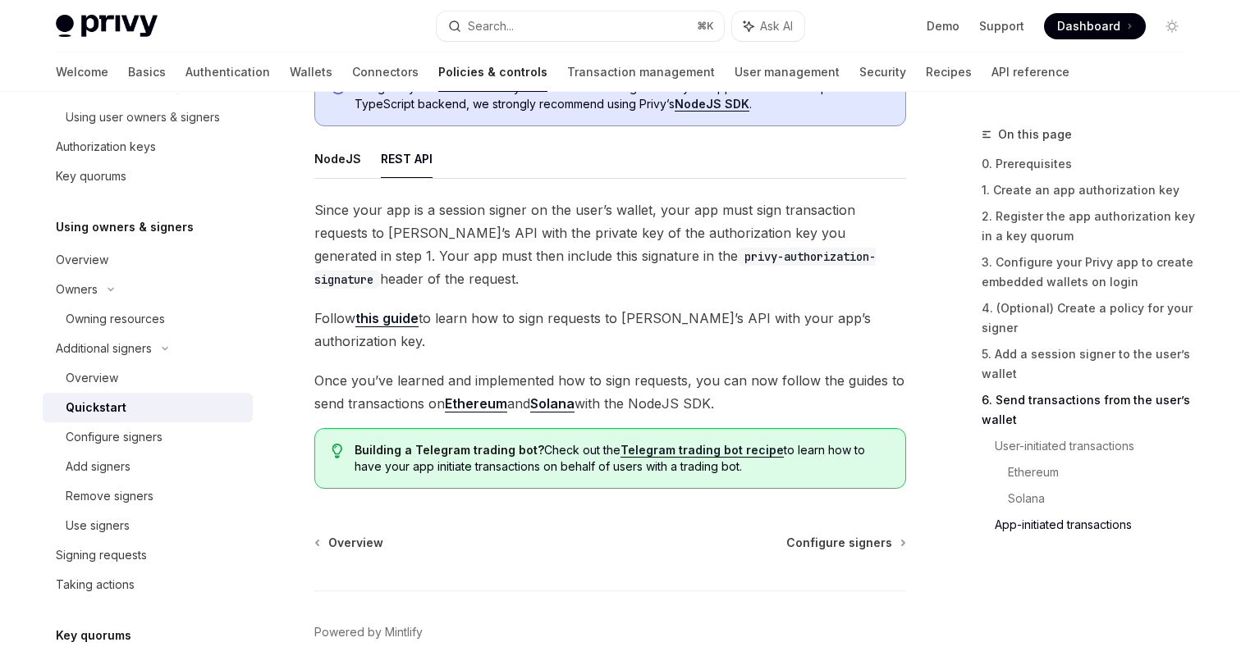
scroll to position [4447, 0]
click at [355, 176] on button "NodeJS" at bounding box center [337, 159] width 47 height 39
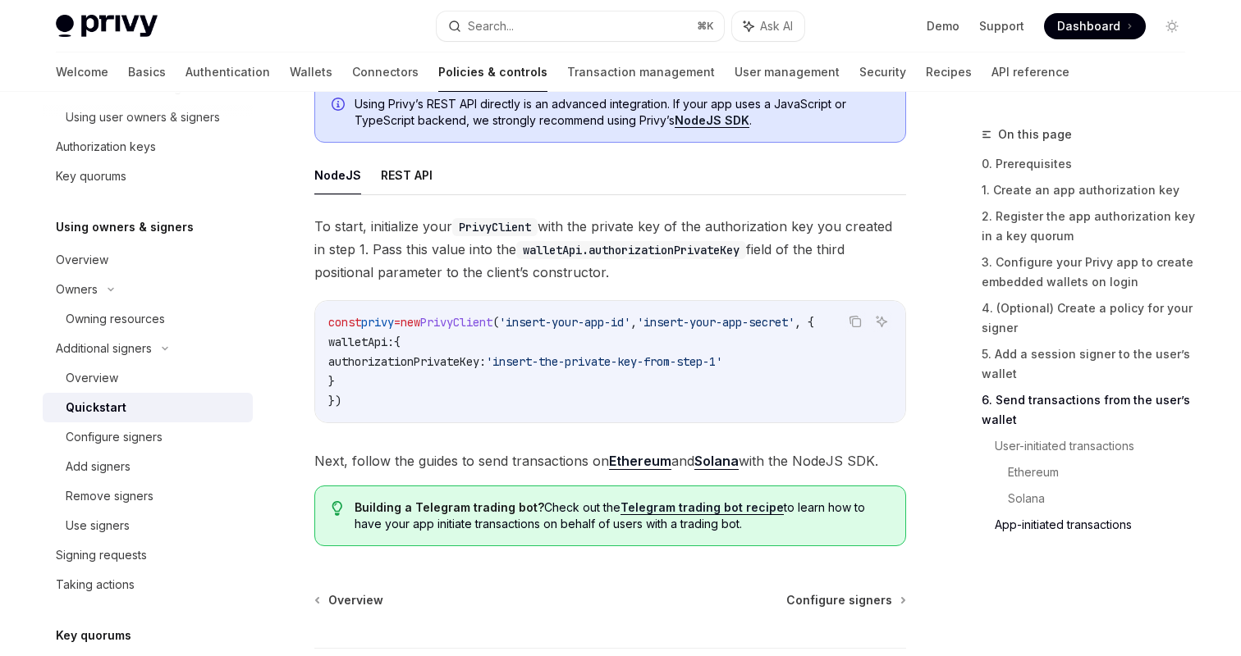
scroll to position [4421, 0]
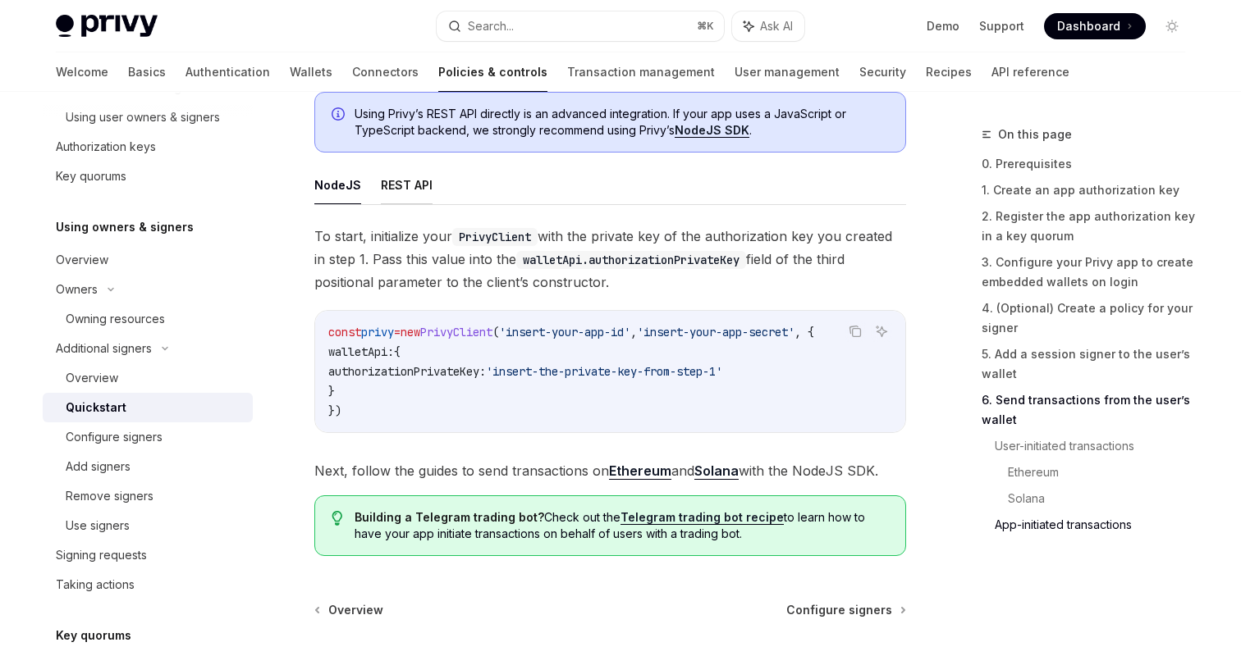
click at [410, 183] on button "REST API" at bounding box center [407, 185] width 52 height 39
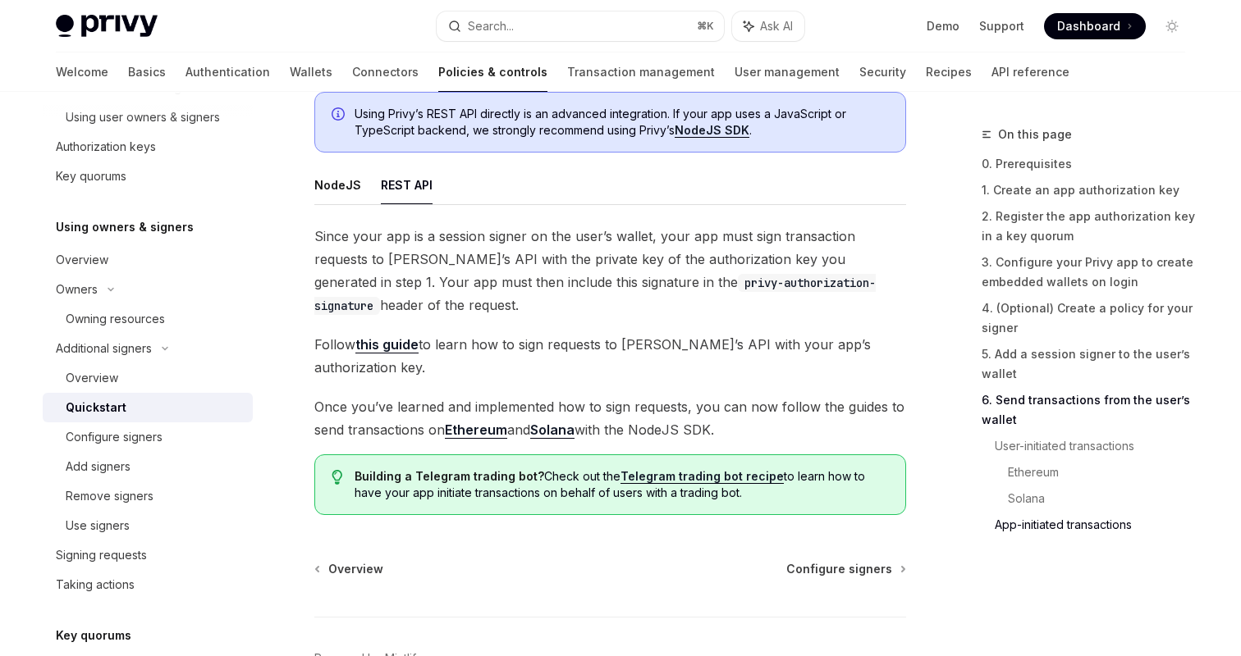
click at [400, 350] on link "this guide" at bounding box center [386, 344] width 63 height 17
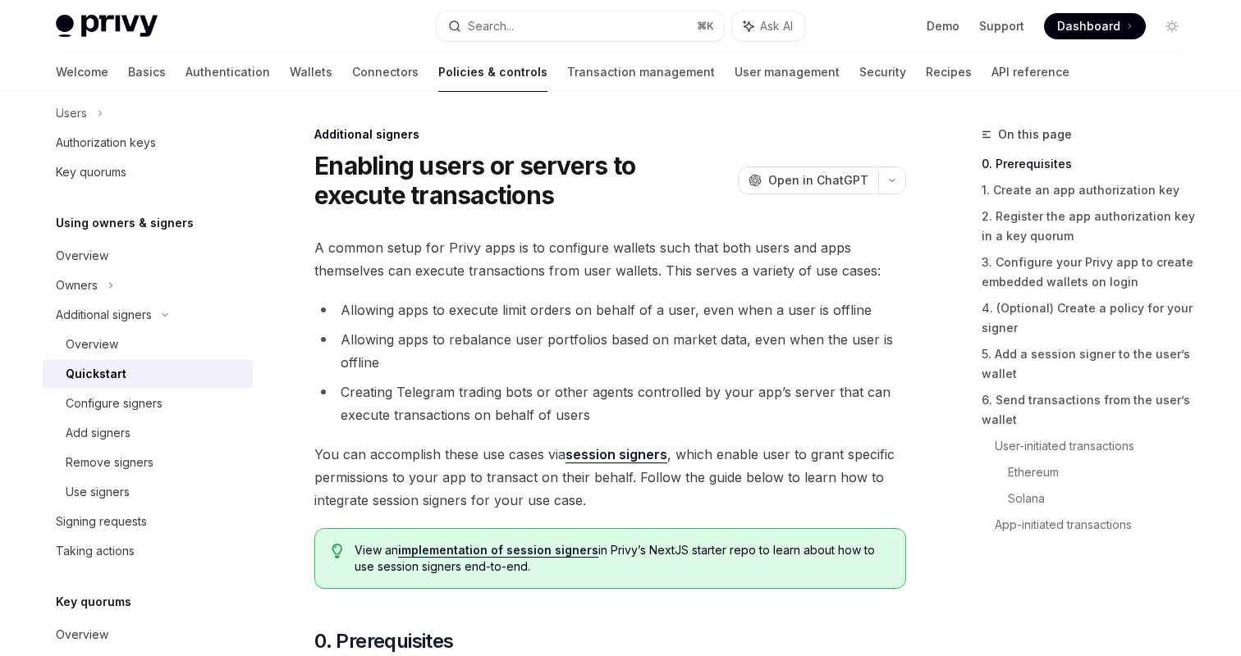
click at [479, 387] on li "Creating Telegram trading bots or other agents controlled by your app’s server …" at bounding box center [610, 404] width 592 height 46
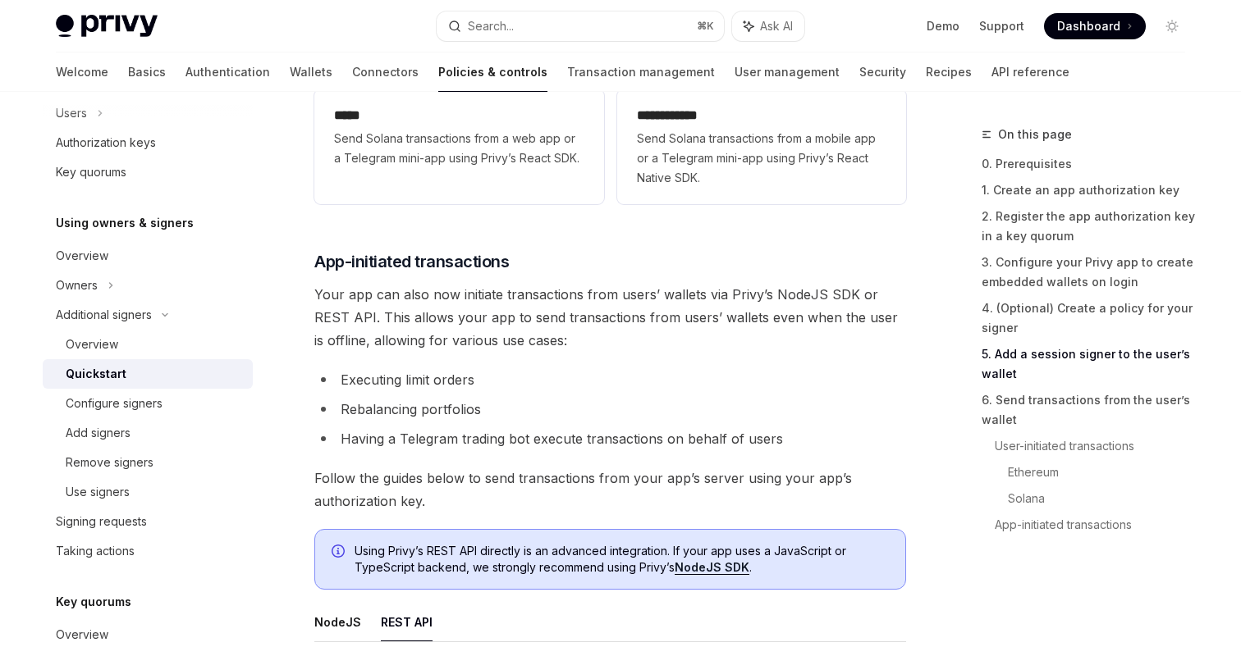
scroll to position [4292, 0]
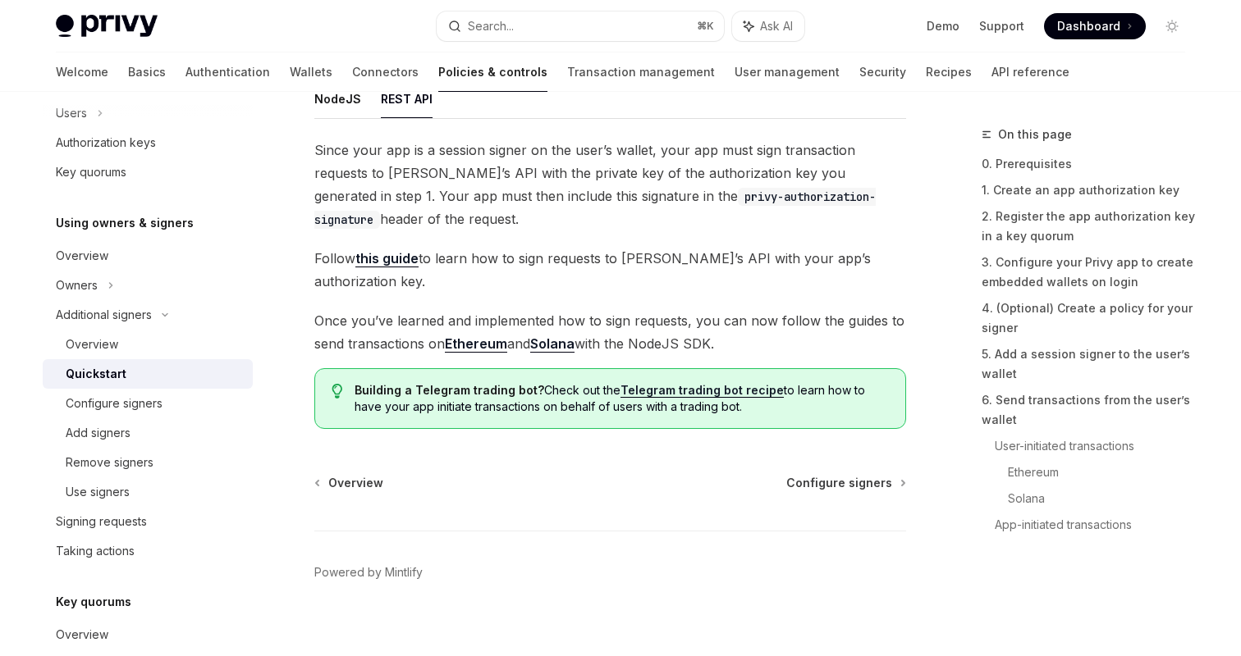
click at [811, 477] on div "Overview Configure signers Powered by Mintlify" at bounding box center [610, 574] width 592 height 198
click at [812, 475] on span "Configure signers" at bounding box center [839, 483] width 106 height 16
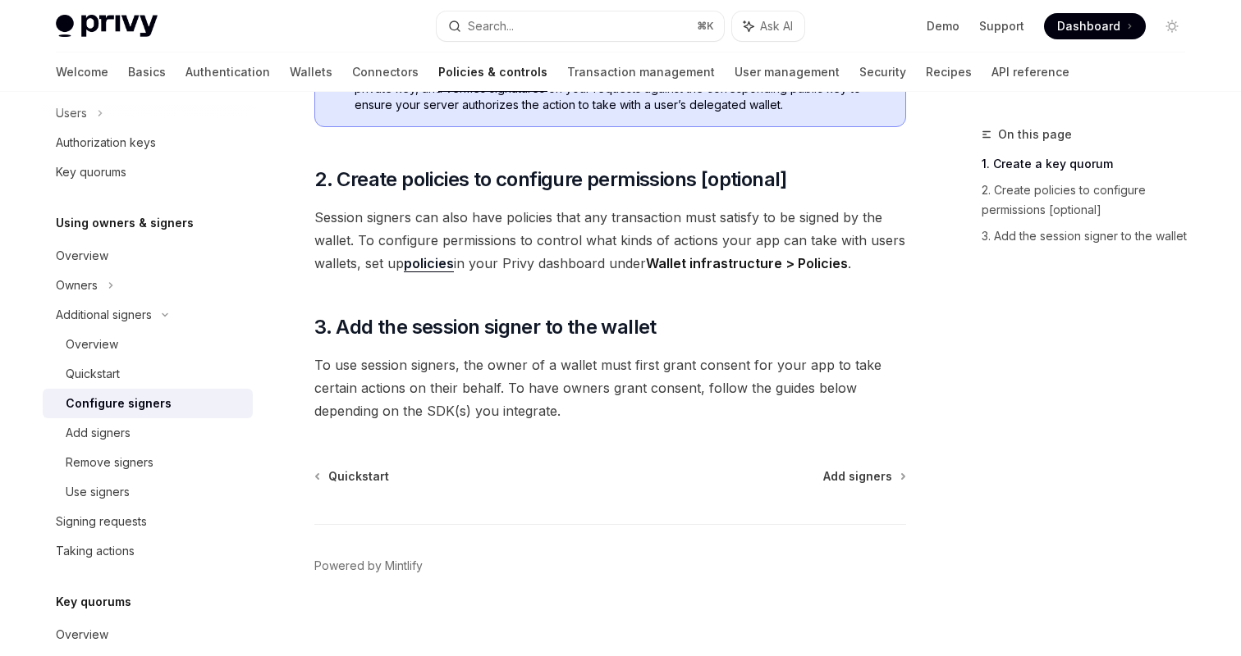
scroll to position [541, 0]
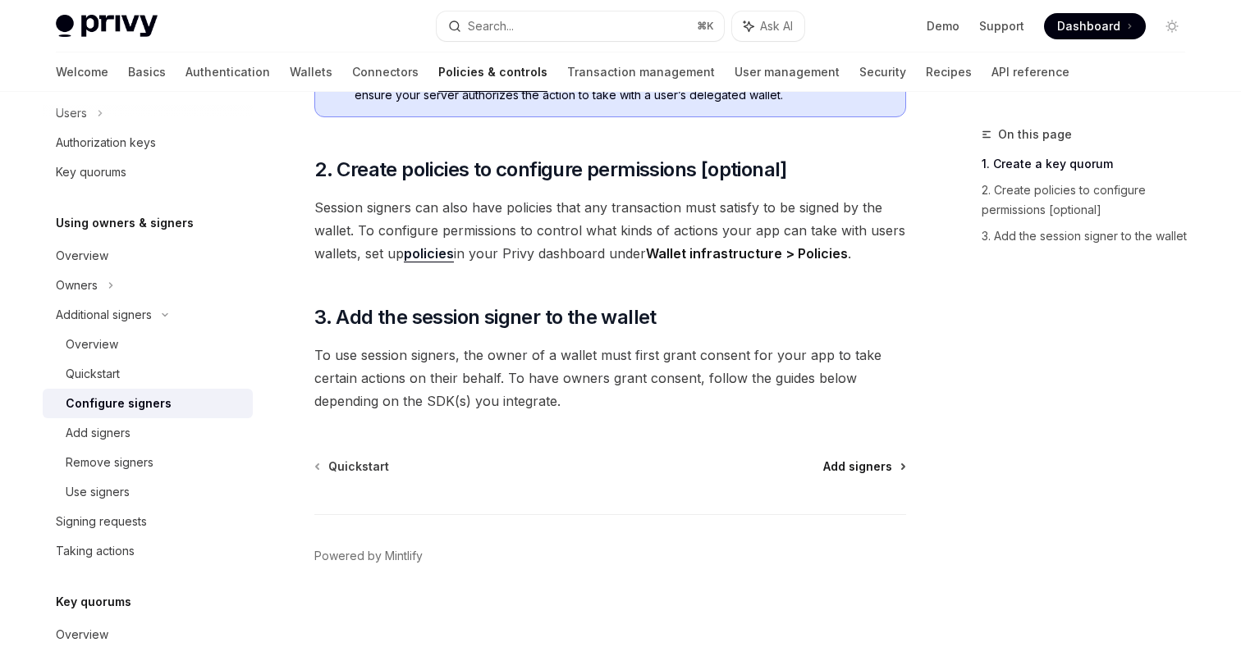
click at [841, 463] on span "Add signers" at bounding box center [857, 467] width 69 height 16
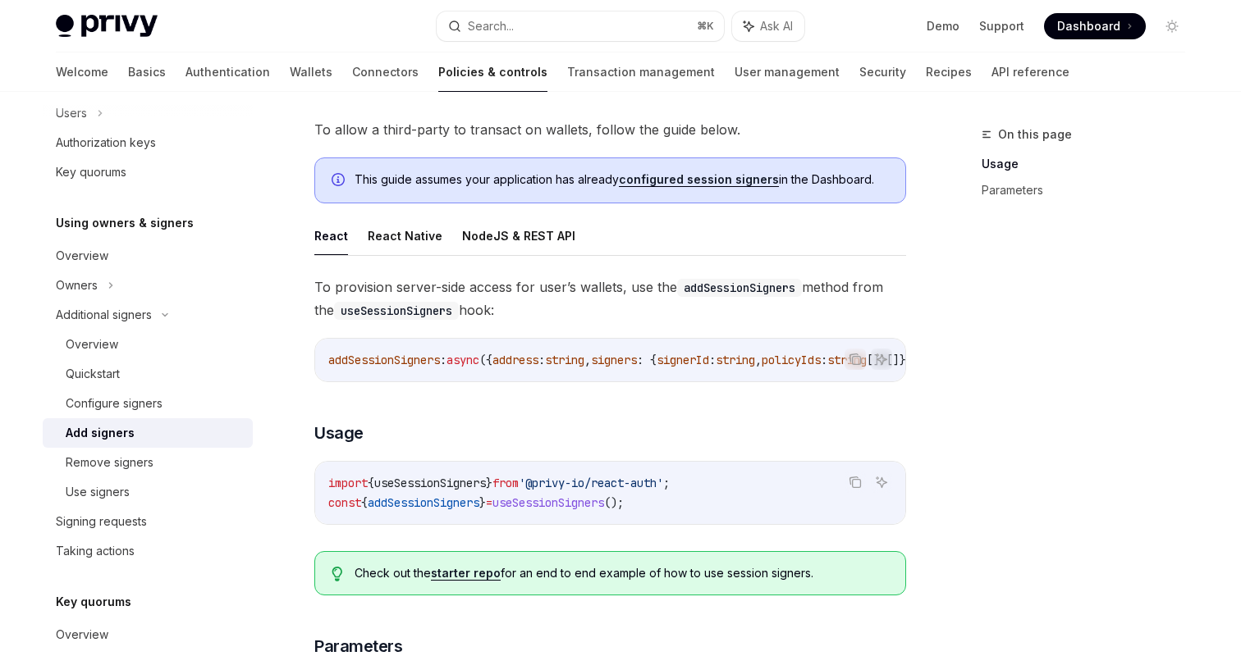
scroll to position [98, 0]
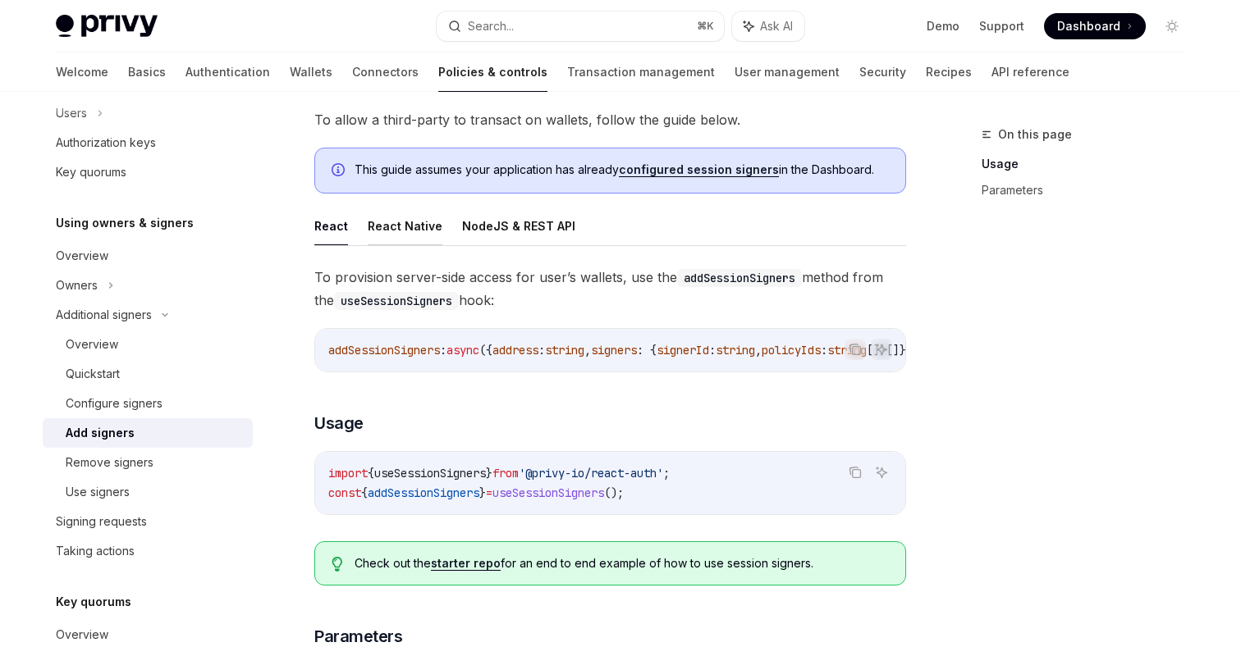
click at [418, 229] on button "React Native" at bounding box center [405, 226] width 75 height 39
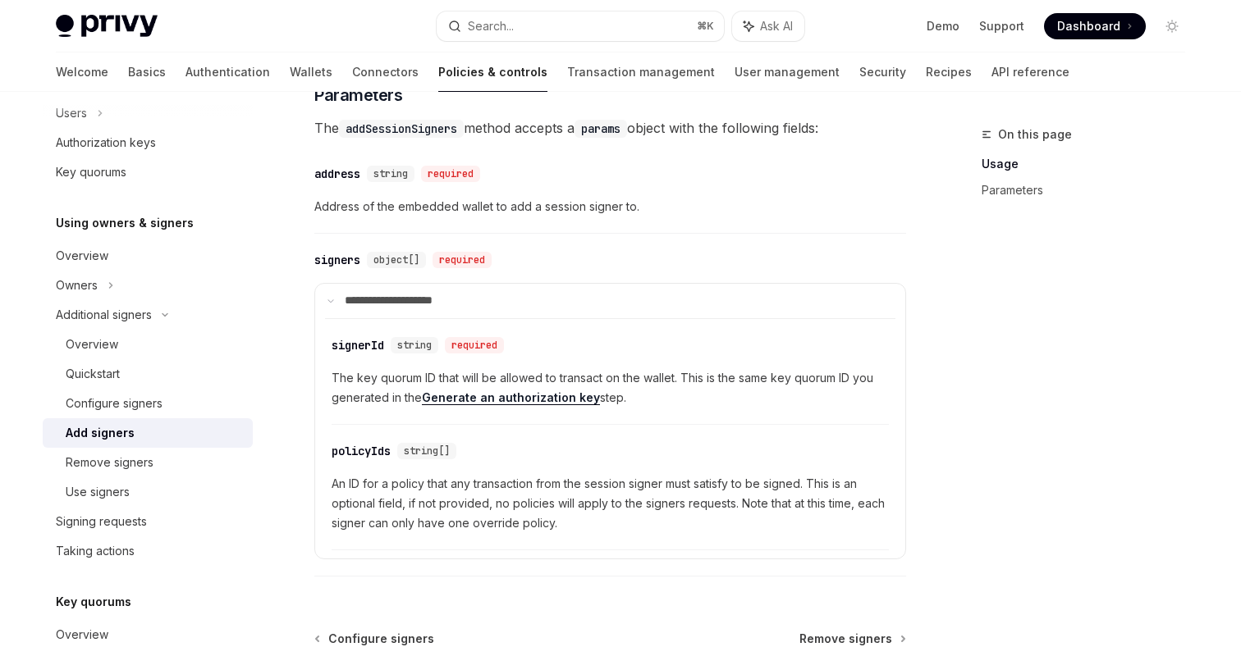
scroll to position [748, 0]
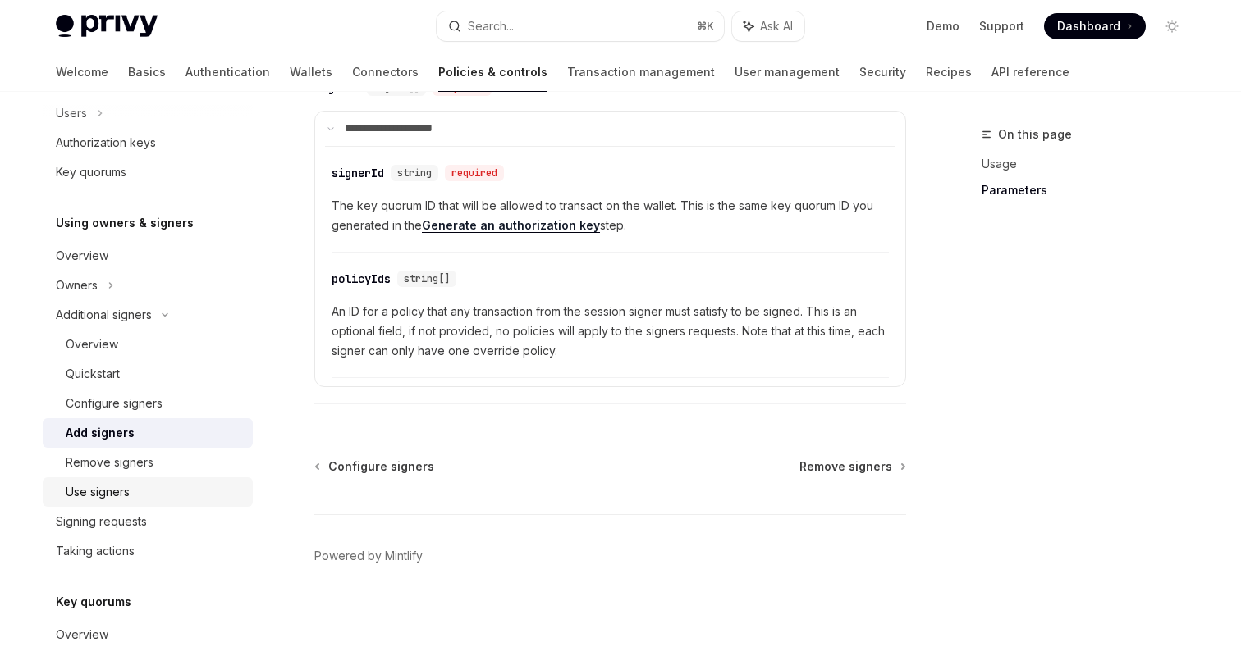
click at [139, 487] on div "Use signers" at bounding box center [154, 493] width 177 height 20
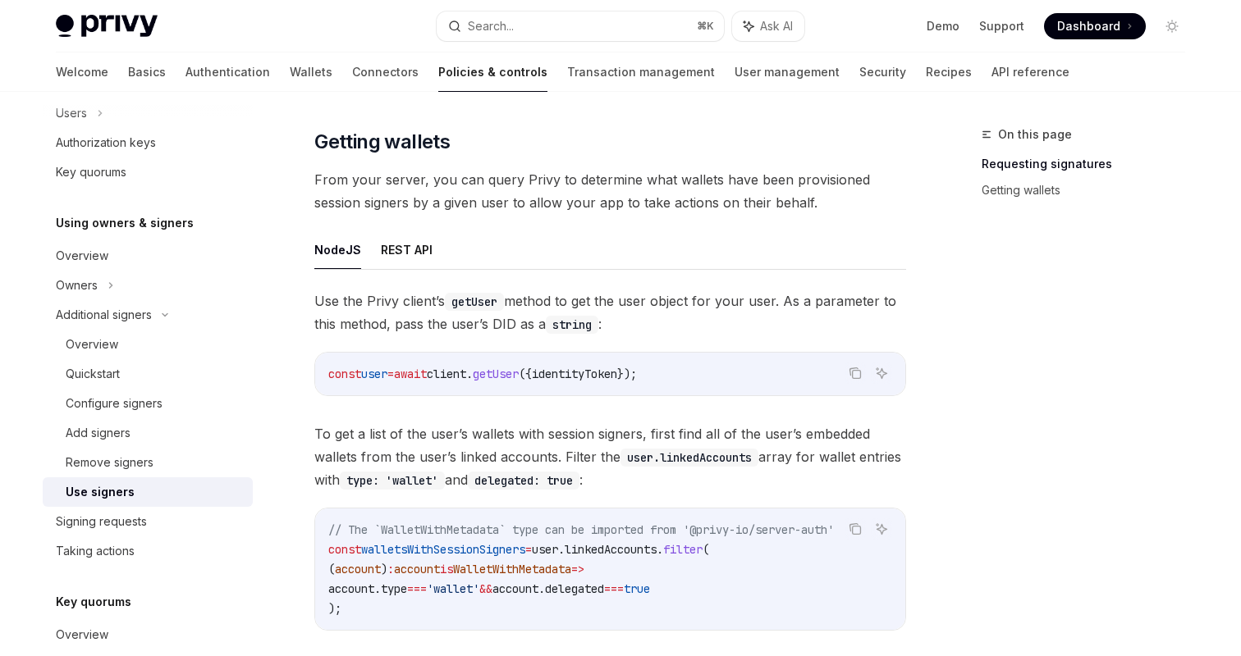
scroll to position [521, 0]
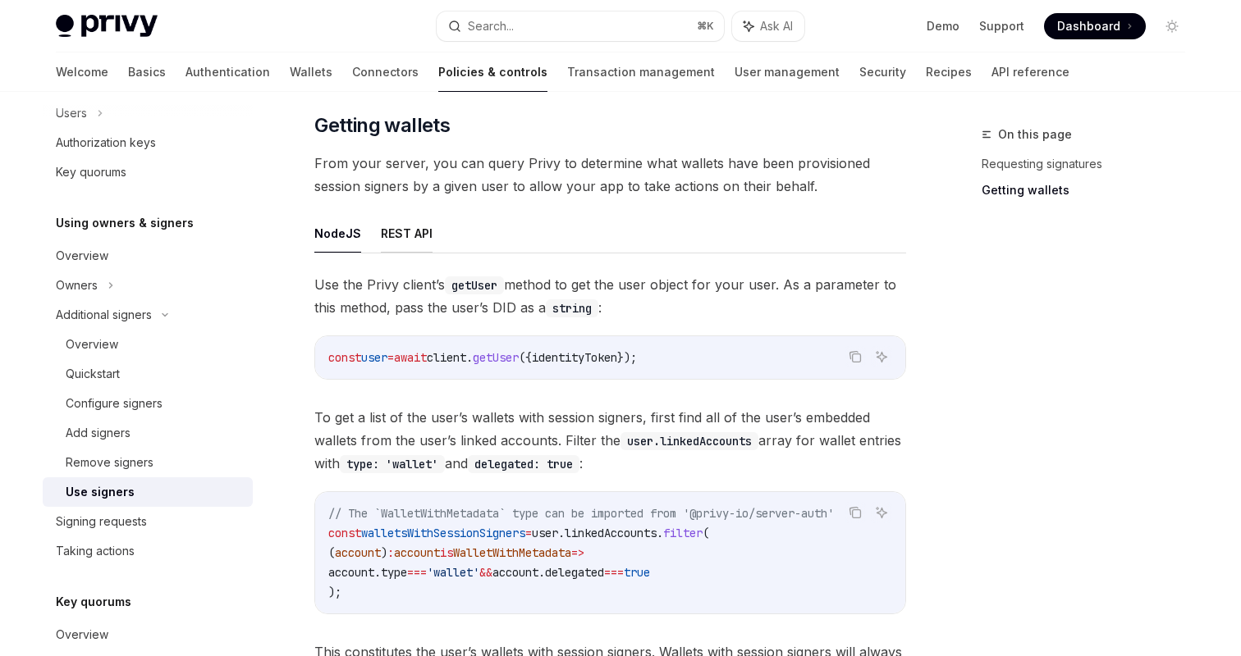
click at [399, 237] on button "REST API" at bounding box center [407, 233] width 52 height 39
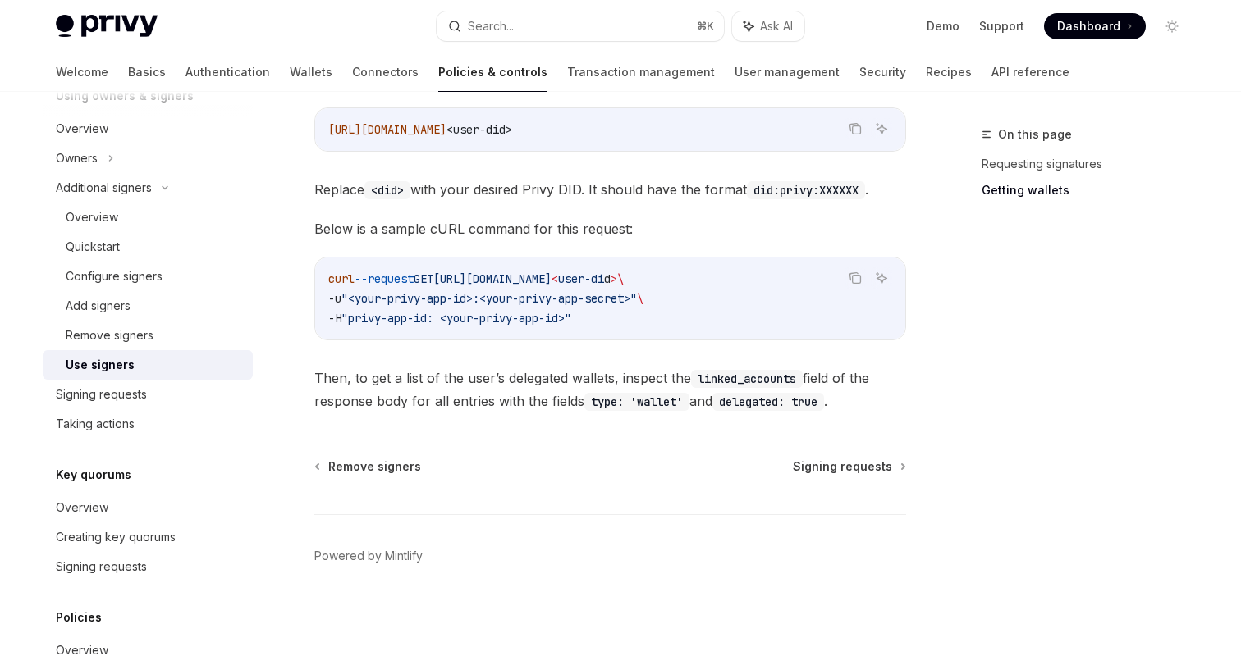
scroll to position [528, 0]
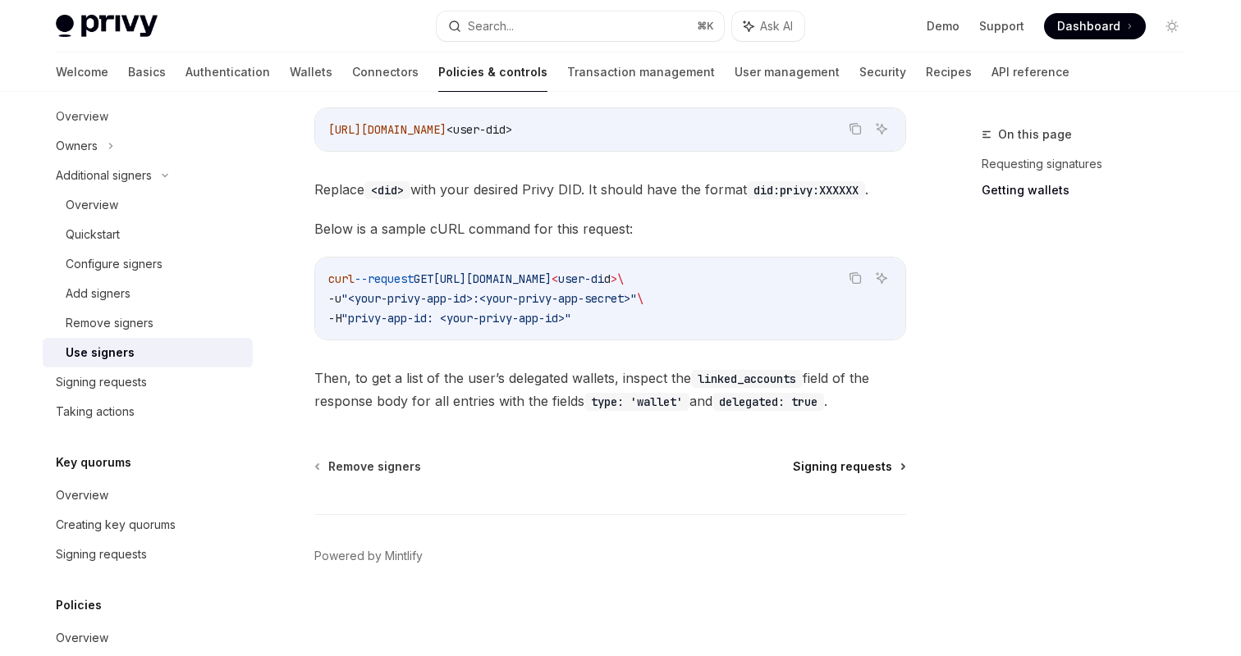
click at [842, 462] on span "Signing requests" at bounding box center [842, 467] width 99 height 16
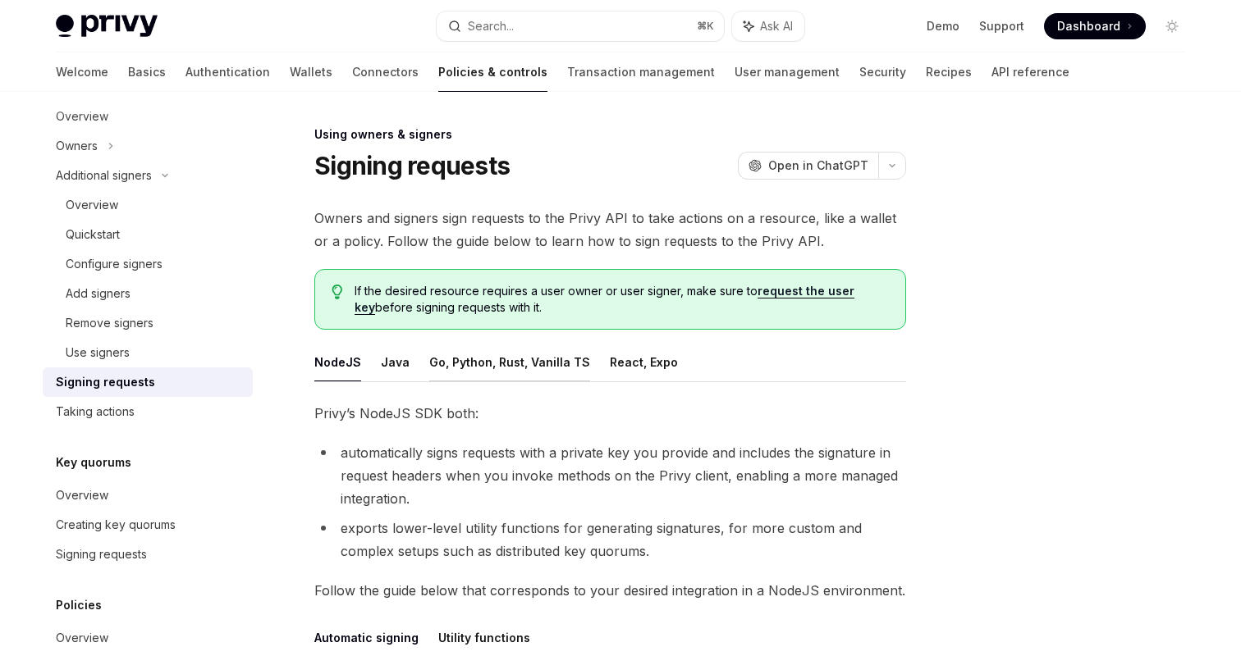
click at [458, 370] on button "Go, Python, Rust, Vanilla TS" at bounding box center [509, 362] width 161 height 39
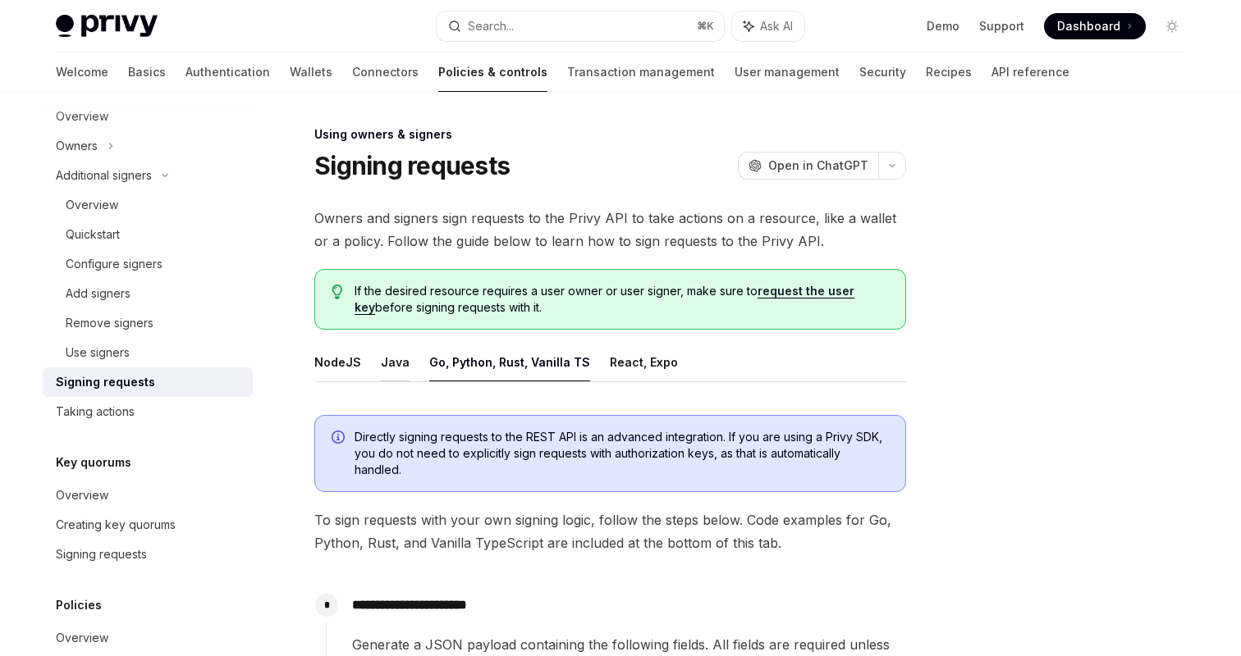
click at [401, 366] on button "Java" at bounding box center [395, 362] width 29 height 39
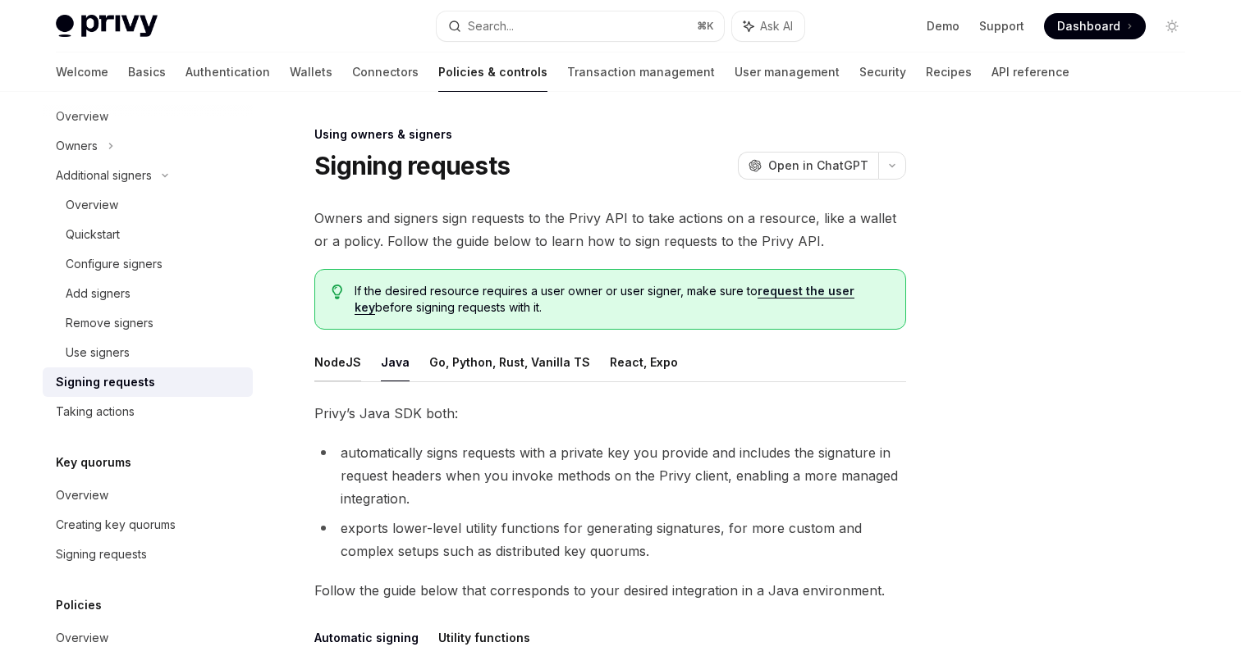
click at [344, 366] on button "NodeJS" at bounding box center [337, 362] width 47 height 39
click at [489, 368] on button "Go, Python, Rust, Vanilla TS" at bounding box center [509, 362] width 161 height 39
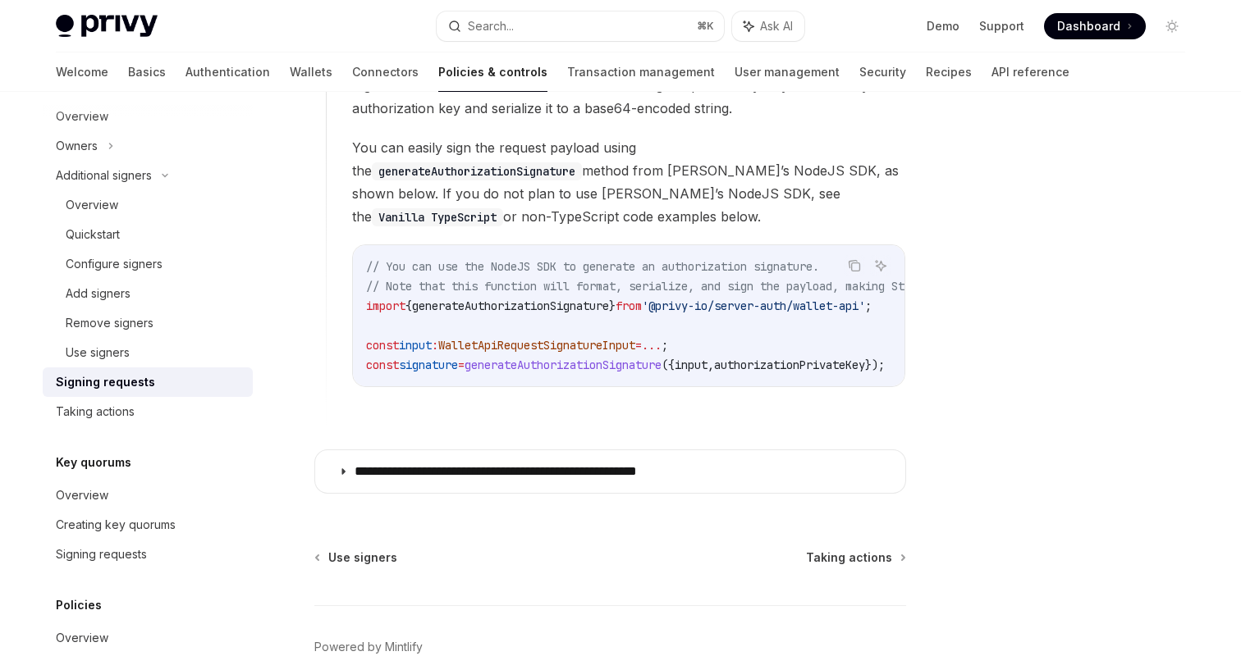
scroll to position [1596, 0]
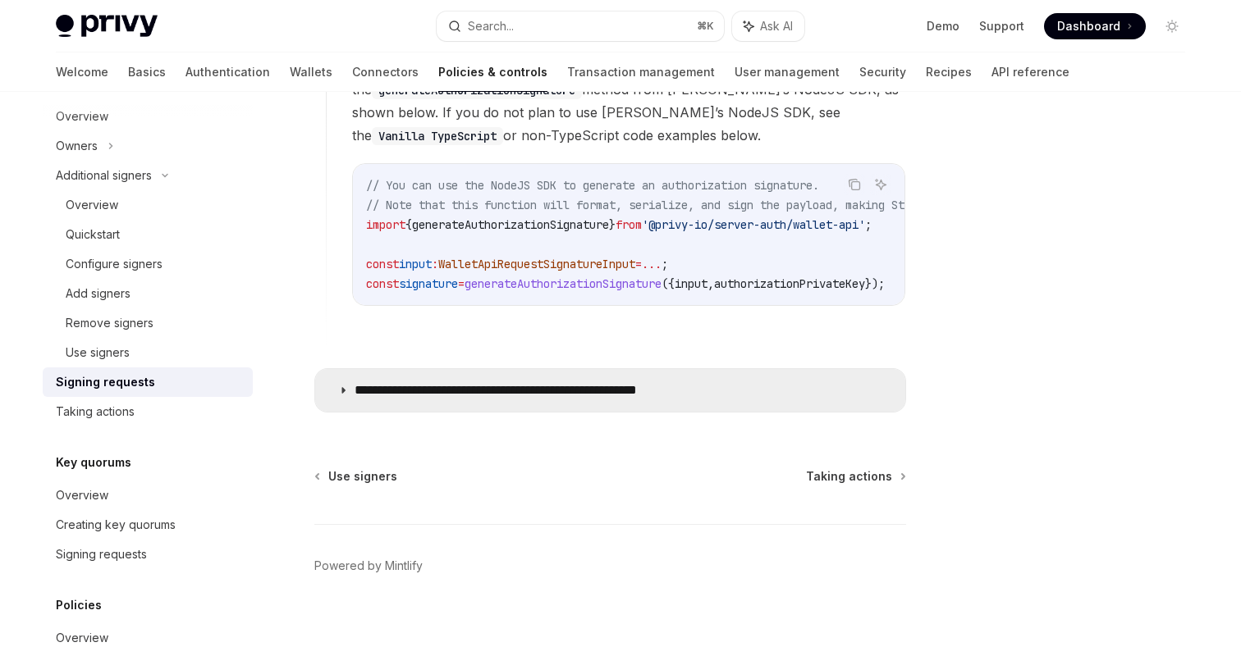
click at [581, 400] on summary "**********" at bounding box center [610, 390] width 590 height 43
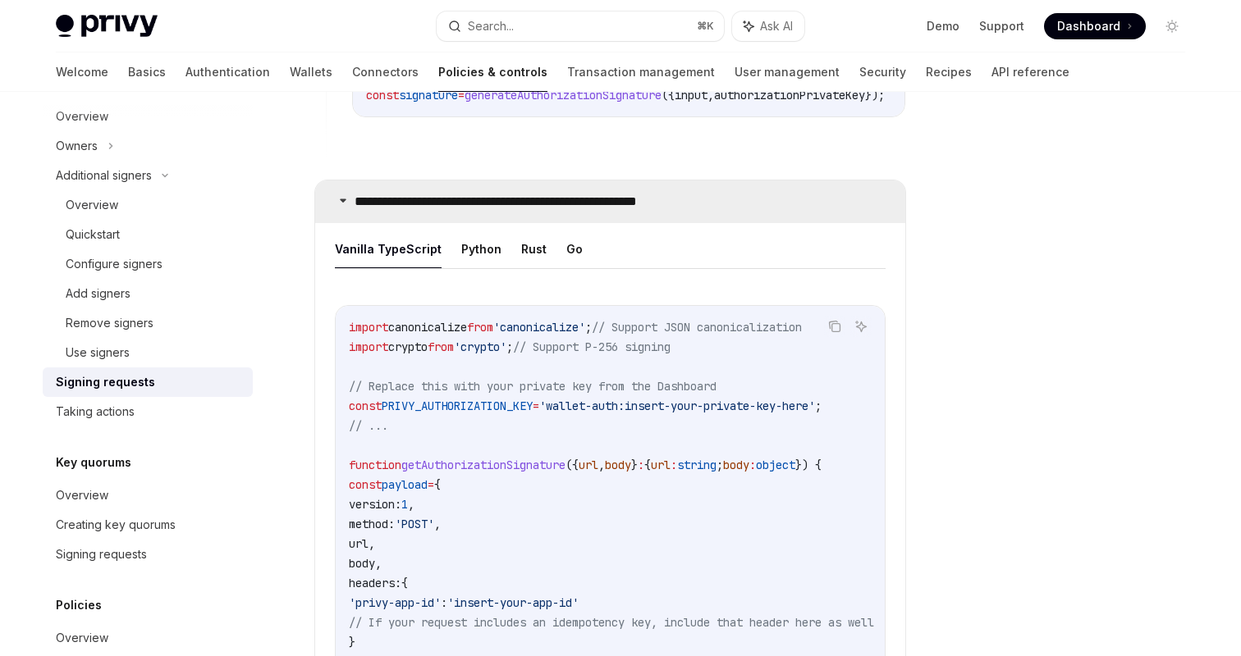
scroll to position [1805, 0]
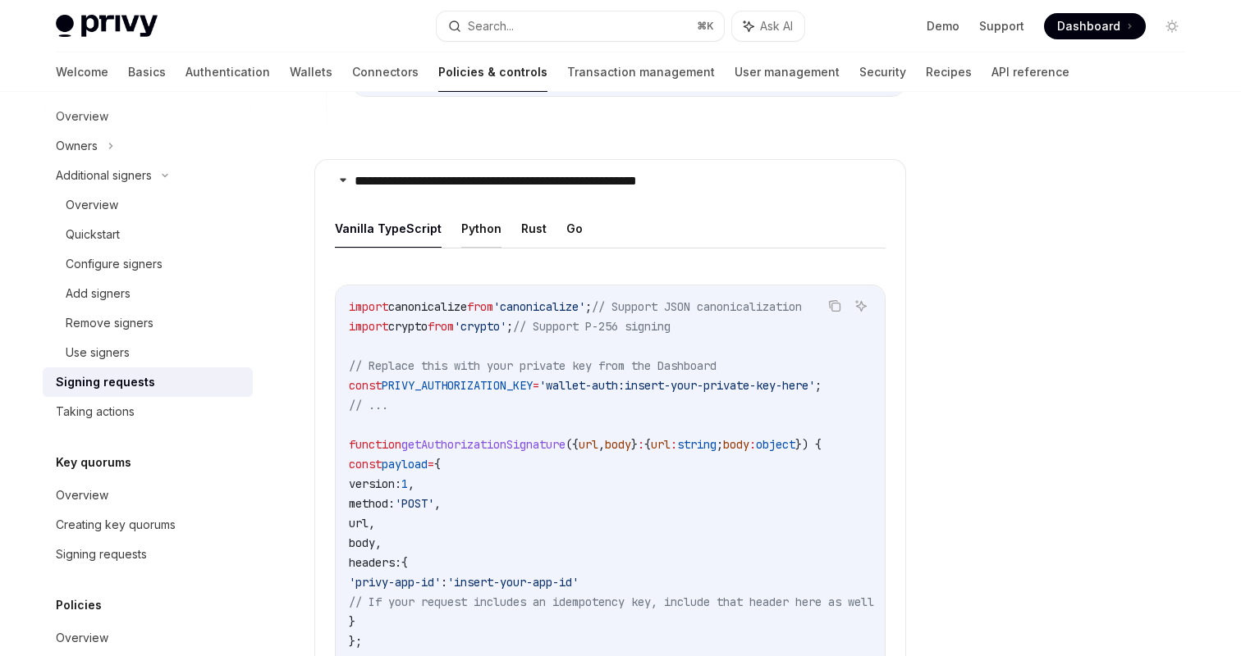
click at [461, 209] on button "Python" at bounding box center [481, 228] width 40 height 39
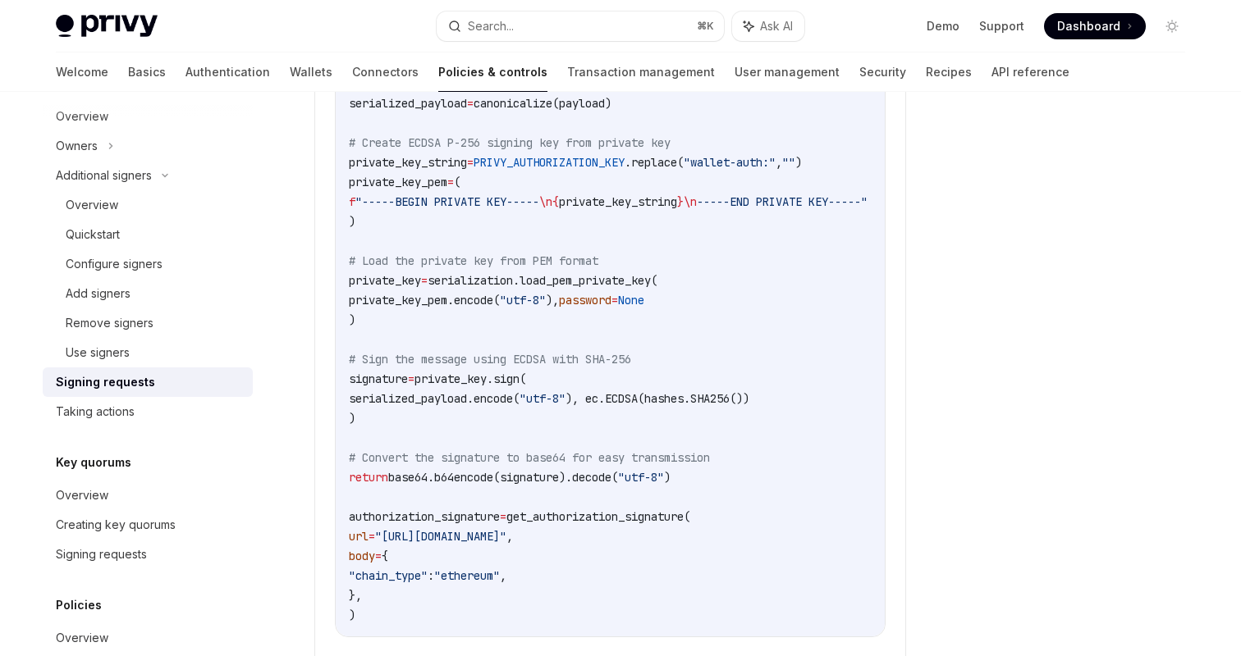
scroll to position [2600, 0]
click at [167, 412] on div "Taking actions" at bounding box center [149, 412] width 187 height 20
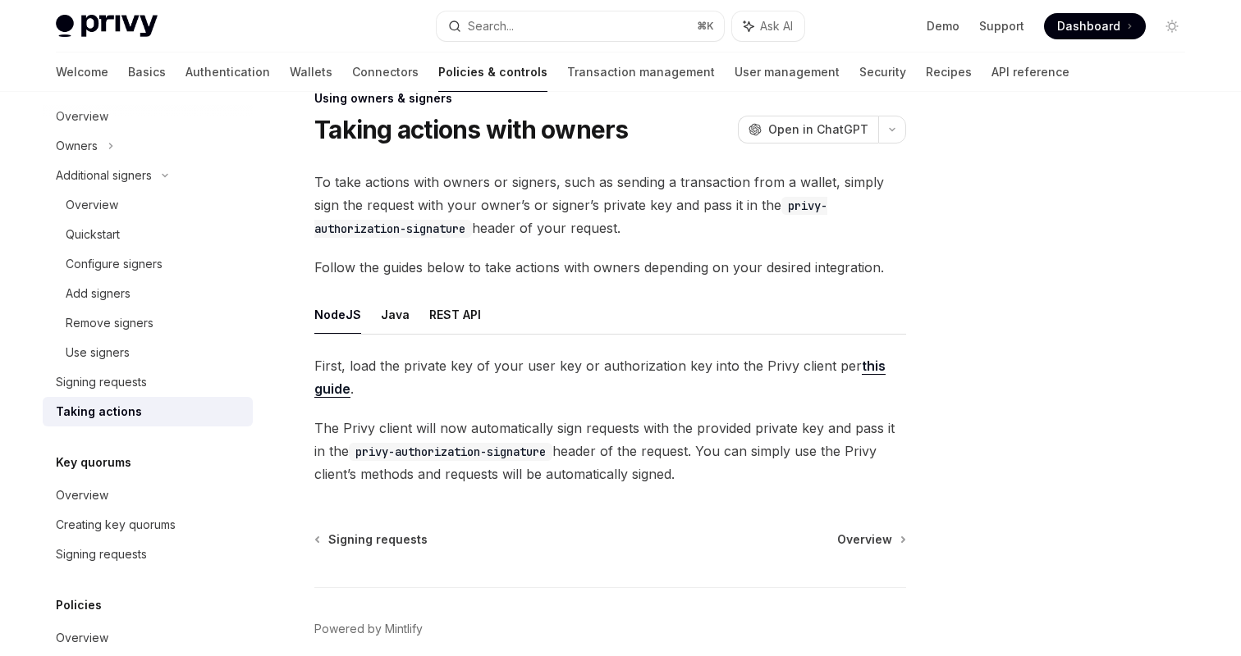
scroll to position [39, 0]
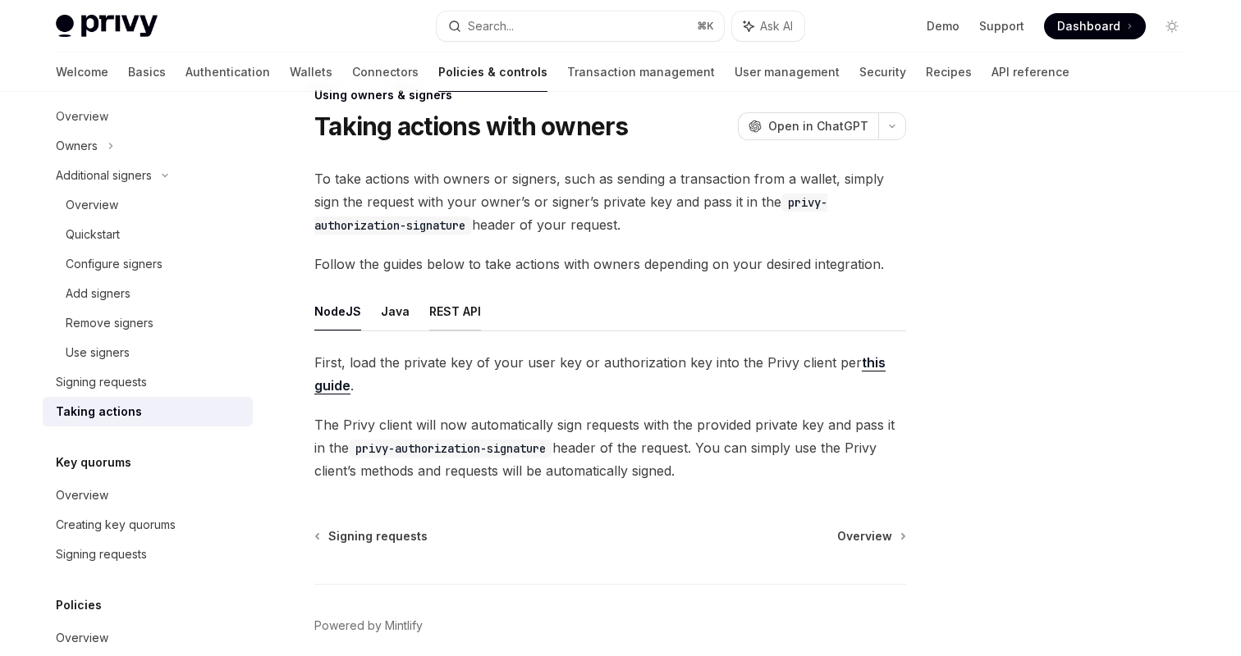
click at [450, 303] on button "REST API" at bounding box center [455, 311] width 52 height 39
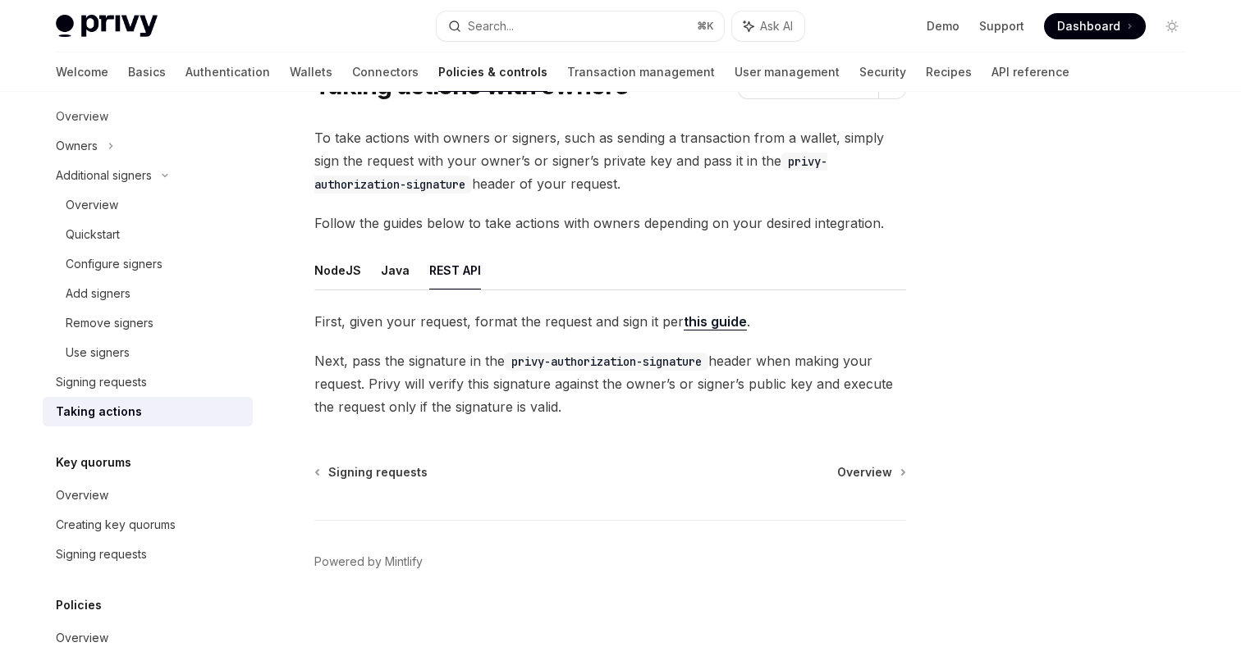
scroll to position [86, 0]
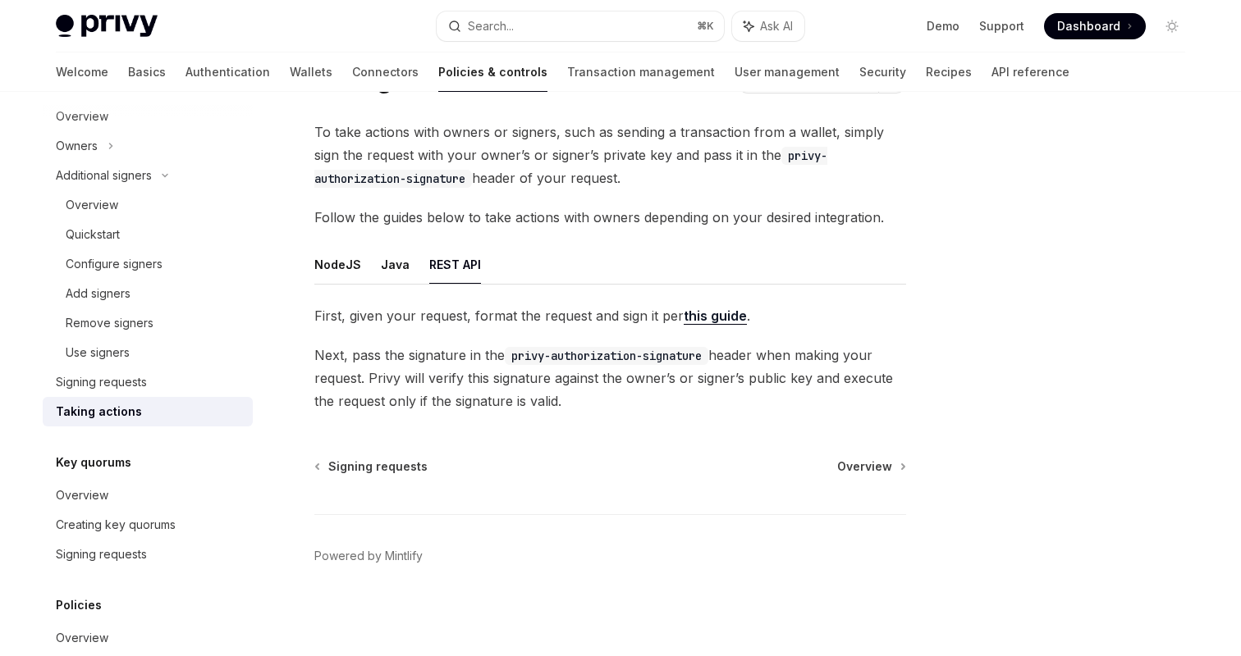
click at [707, 310] on link "this guide" at bounding box center [715, 316] width 63 height 17
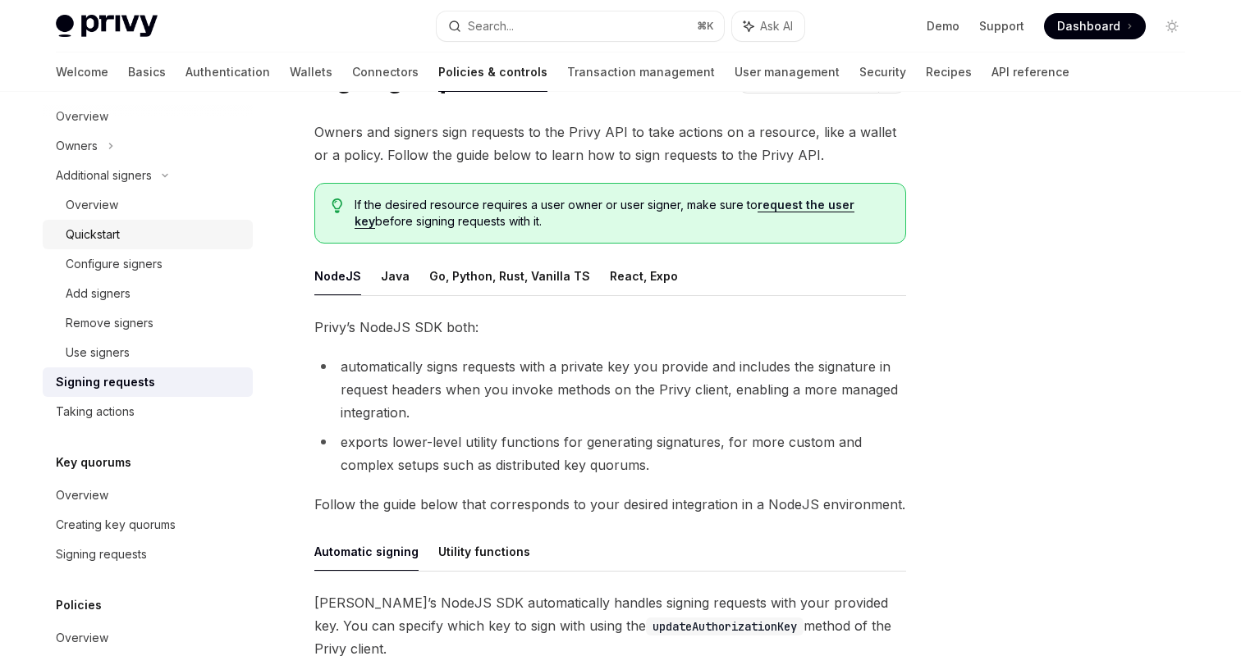
click at [139, 231] on div "Quickstart" at bounding box center [154, 235] width 177 height 20
type textarea "*"
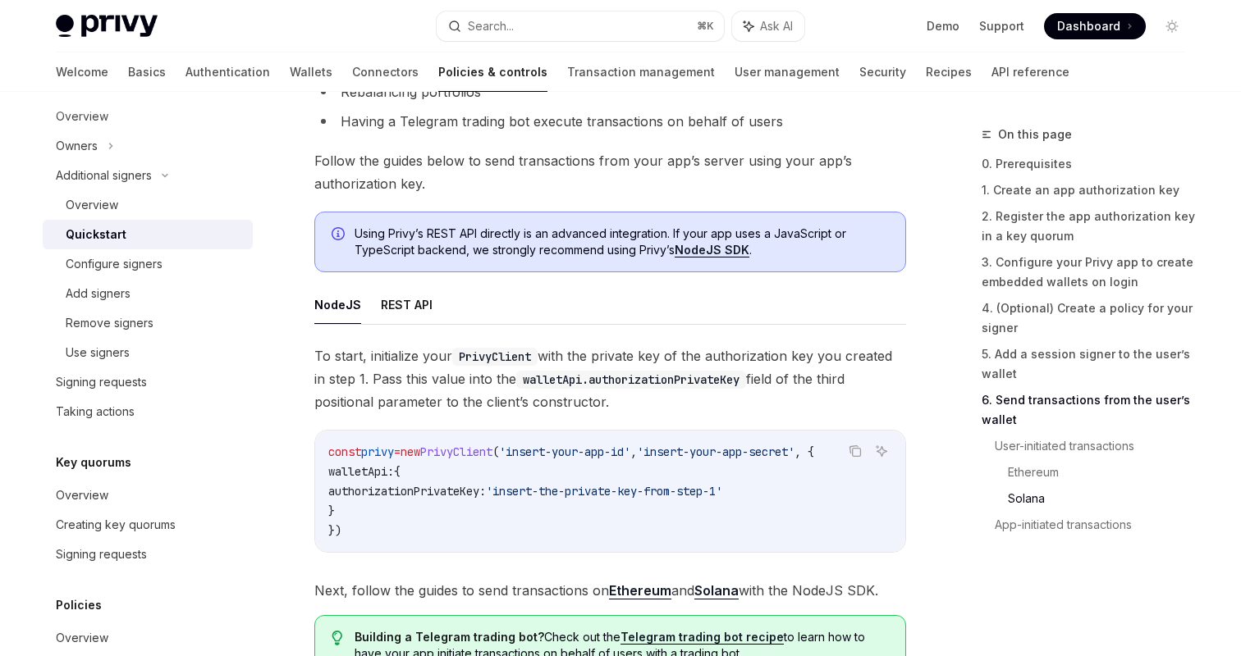
scroll to position [4362, 0]
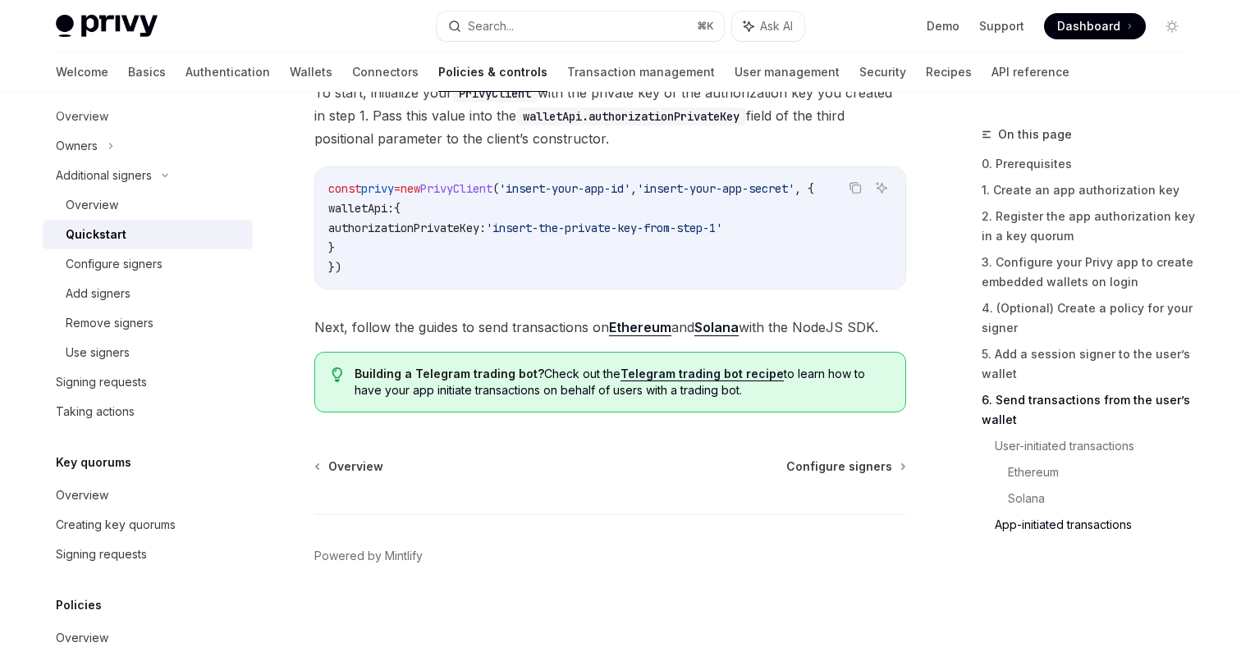
click at [630, 137] on span "To start, initialize your PrivyClient with the private key of the authorization…" at bounding box center [610, 115] width 592 height 69
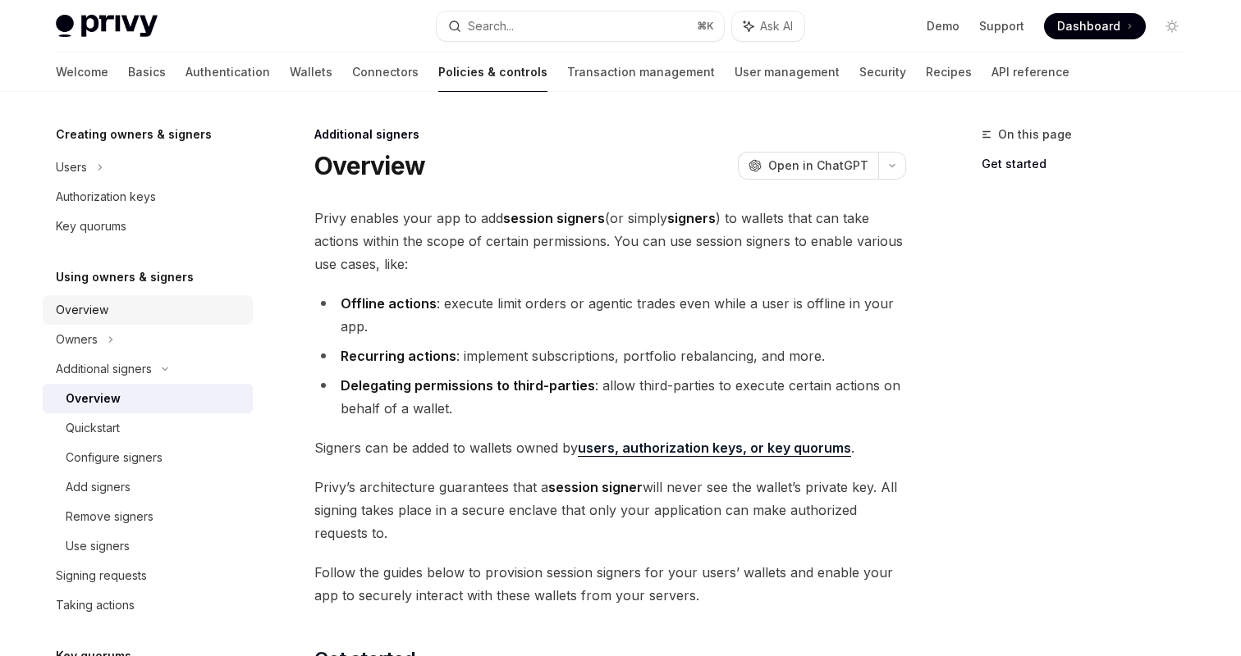
scroll to position [332, 0]
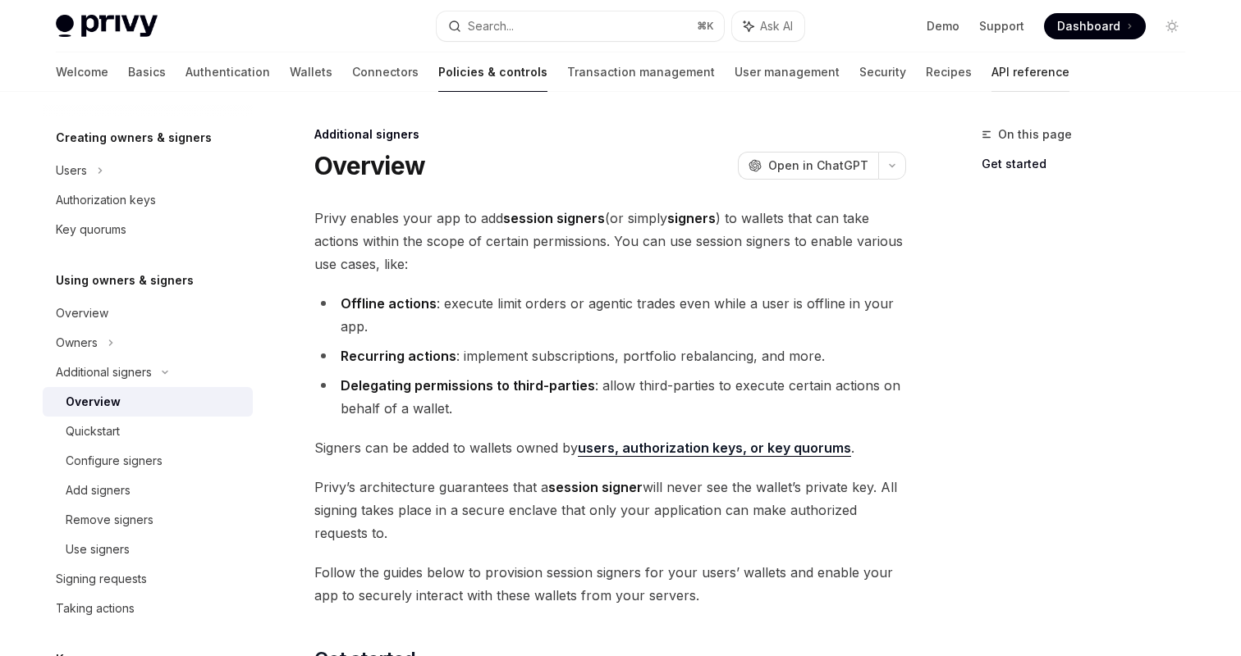
click at [991, 71] on link "API reference" at bounding box center [1030, 72] width 78 height 39
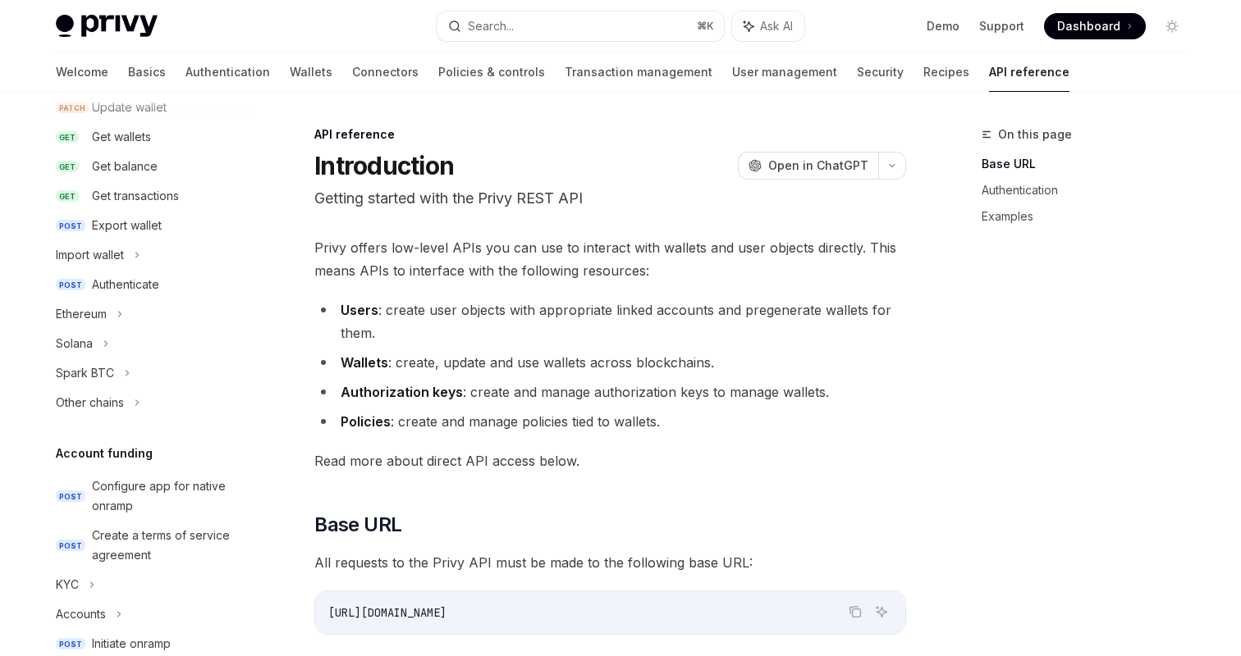
scroll to position [276, 0]
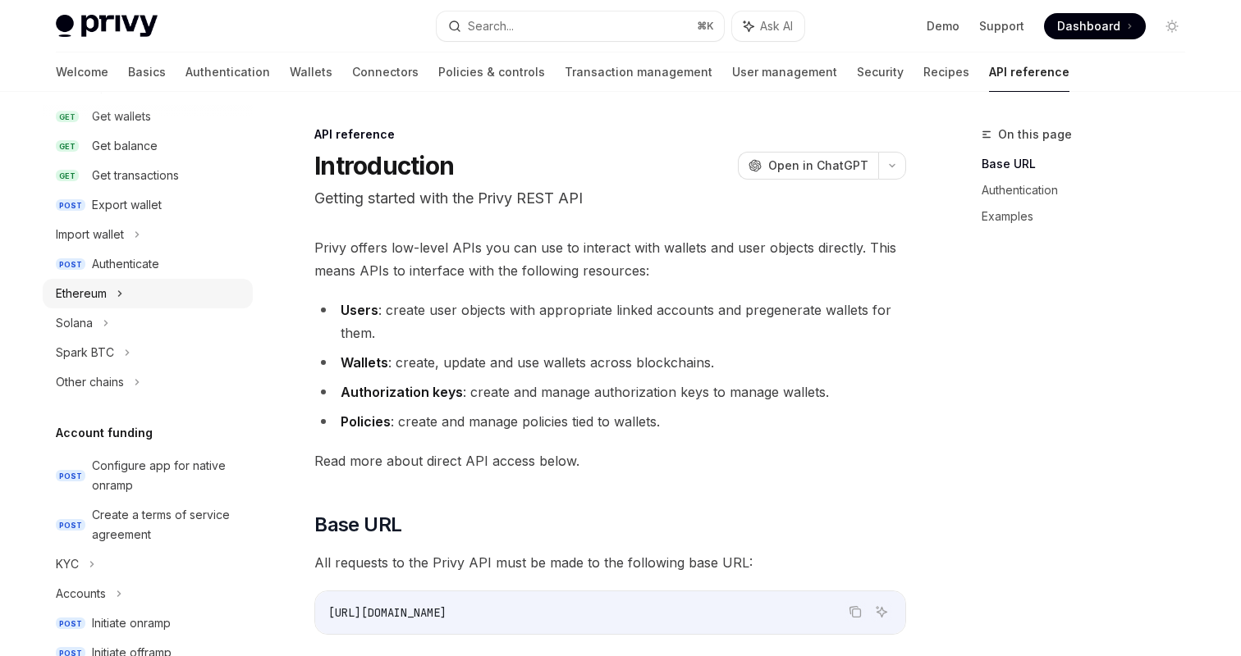
click at [114, 297] on div "Ethereum" at bounding box center [148, 294] width 210 height 30
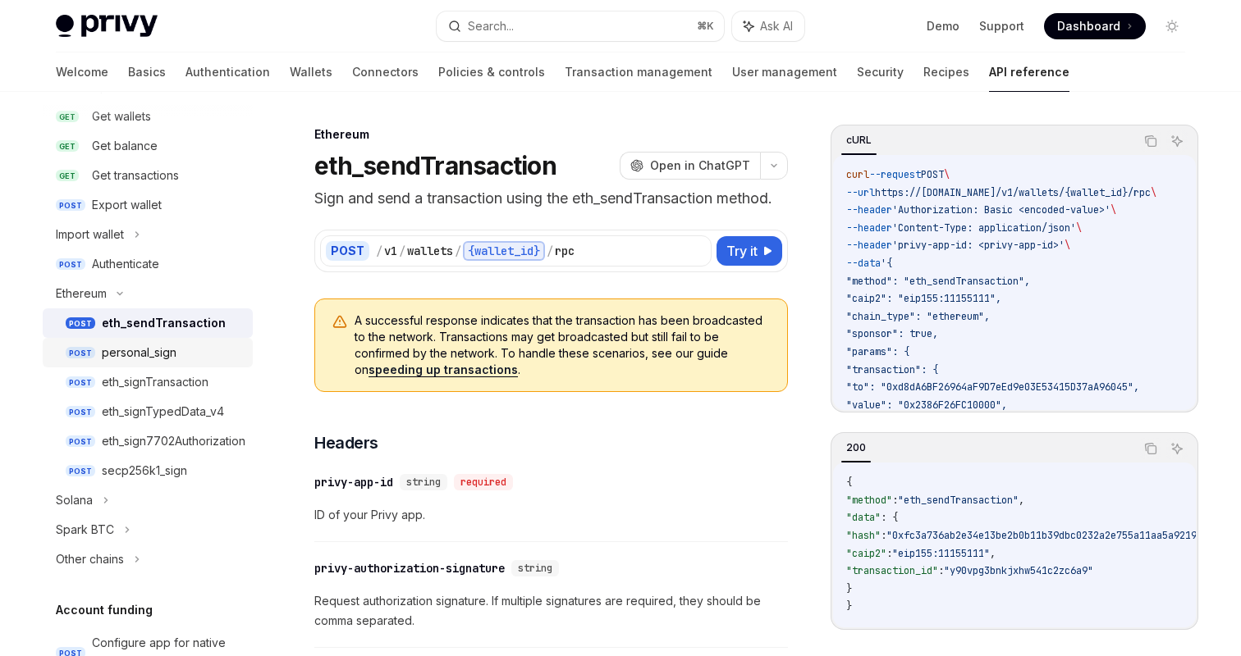
click at [165, 348] on div "personal_sign" at bounding box center [139, 353] width 75 height 20
type textarea "*"
